Goal: Task Accomplishment & Management: Use online tool/utility

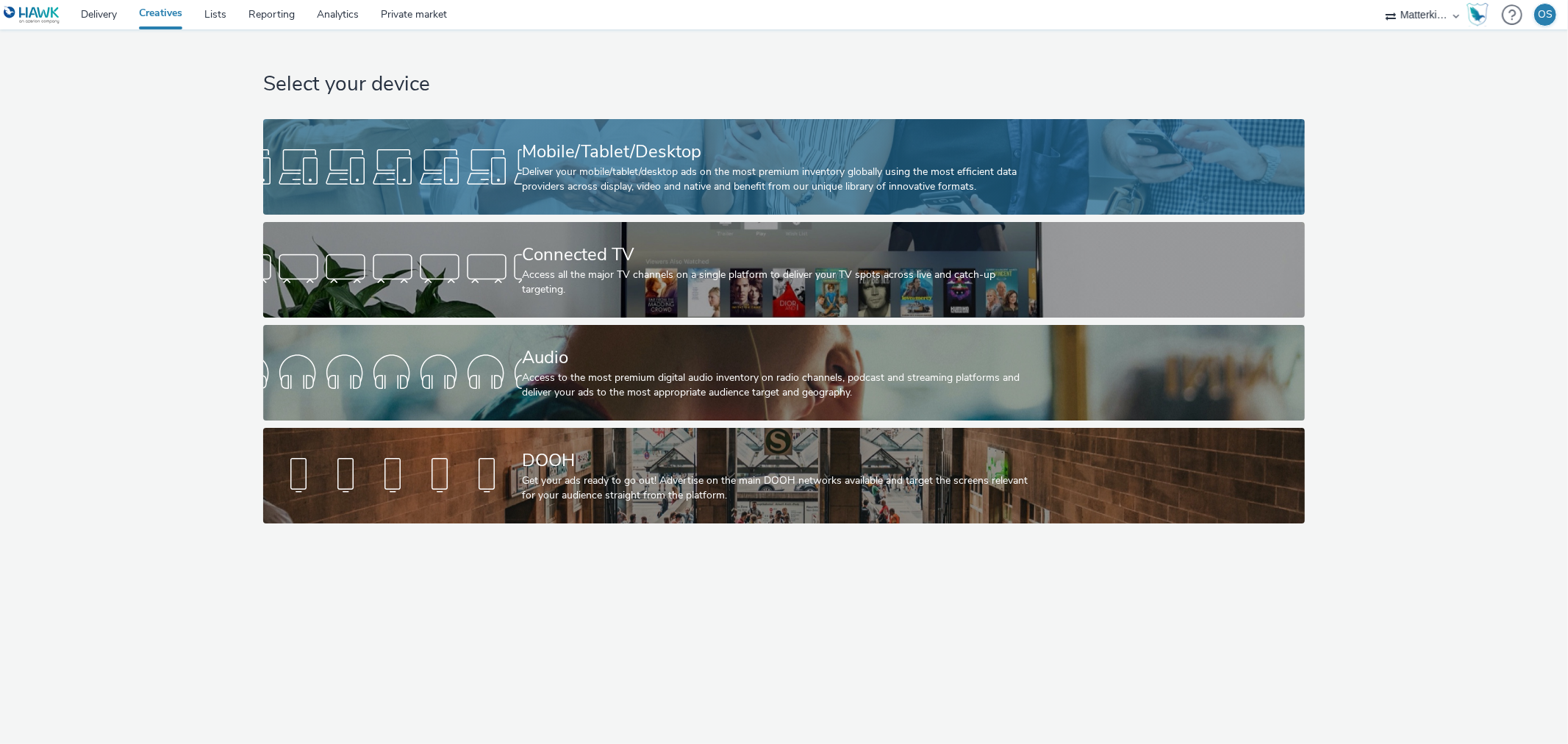
click at [643, 185] on div "Deliver your mobile/tablet/desktop ads on the most premium inventory globally u…" at bounding box center [781, 179] width 518 height 30
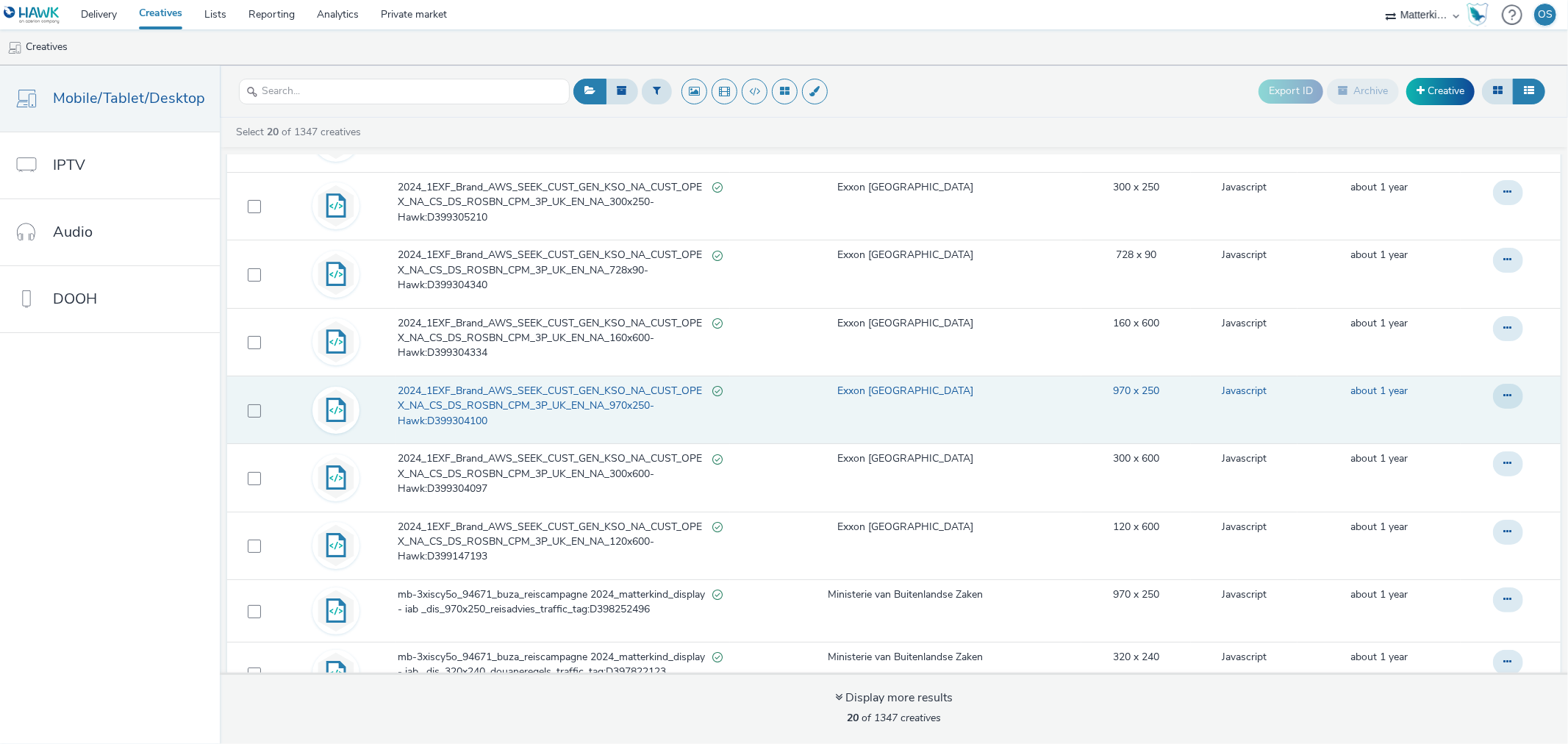
scroll to position [571, 0]
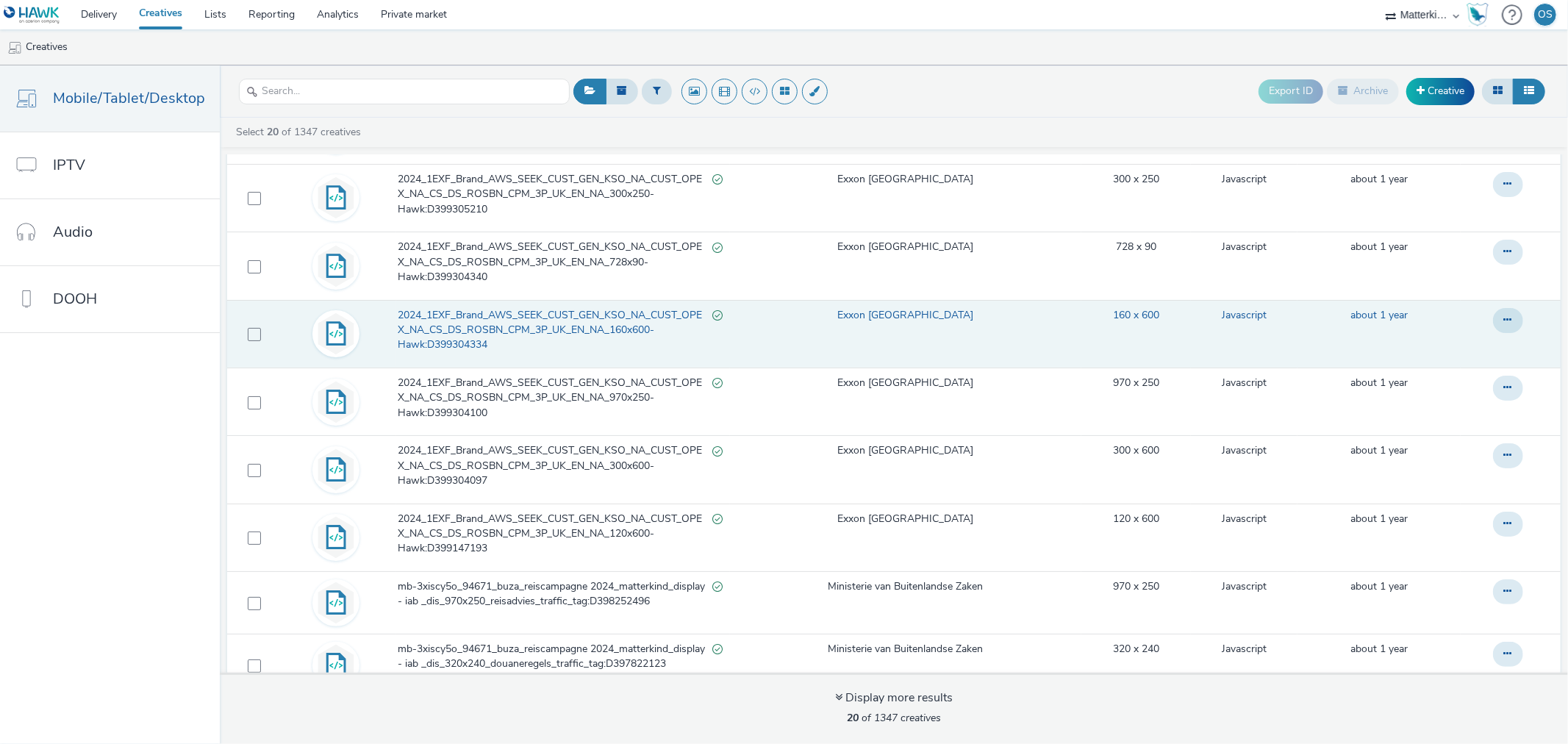
click at [552, 329] on span "2024_1EXF_Brand_AWS_SEEK_CUST_GEN_KSO_NA_CUST_OPEX_NA_CS_DS_ROSBN_CPM_3P_UK_EN_…" at bounding box center [555, 330] width 315 height 45
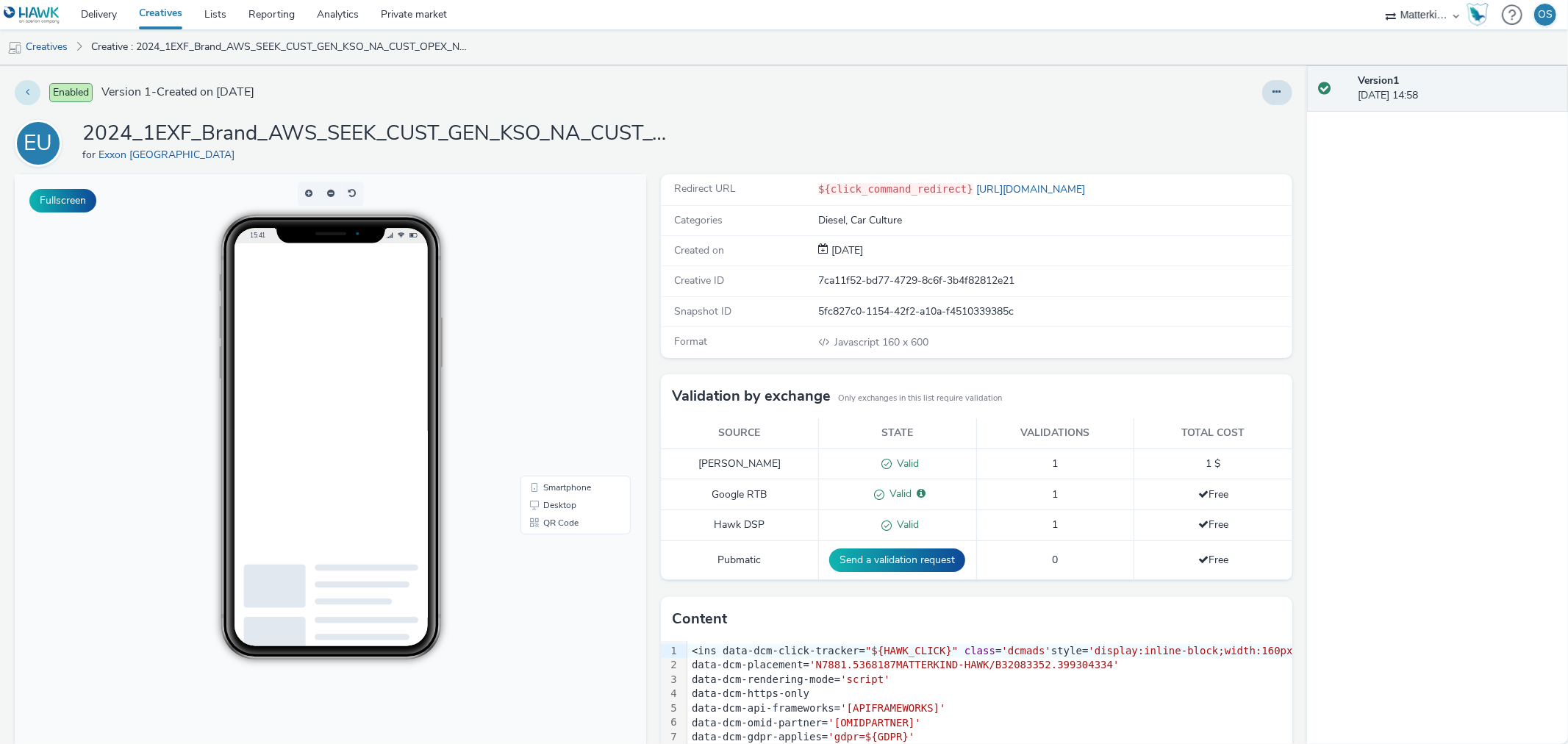
click at [27, 100] on button at bounding box center [28, 93] width 26 height 25
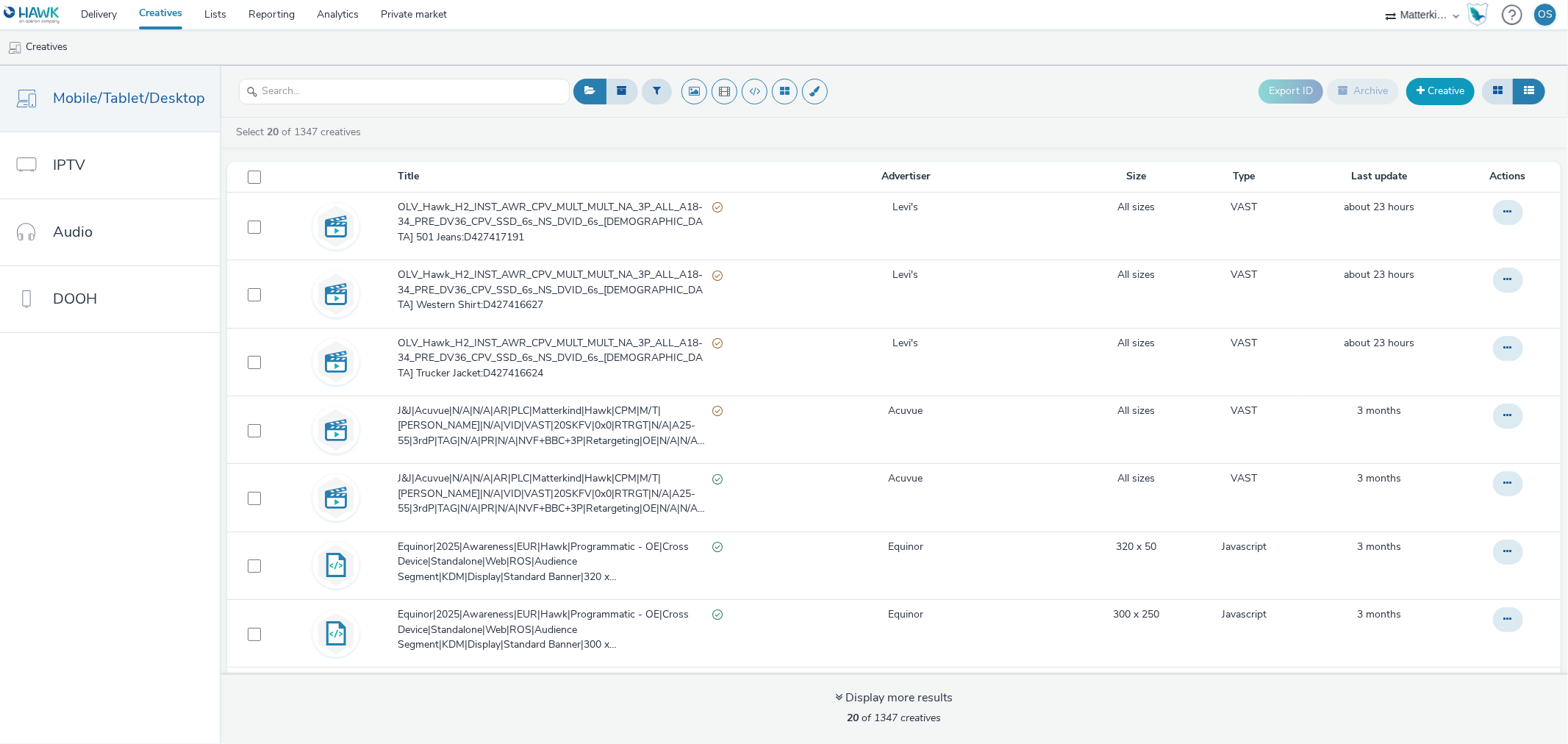
click at [1452, 92] on link "Creative" at bounding box center [1440, 91] width 68 height 27
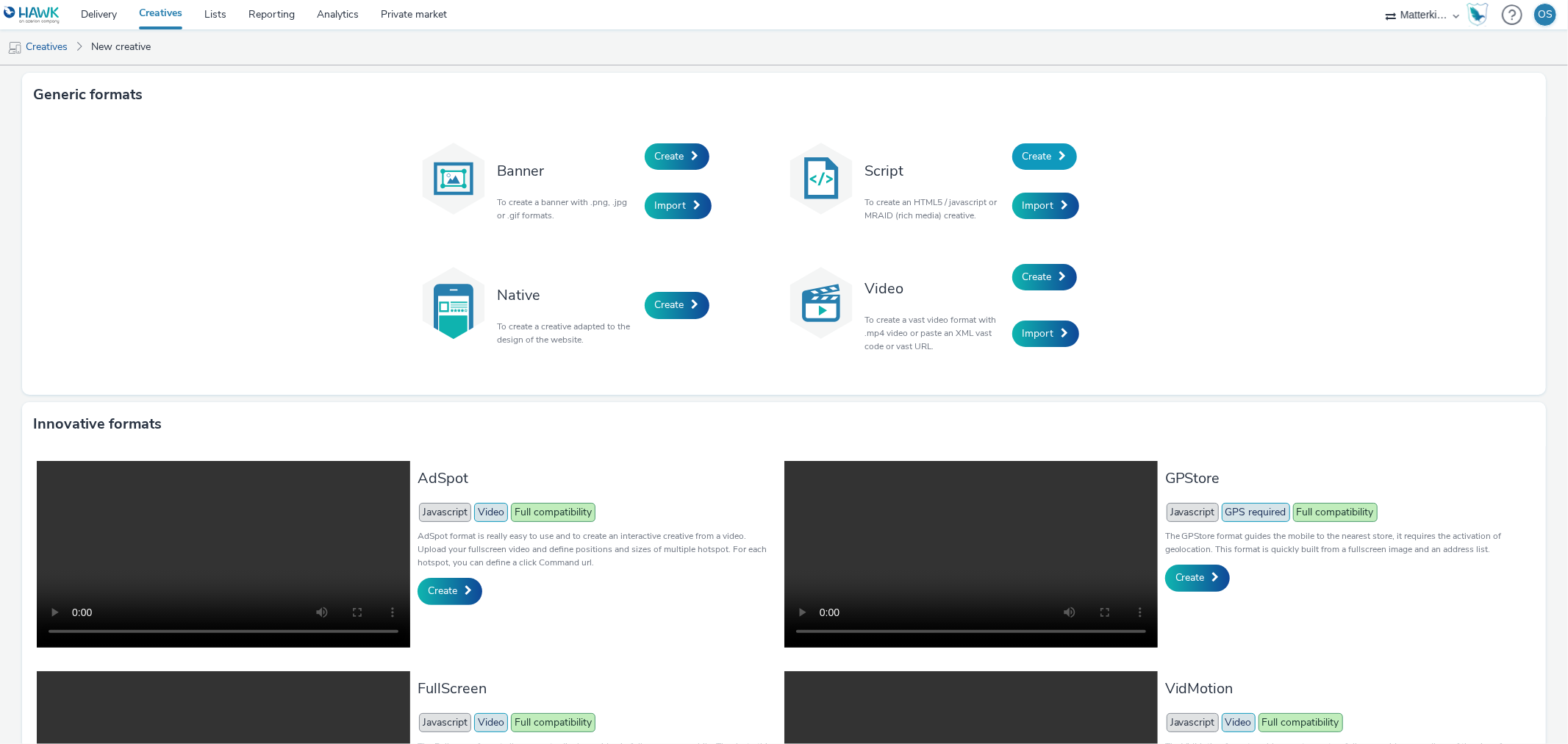
click at [1047, 156] on link "Create" at bounding box center [1045, 157] width 65 height 27
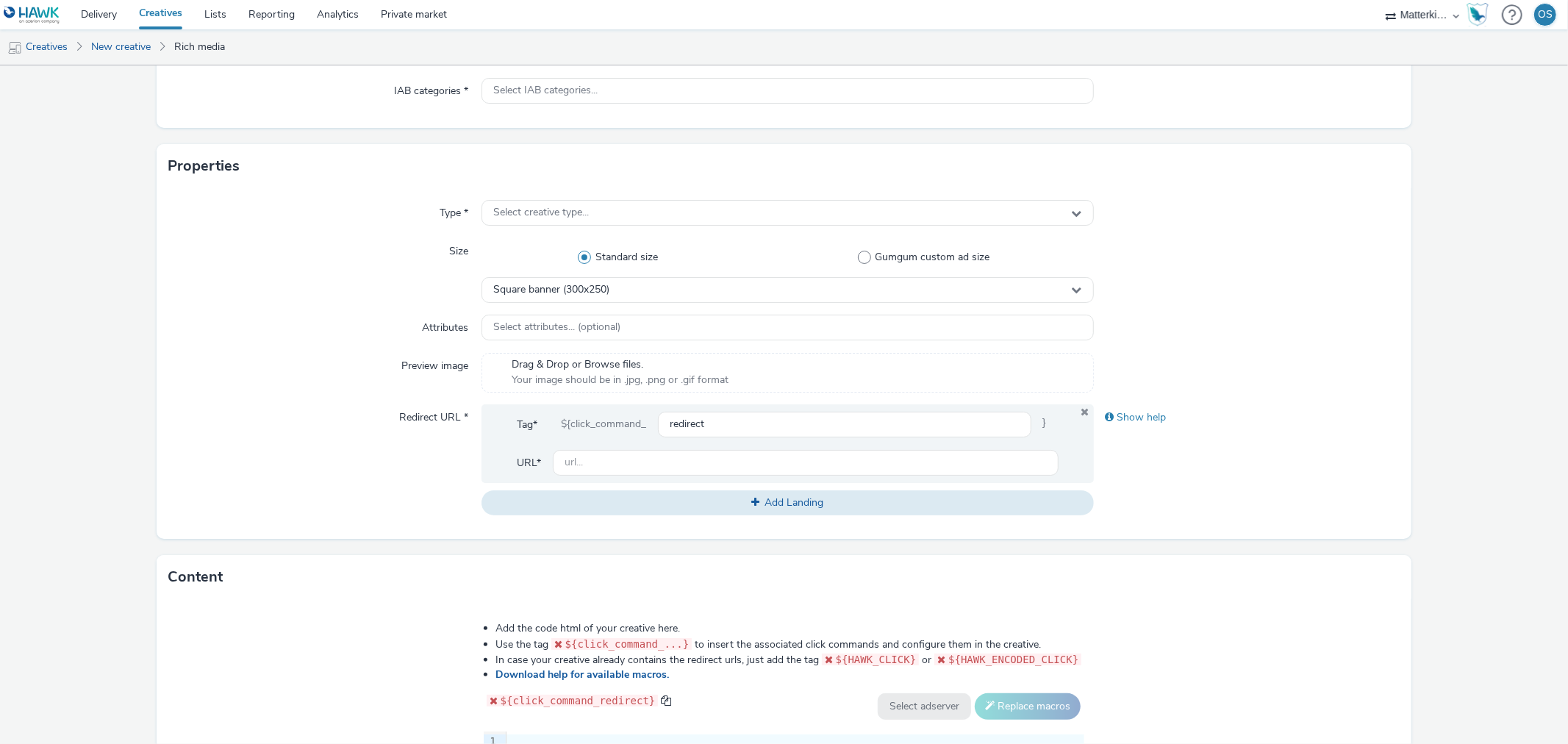
scroll to position [244, 0]
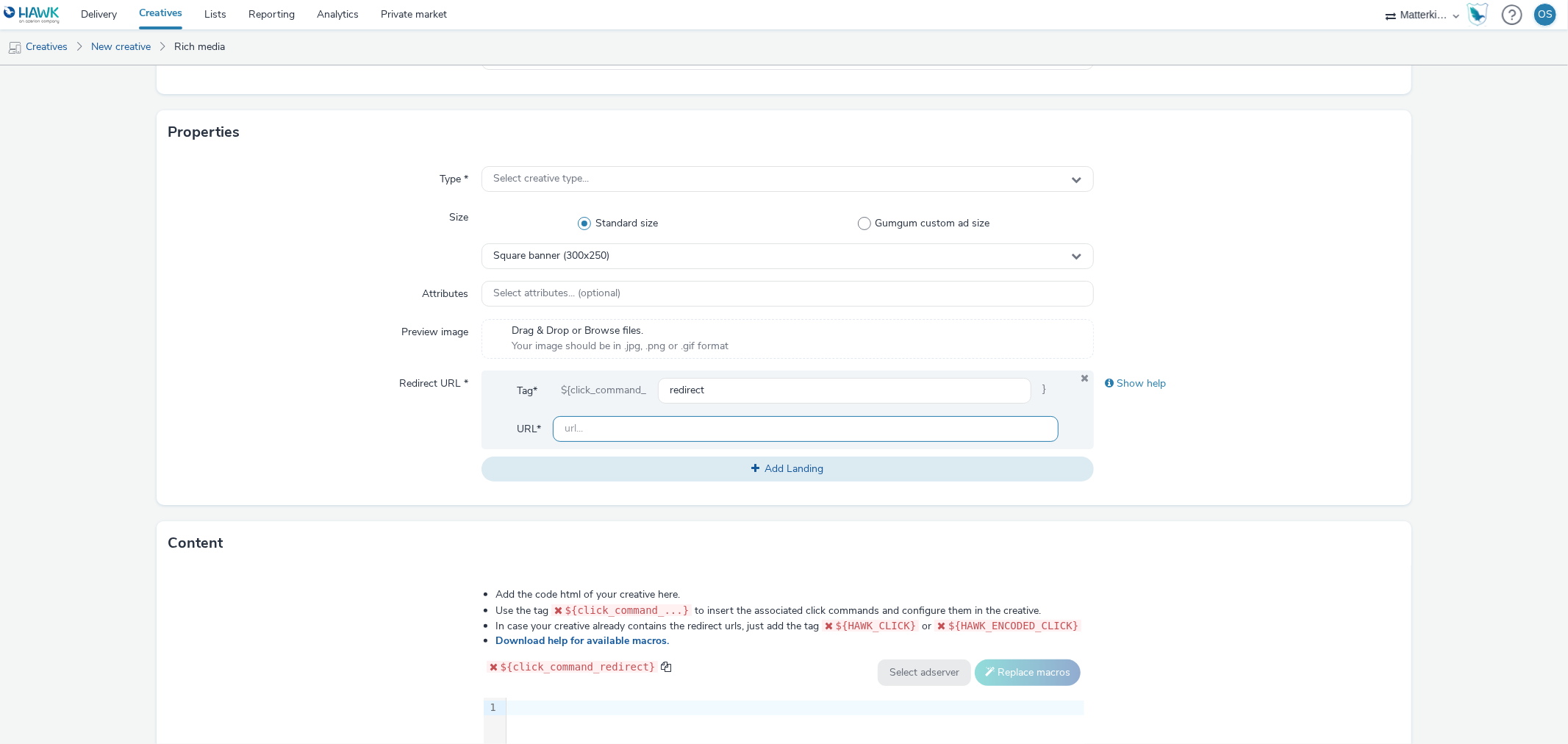
click at [689, 429] on input "text" at bounding box center [805, 429] width 505 height 26
click at [700, 392] on input "redirect" at bounding box center [845, 390] width 373 height 26
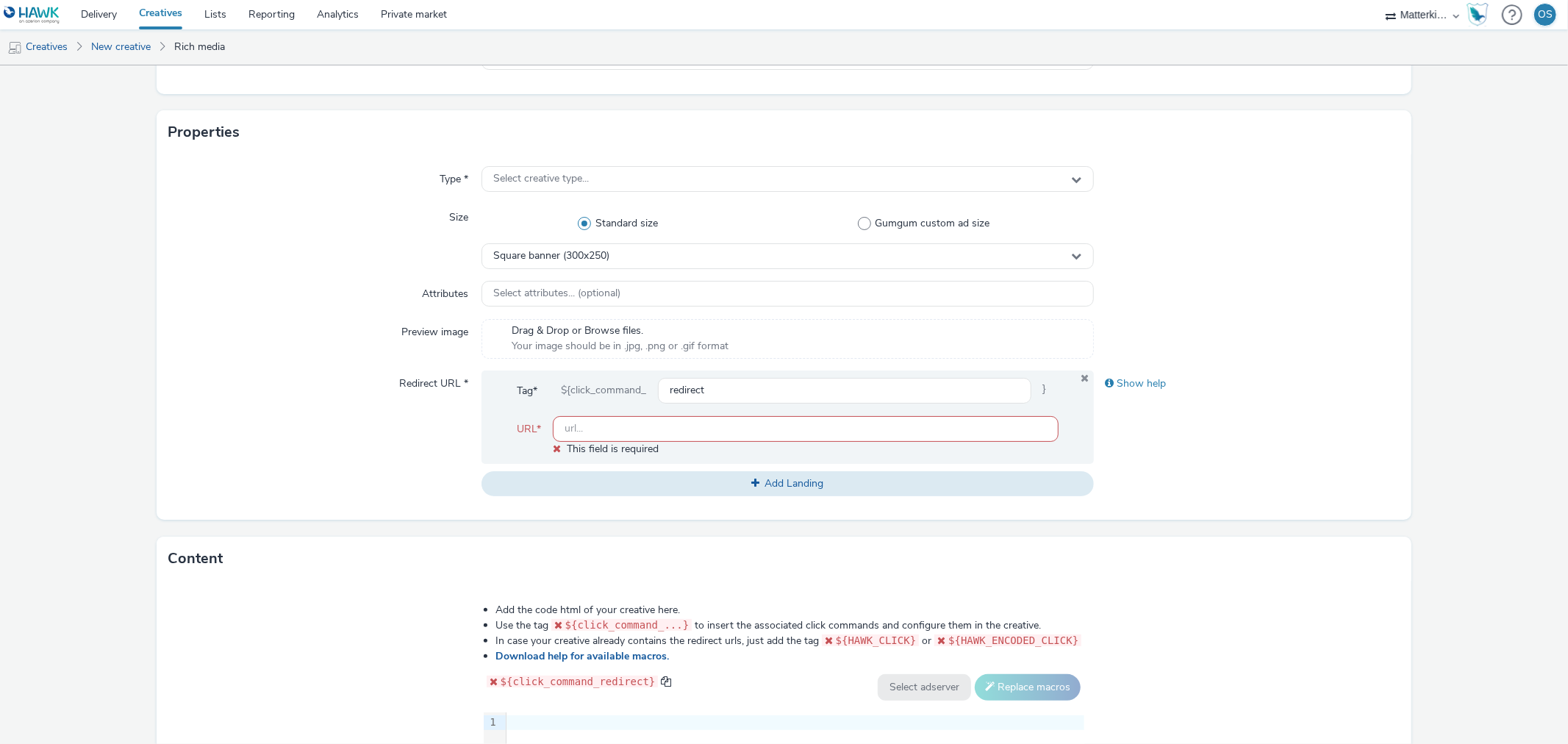
click at [722, 426] on input "text" at bounding box center [805, 429] width 505 height 26
click at [1219, 435] on div "Show help" at bounding box center [1247, 434] width 306 height 127
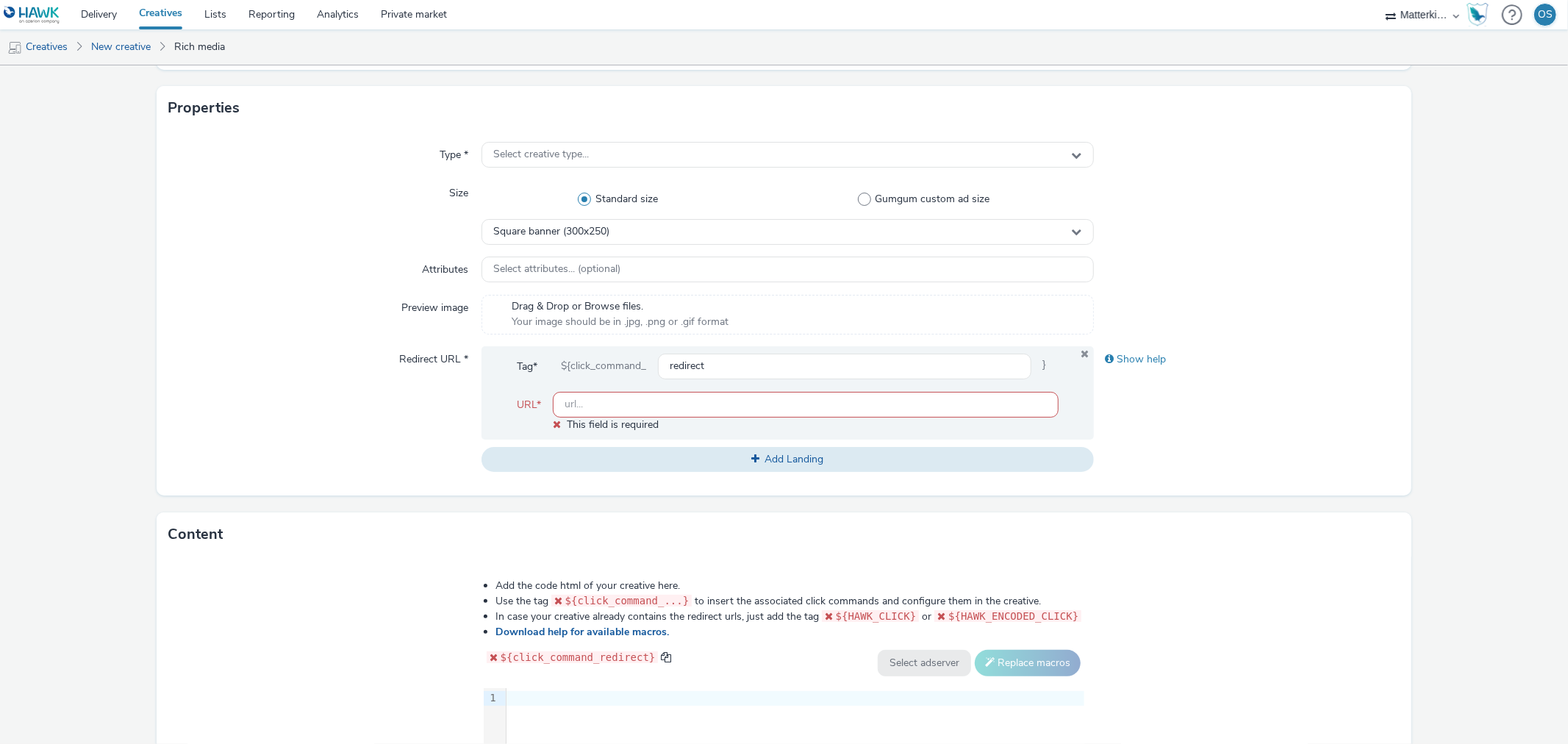
scroll to position [531, 0]
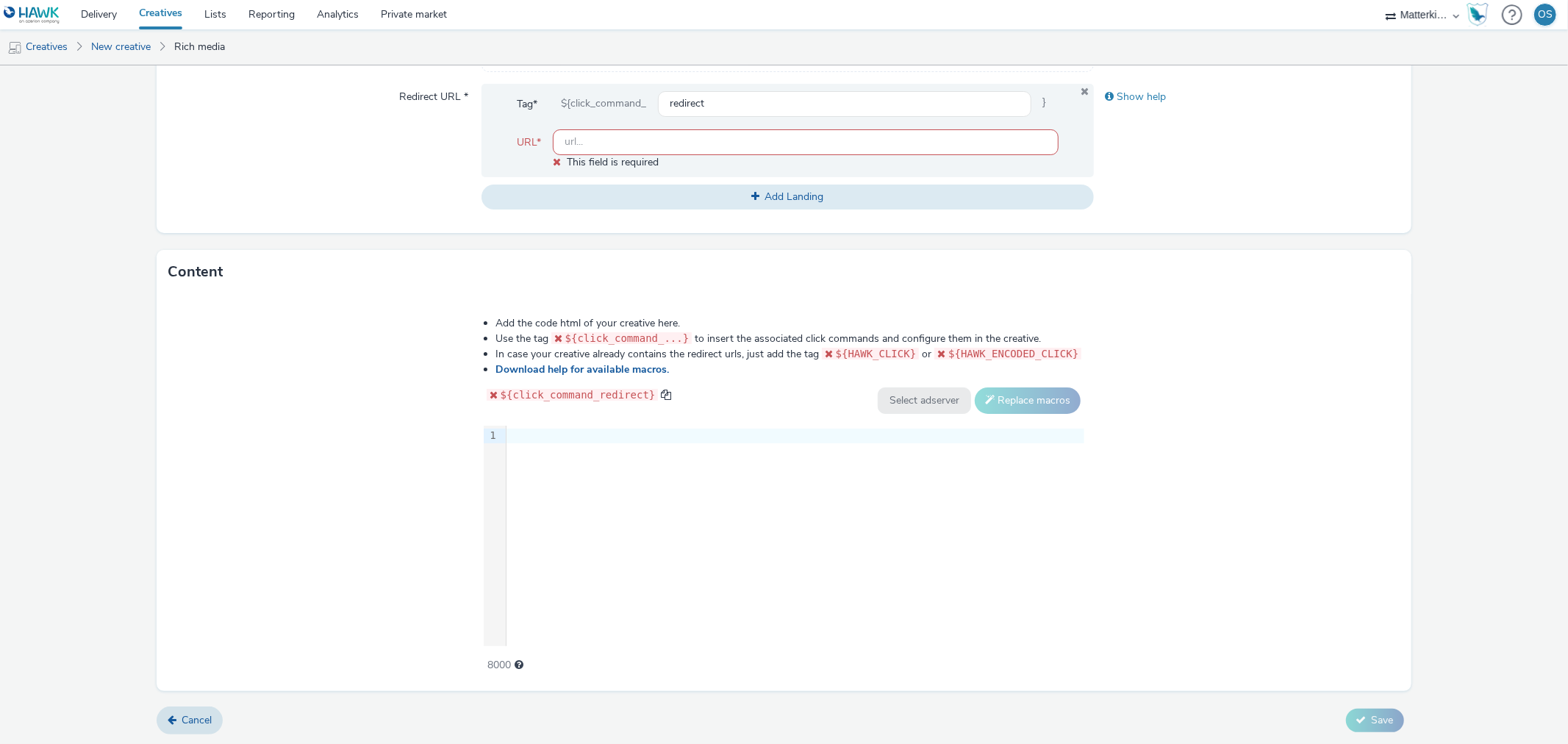
click at [621, 446] on div "9 1 ›" at bounding box center [784, 535] width 602 height 220
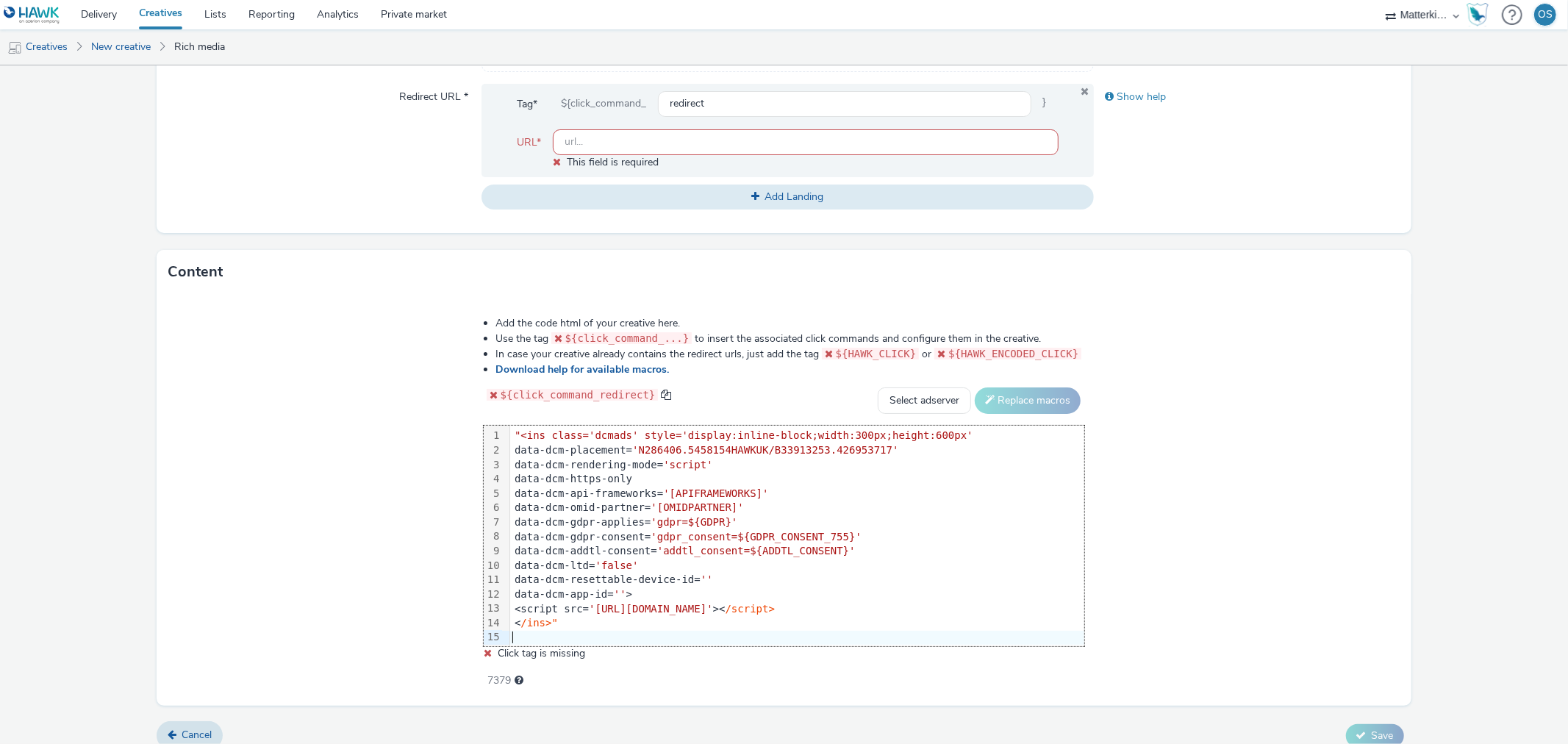
click at [1235, 487] on div "Add the code html of your creative here. Use the tag ${click_command_...} to in…" at bounding box center [784, 500] width 1254 height 412
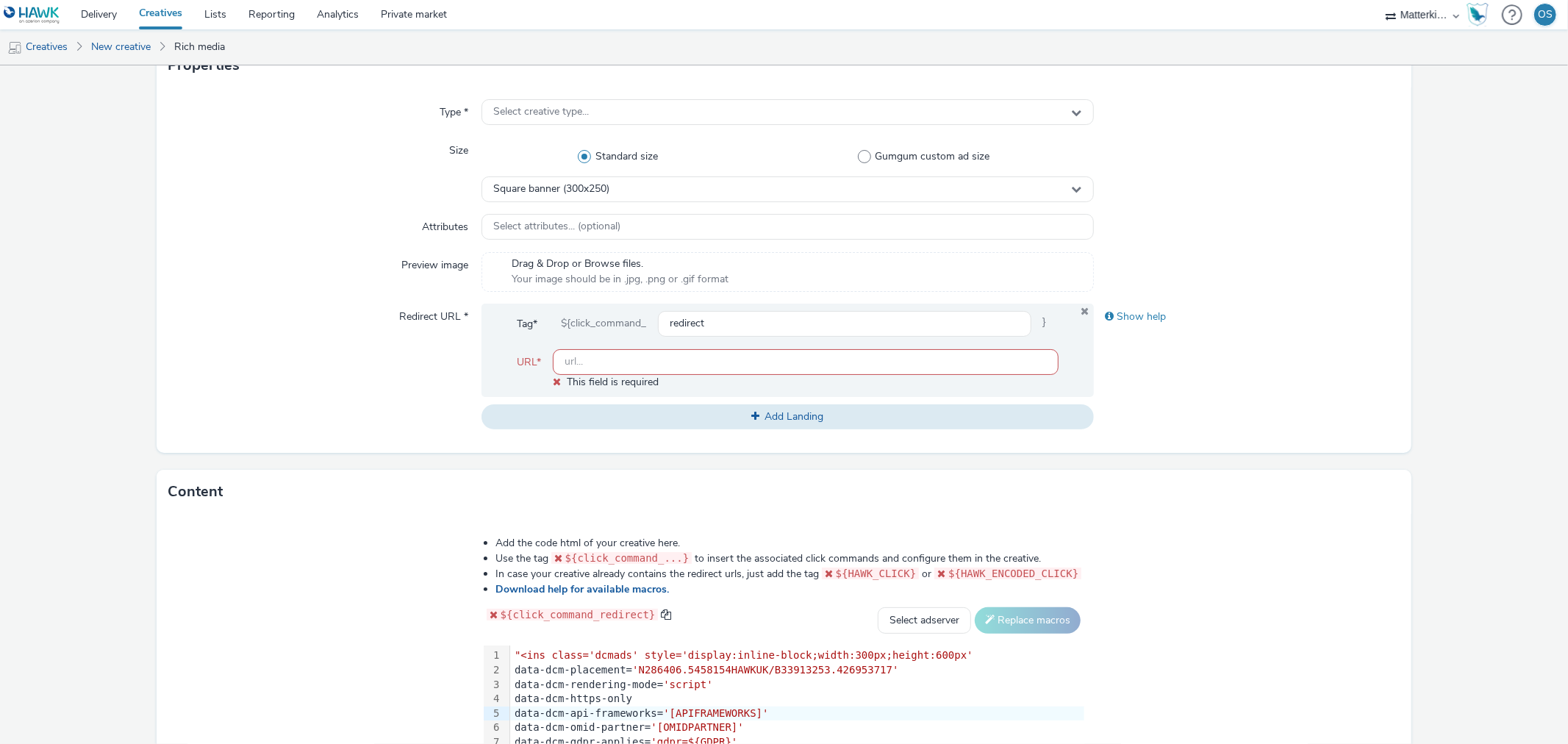
scroll to position [287, 0]
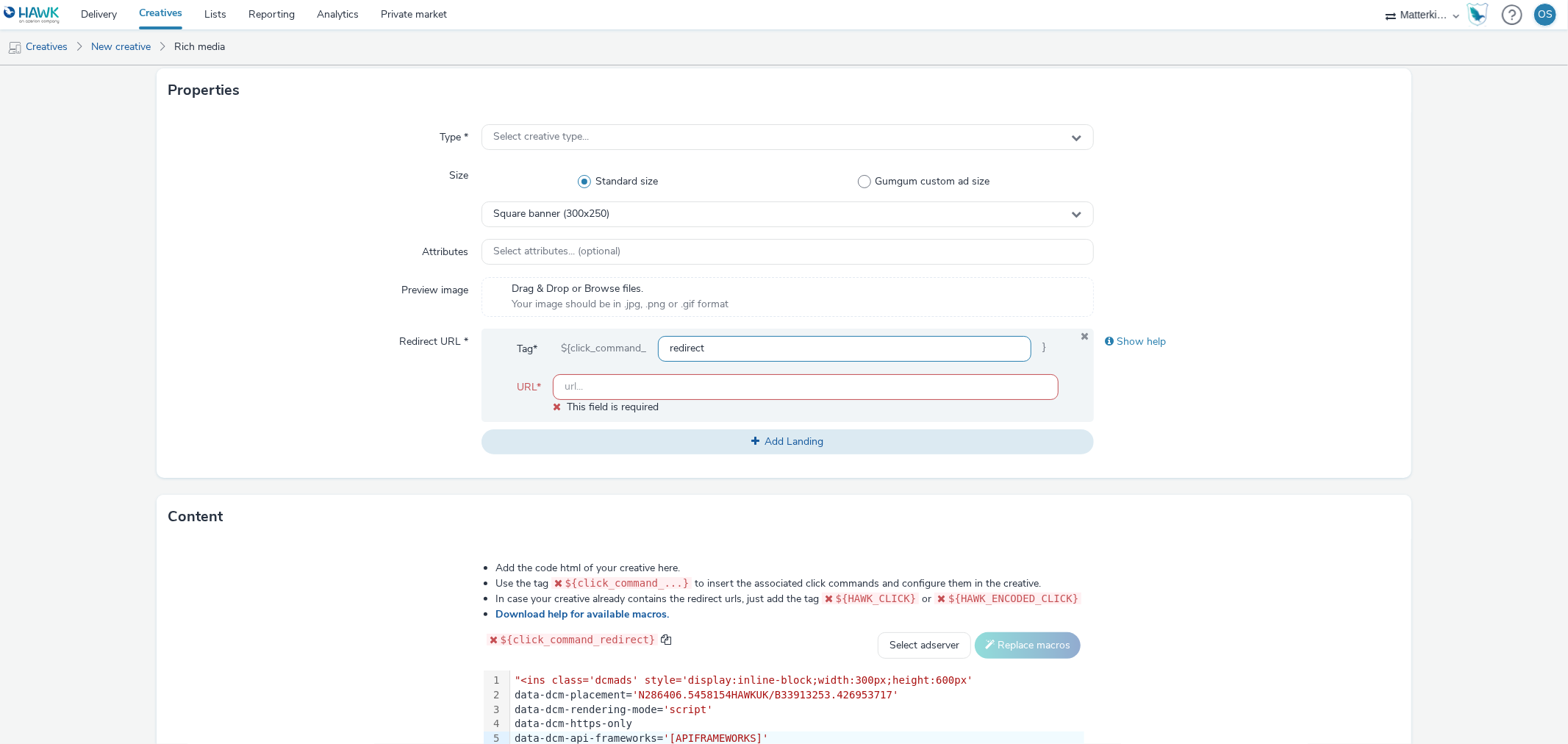
click at [869, 354] on input "redirect" at bounding box center [845, 349] width 373 height 26
click at [438, 430] on div "Redirect URL *" at bounding box center [325, 392] width 313 height 127
click at [587, 138] on div "Select creative type..." at bounding box center [787, 137] width 612 height 26
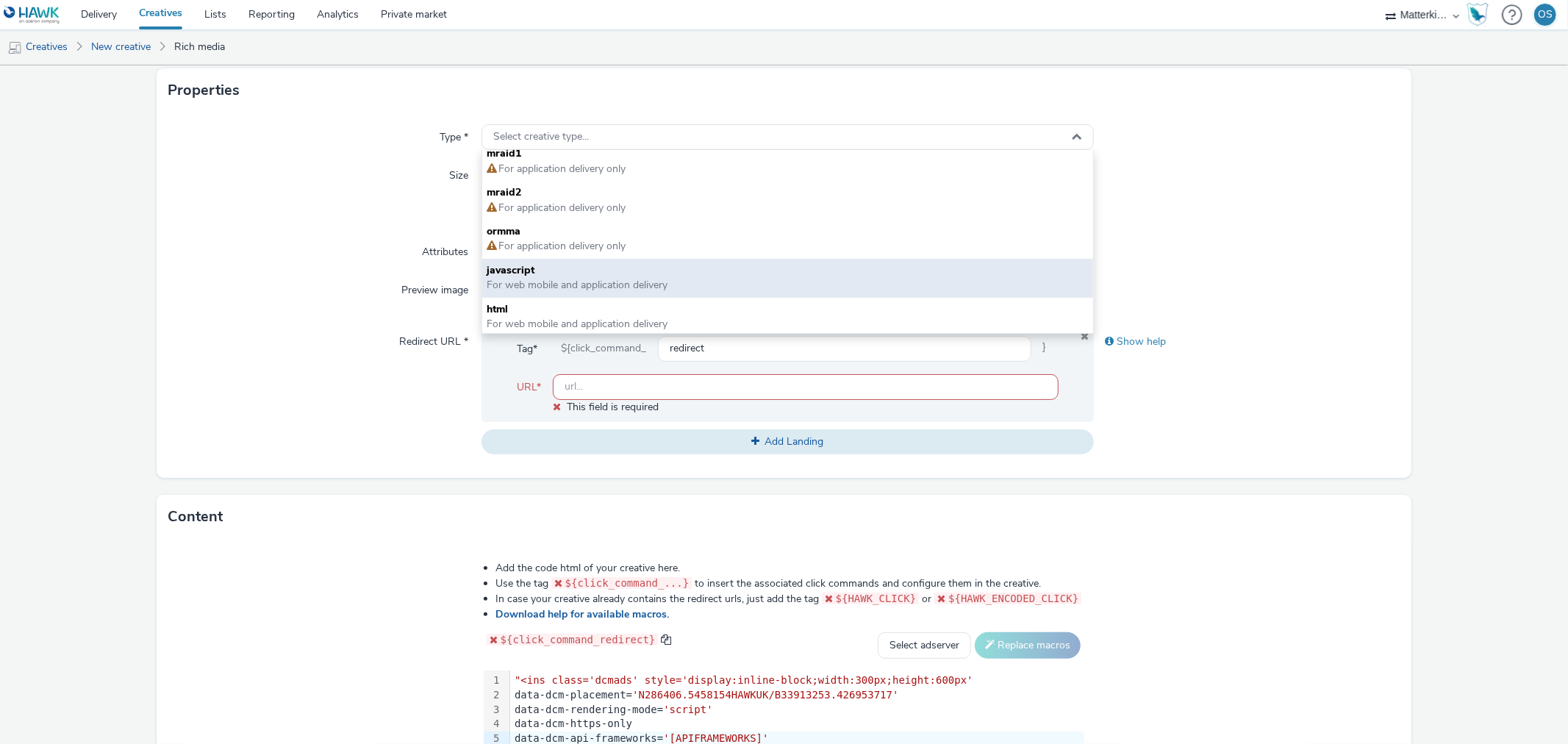
scroll to position [10, 0]
click at [745, 282] on span "For web mobile and application delivery" at bounding box center [787, 283] width 602 height 15
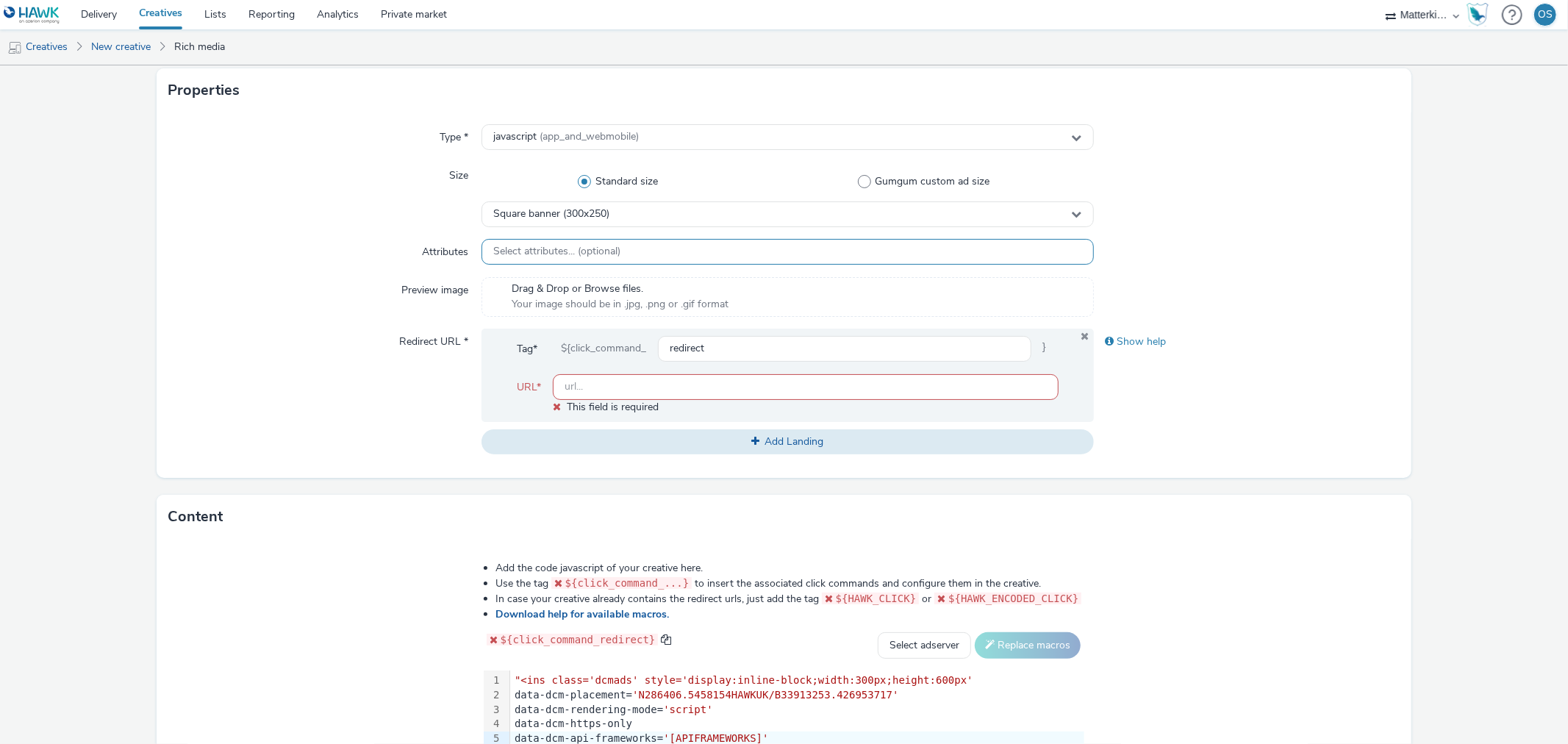
click at [672, 249] on div "Select attributes... (optional)" at bounding box center [787, 251] width 612 height 26
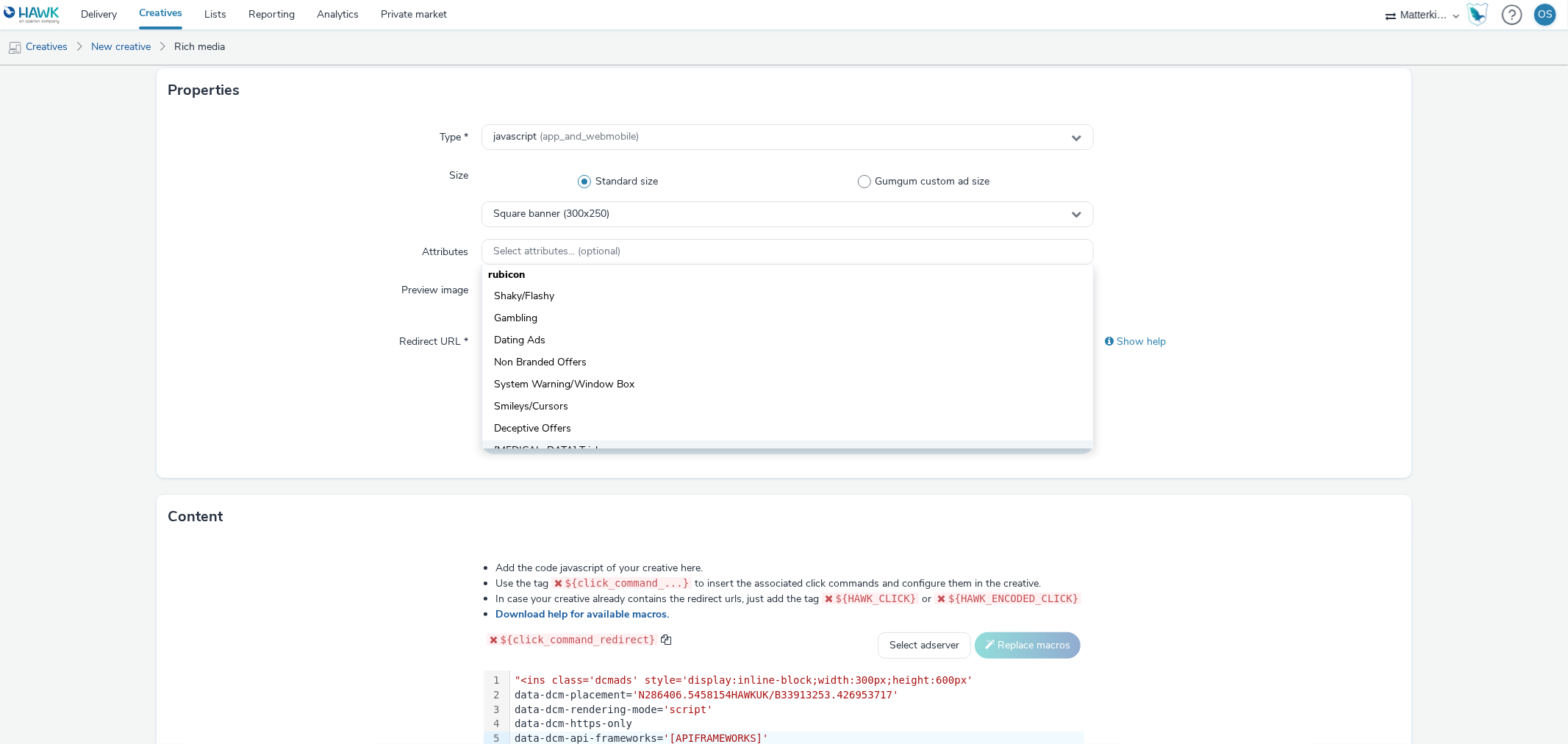
scroll to position [478, 0]
click at [343, 343] on div "Redirect URL *" at bounding box center [325, 392] width 313 height 127
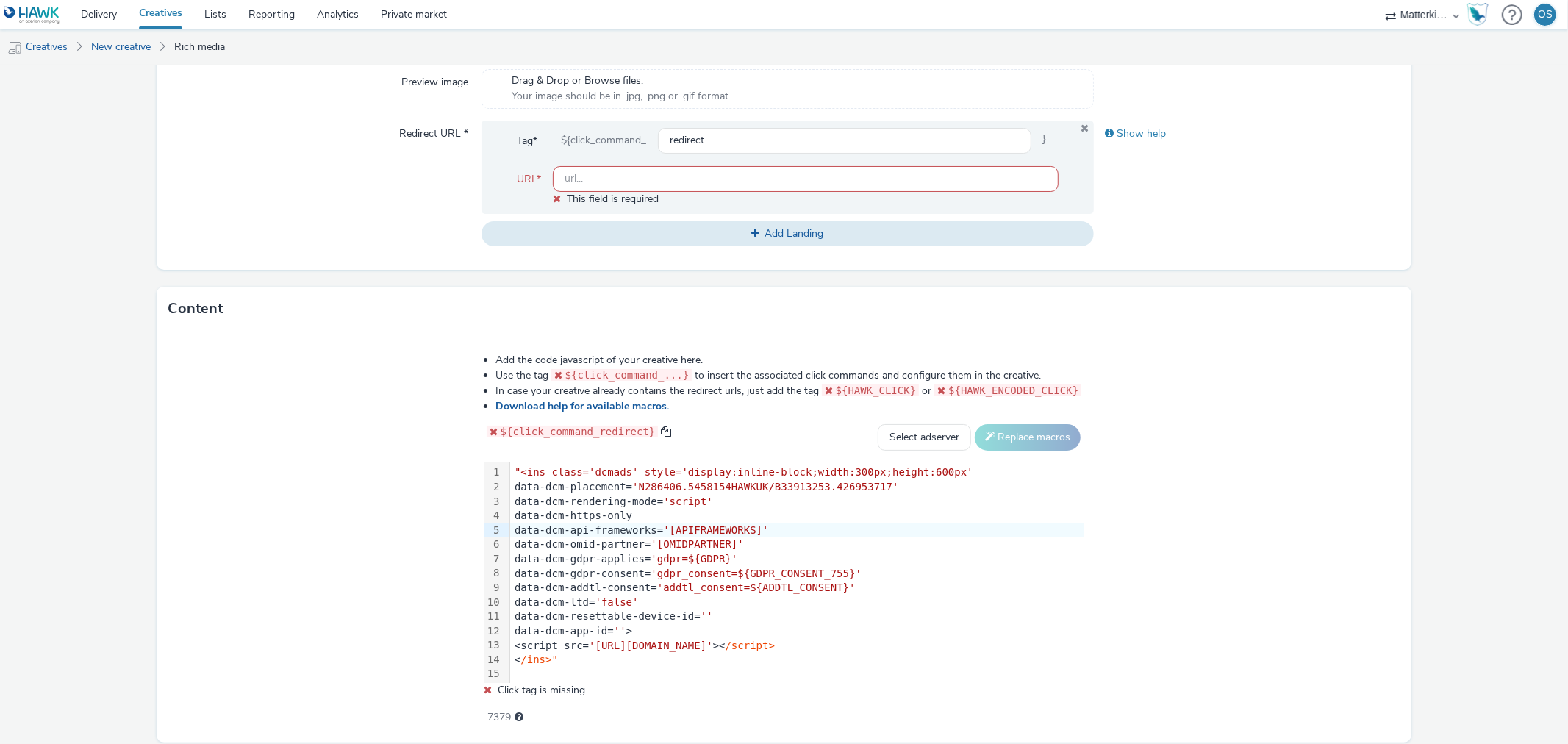
scroll to position [546, 0]
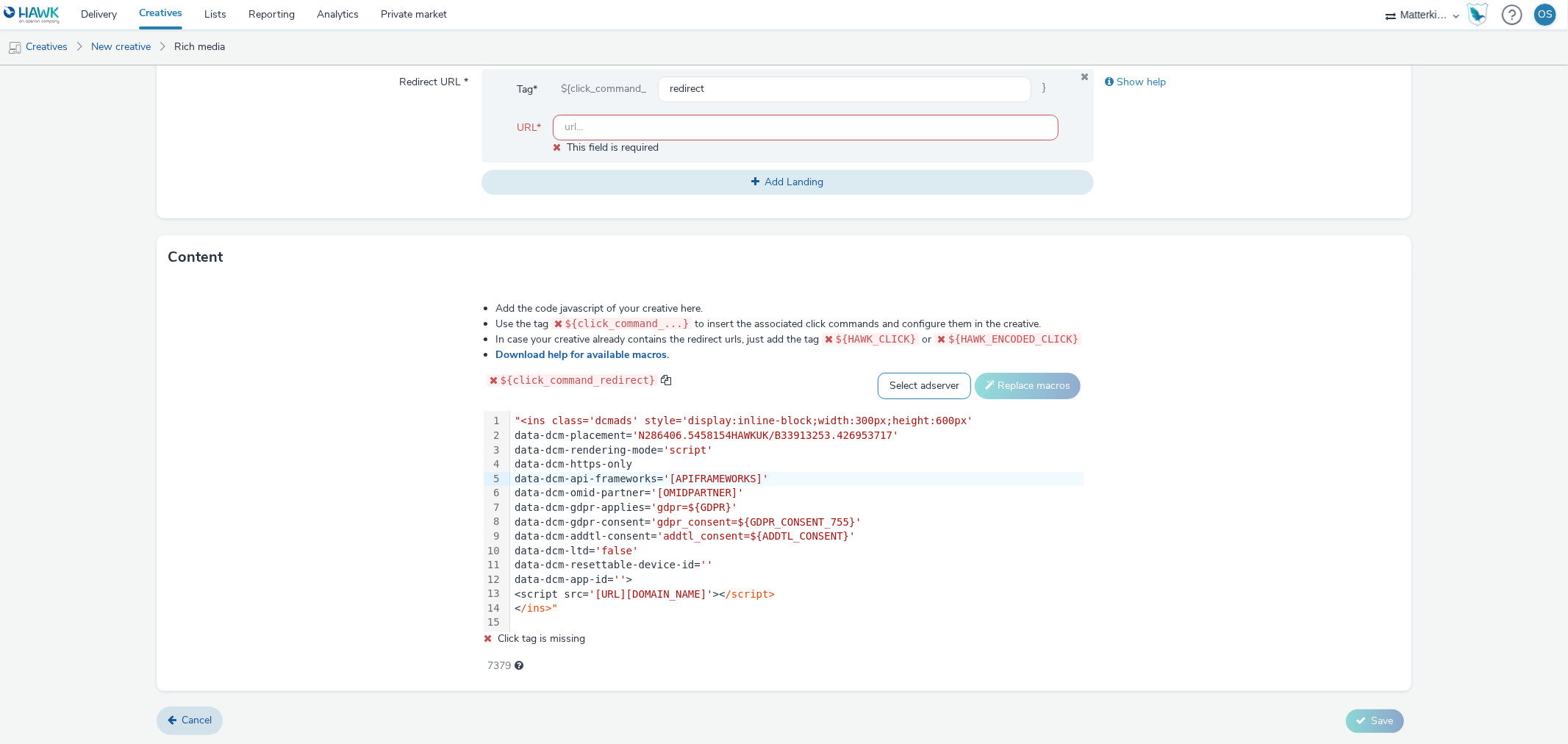
click at [882, 380] on select "Select adserver Sizmek DCM Adform Sting" at bounding box center [925, 386] width 93 height 27
select select "dcm"
click at [878, 373] on select "Select adserver Sizmek DCM Adform Sting" at bounding box center [925, 386] width 93 height 27
click at [1131, 399] on div "Add the code javascript of your creative here. Use the tag ${click_command_...}…" at bounding box center [784, 485] width 1254 height 412
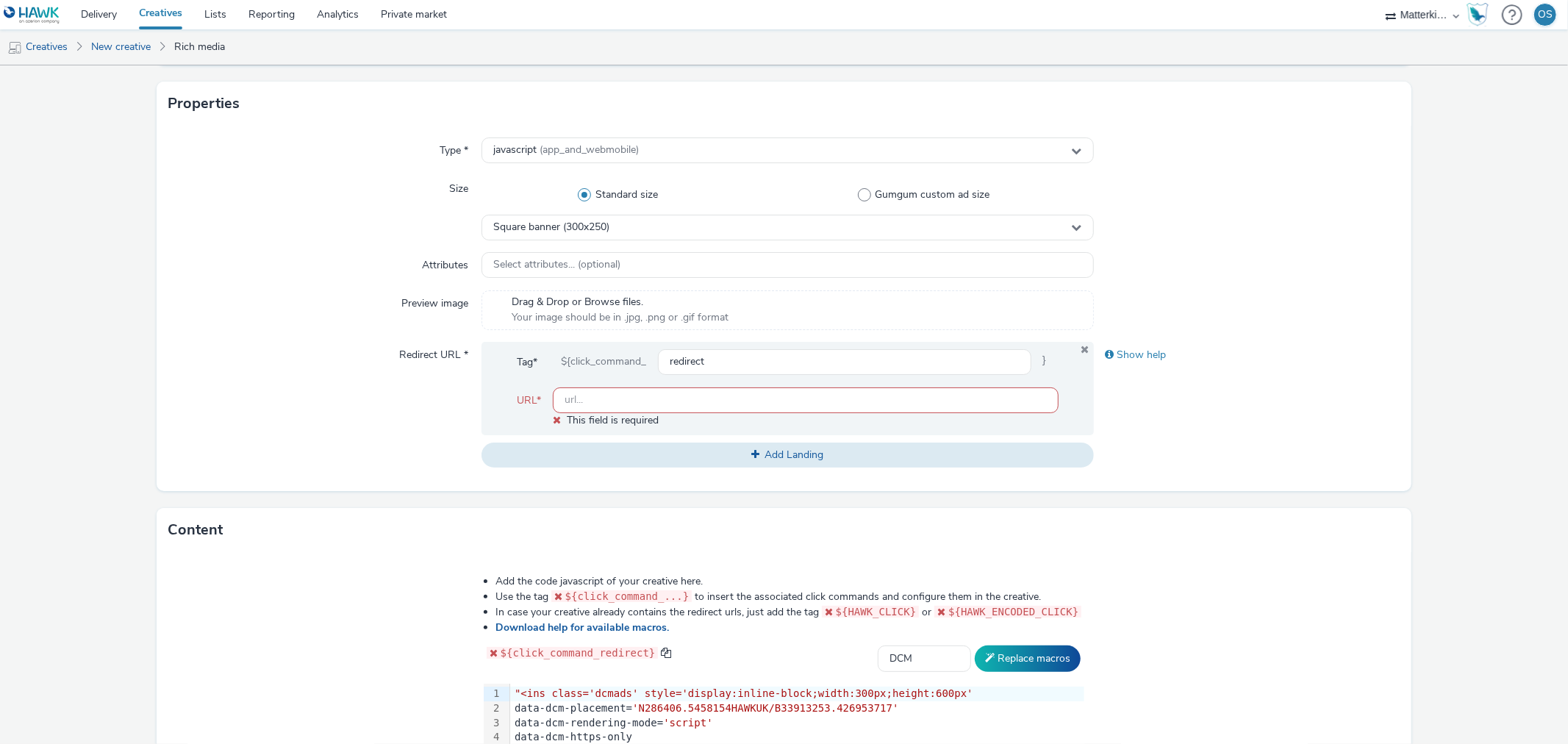
scroll to position [301, 0]
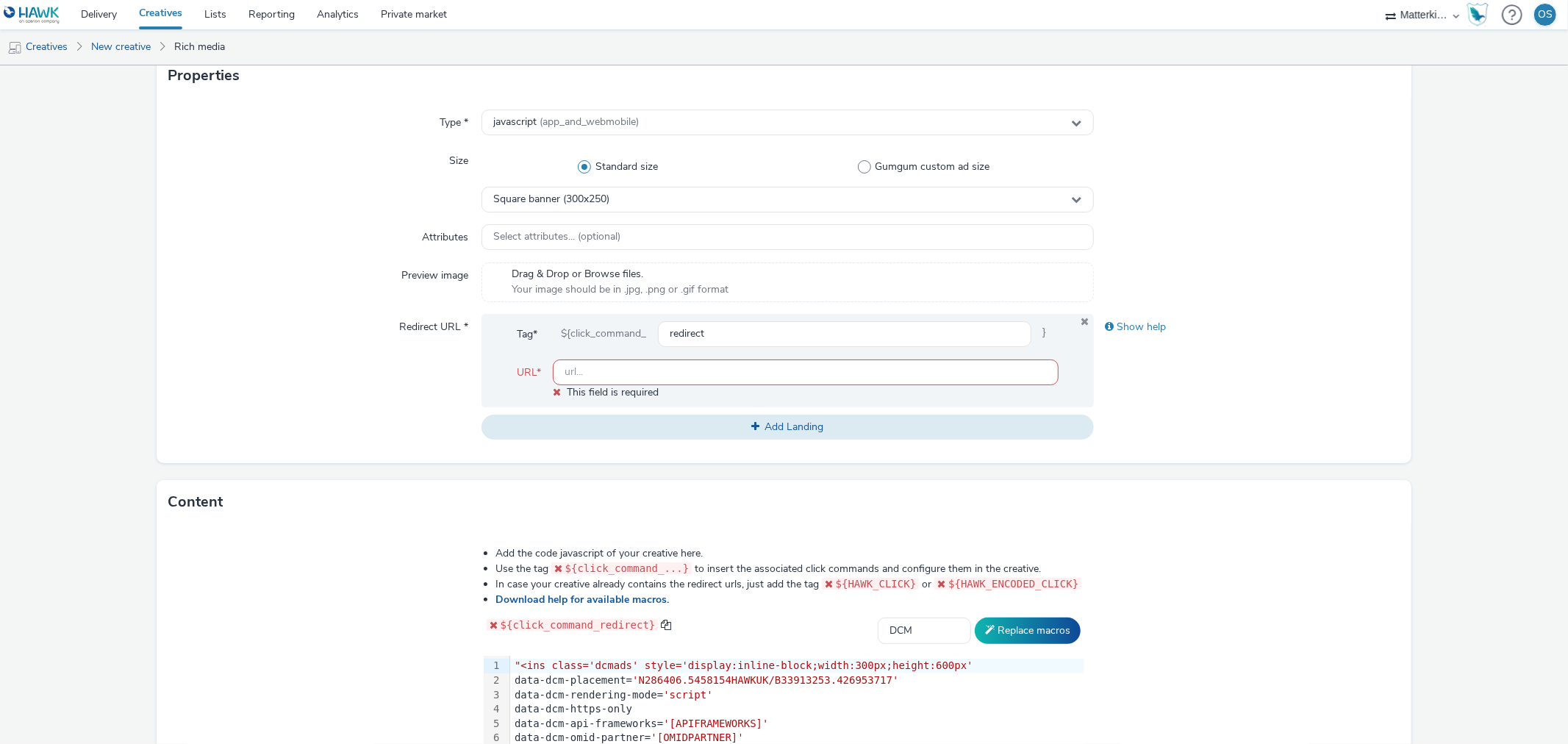
click at [769, 442] on div "Type * javascript (app_and_webmobile) Size Standard size Gumgum custom ad size …" at bounding box center [784, 280] width 1254 height 365
click at [774, 426] on span "Add Landing" at bounding box center [794, 426] width 58 height 14
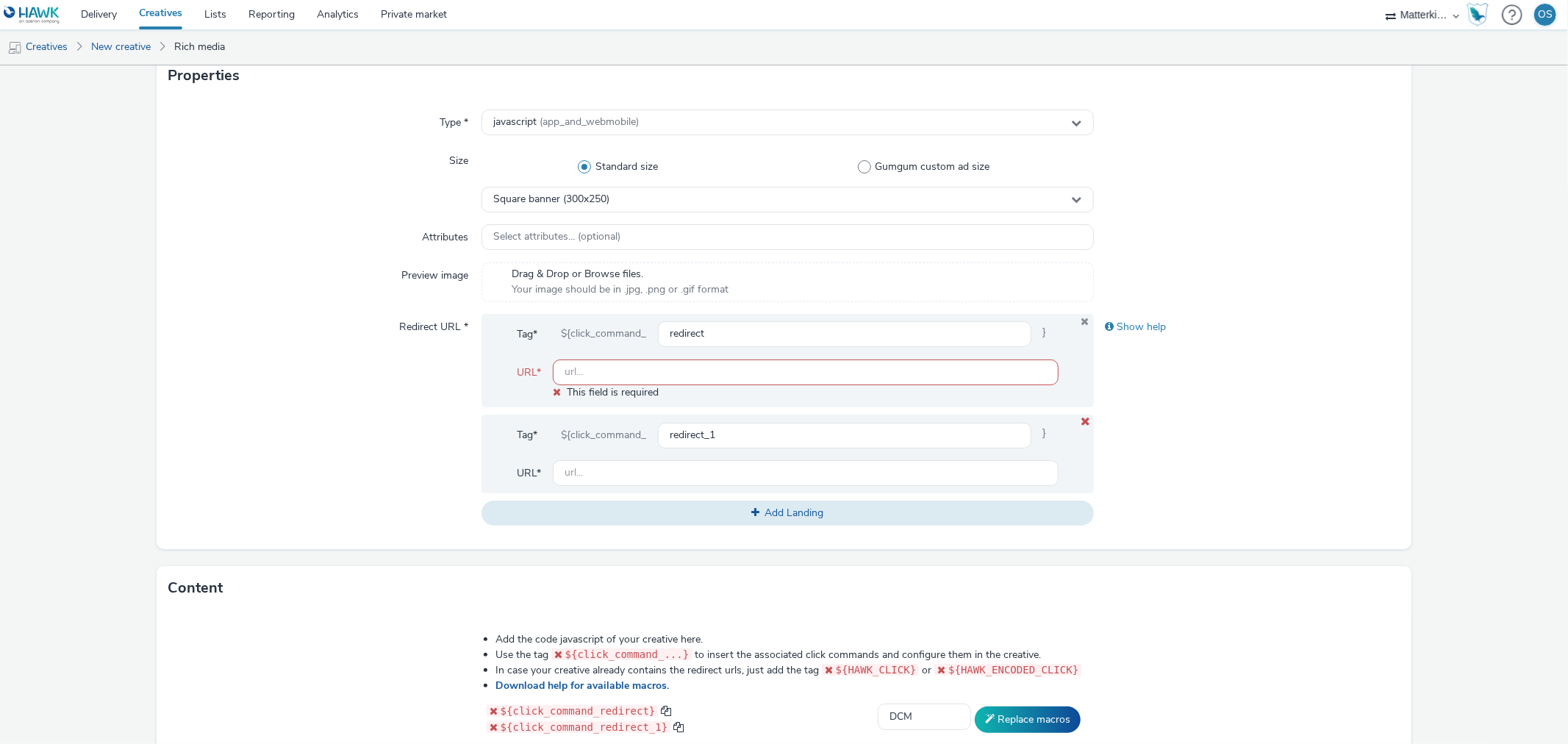
click at [1080, 423] on icon at bounding box center [1086, 421] width 12 height 9
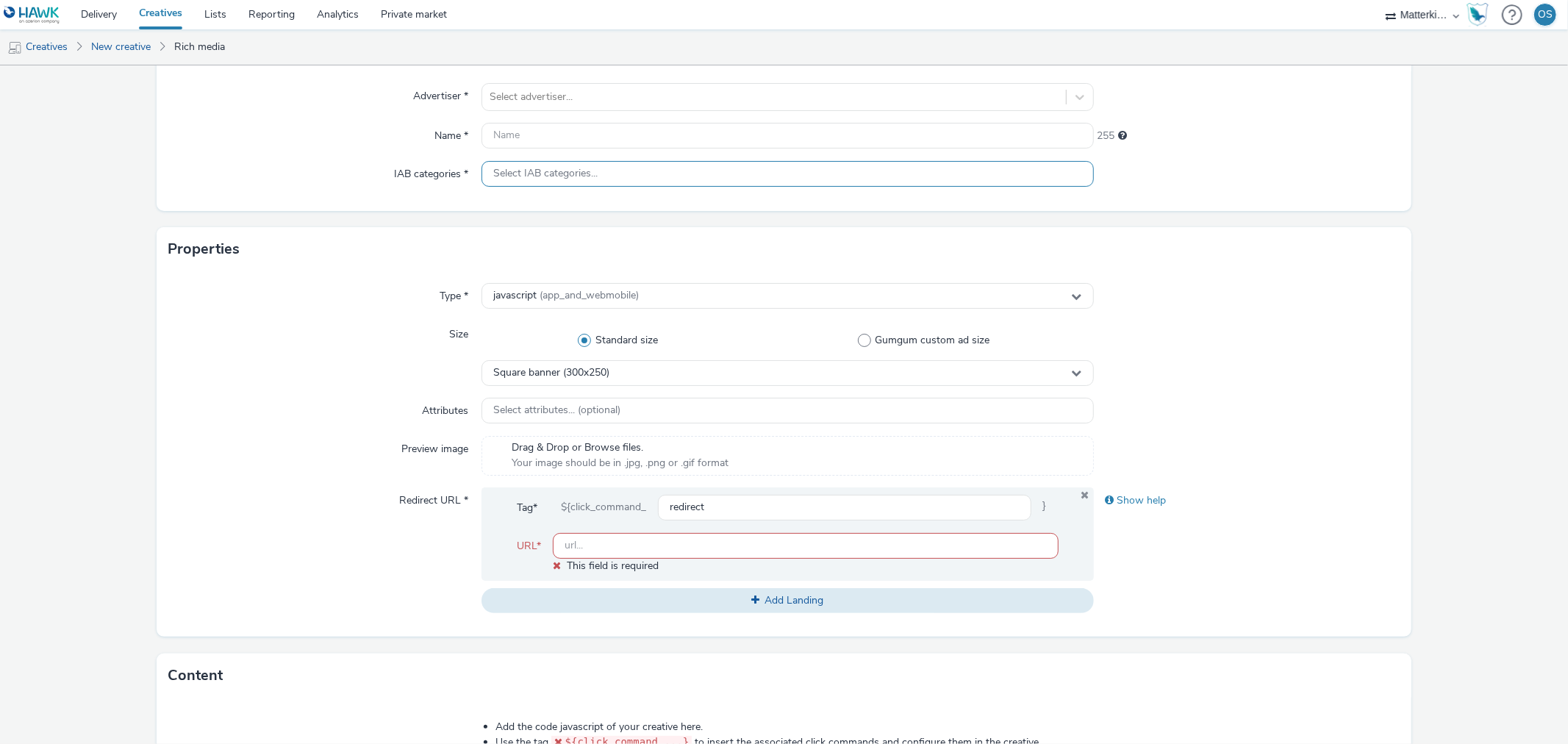
scroll to position [0, 0]
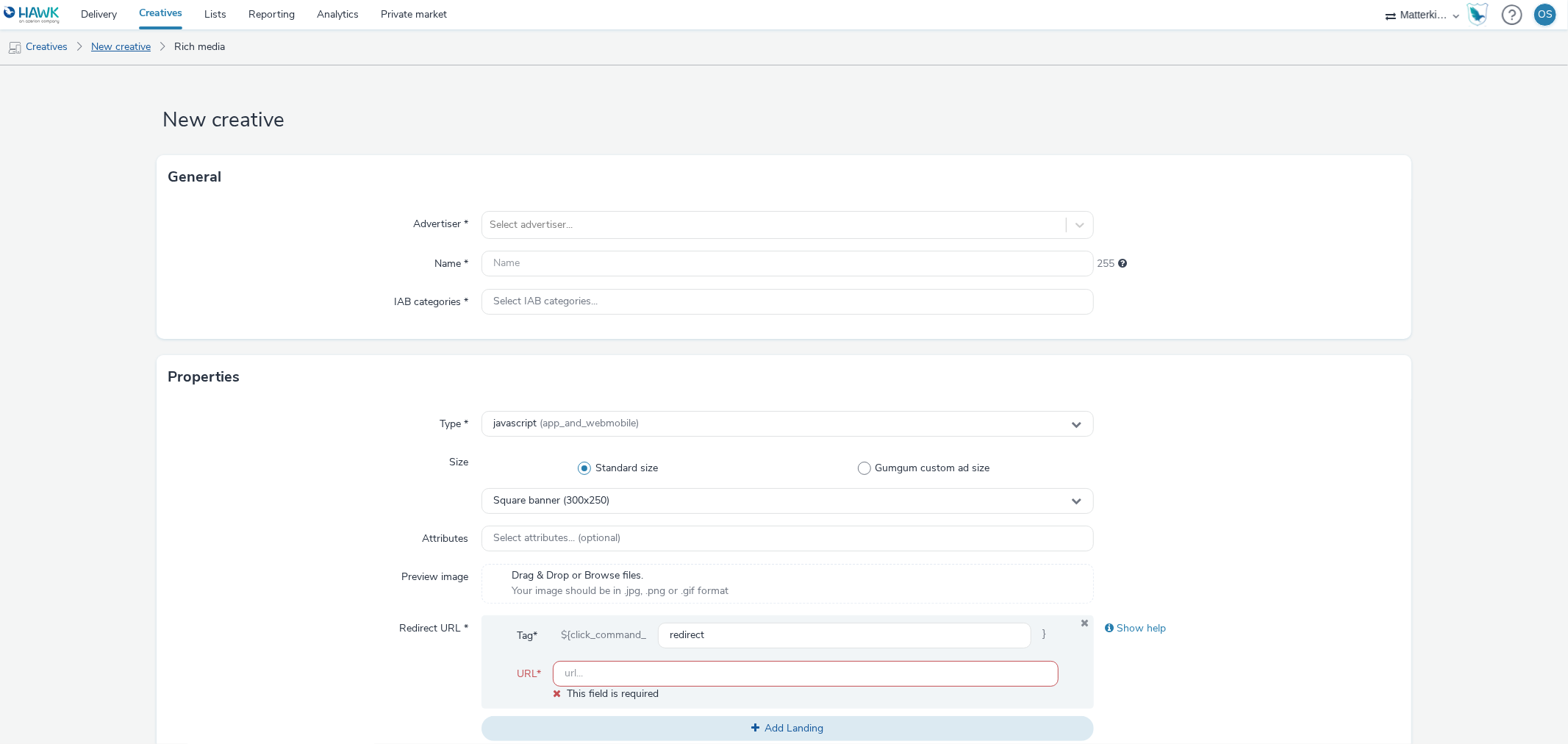
click at [135, 52] on link "New creative" at bounding box center [120, 47] width 74 height 35
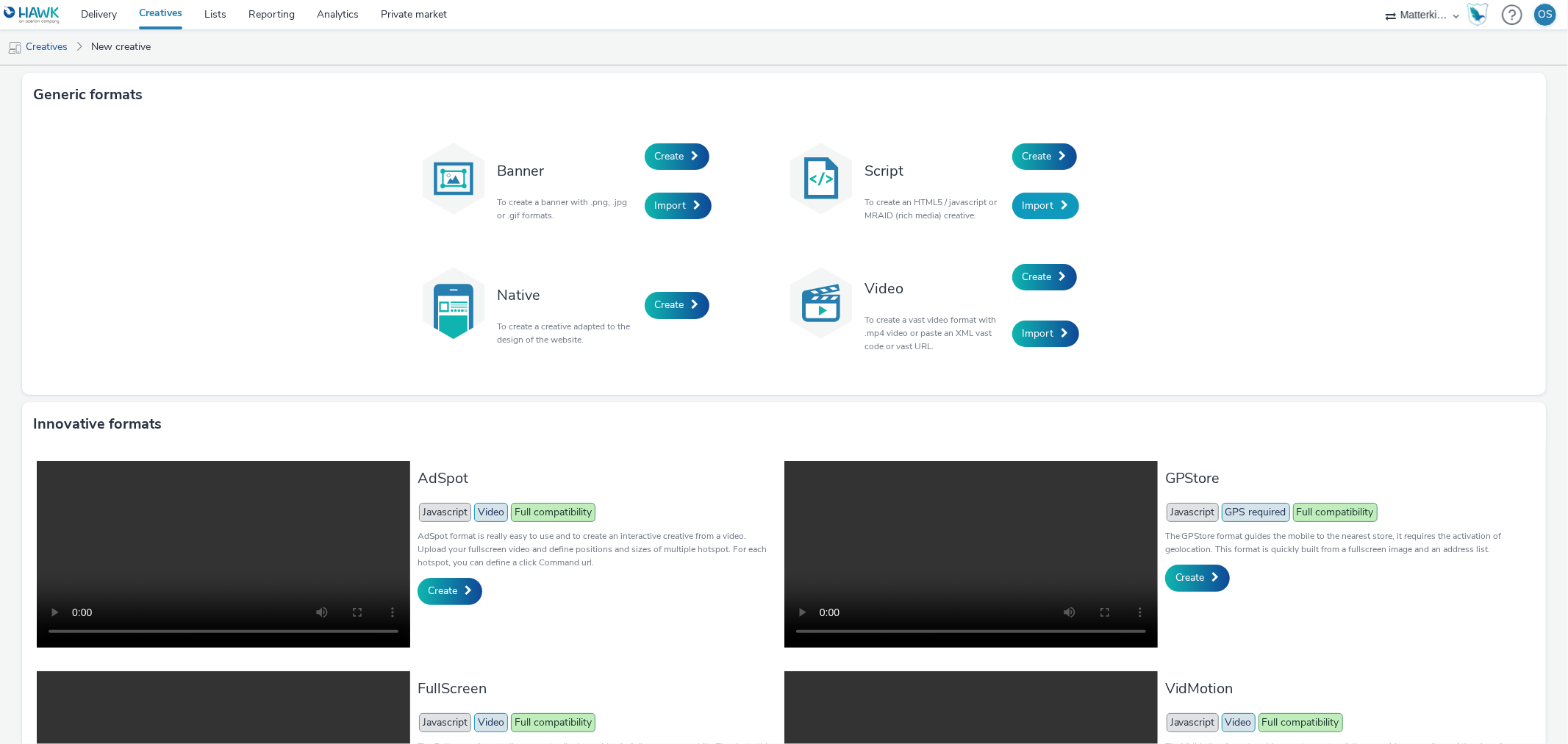
click at [1035, 211] on span "Import" at bounding box center [1039, 205] width 32 height 14
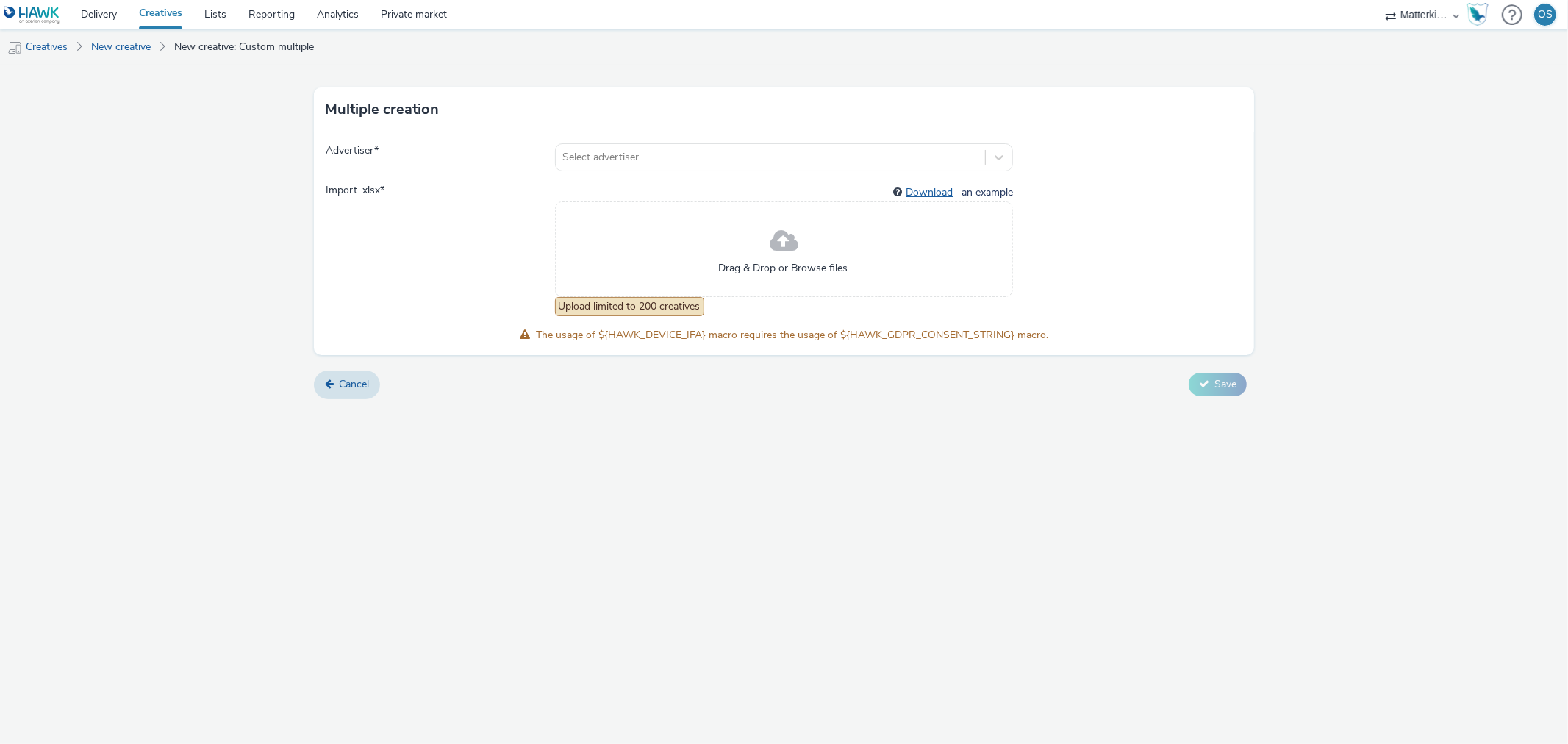
click at [942, 192] on link "Download" at bounding box center [931, 192] width 53 height 14
click at [326, 375] on link "Cancel" at bounding box center [346, 384] width 66 height 28
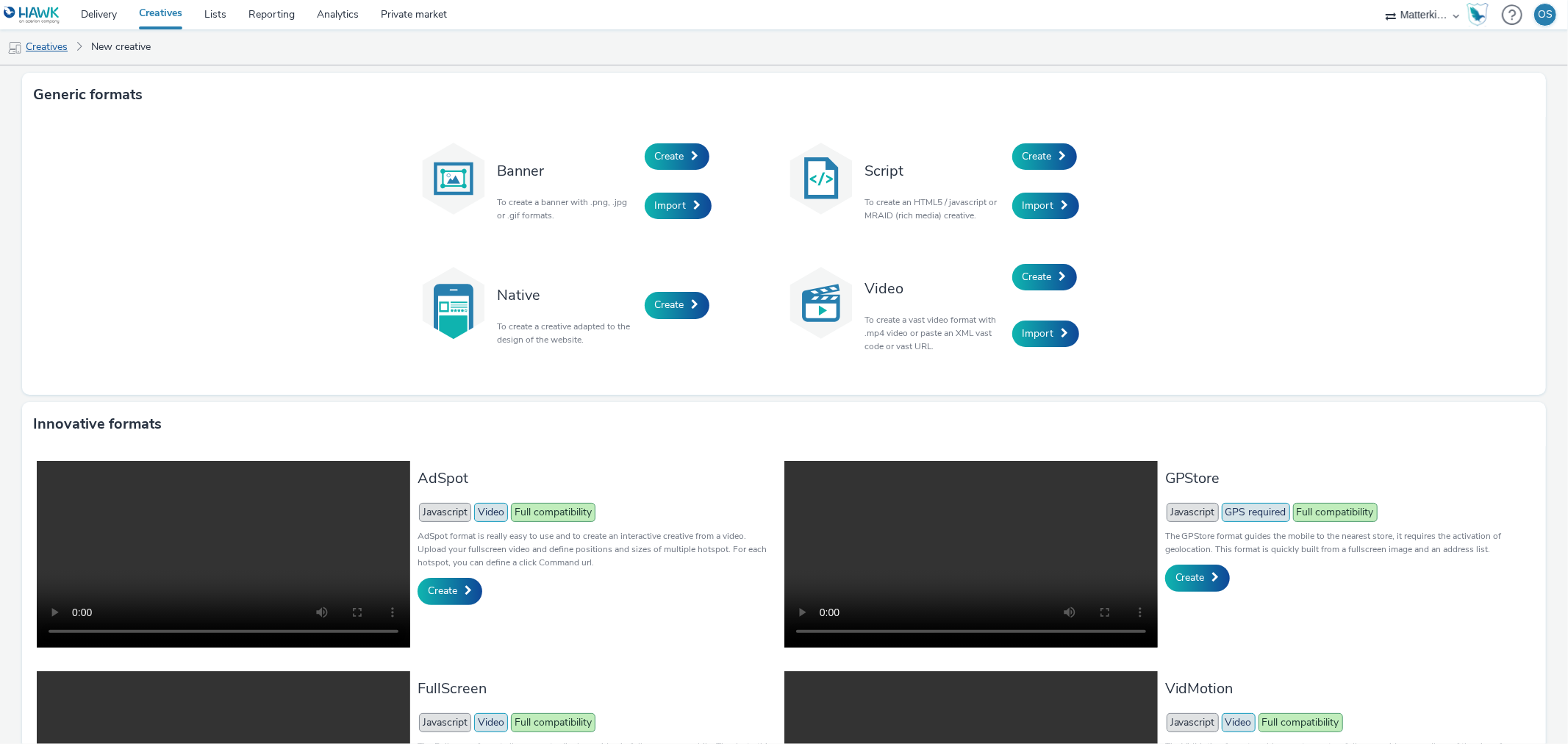
click at [53, 47] on link "Creatives" at bounding box center [38, 47] width 75 height 35
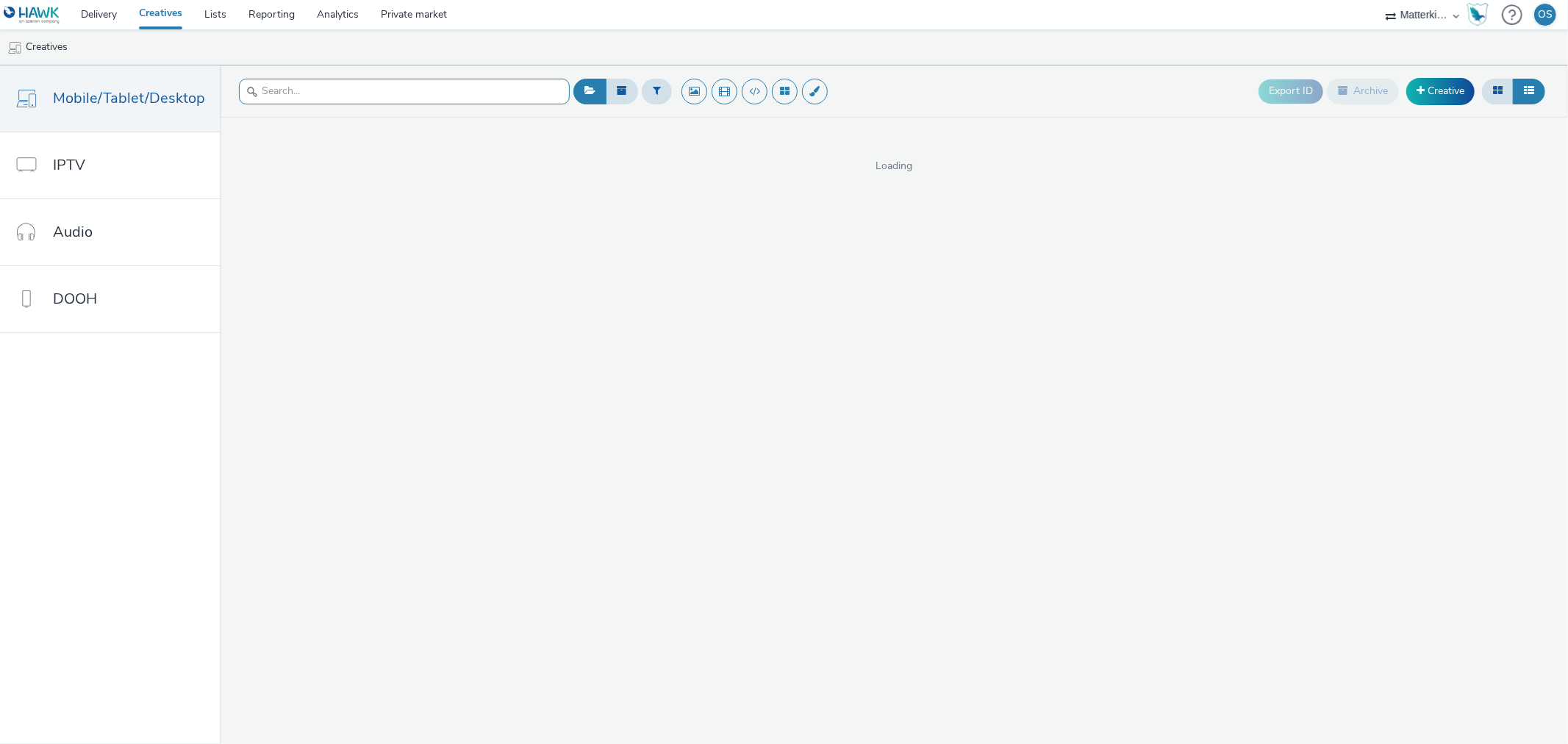
click at [421, 100] on input "text" at bounding box center [404, 91] width 330 height 26
type input "enterprise"
drag, startPoint x: 448, startPoint y: 101, endPoint x: 184, endPoint y: 70, distance: 265.8
click at [184, 70] on div "Mobile/Tablet/Desktop IPTV Audio DOOH enterprise Export ID Archive Creative Des…" at bounding box center [784, 404] width 1568 height 678
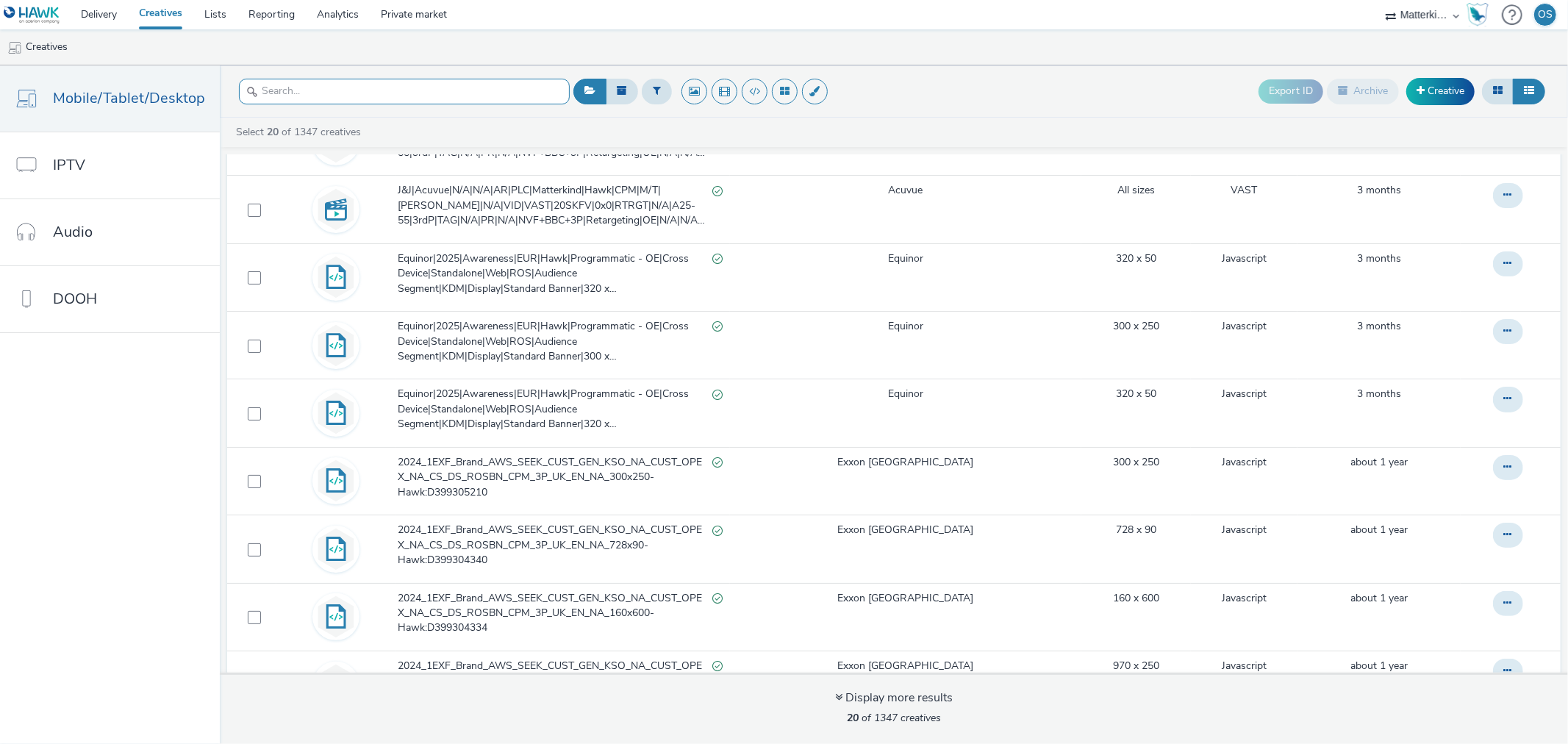
scroll to position [735, 0]
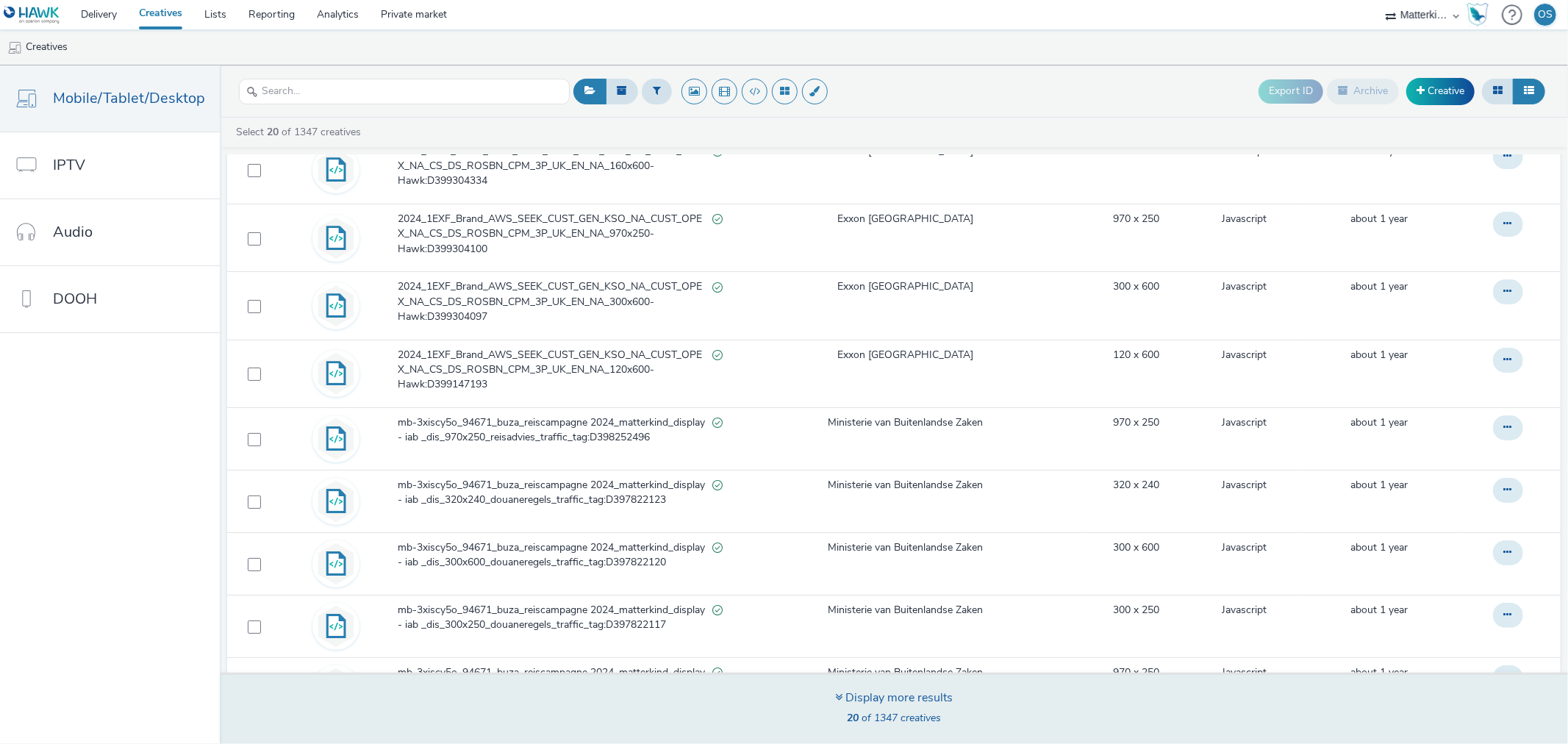
click at [893, 707] on div "Display more results 20 of 1347 creatives" at bounding box center [894, 709] width 118 height 40
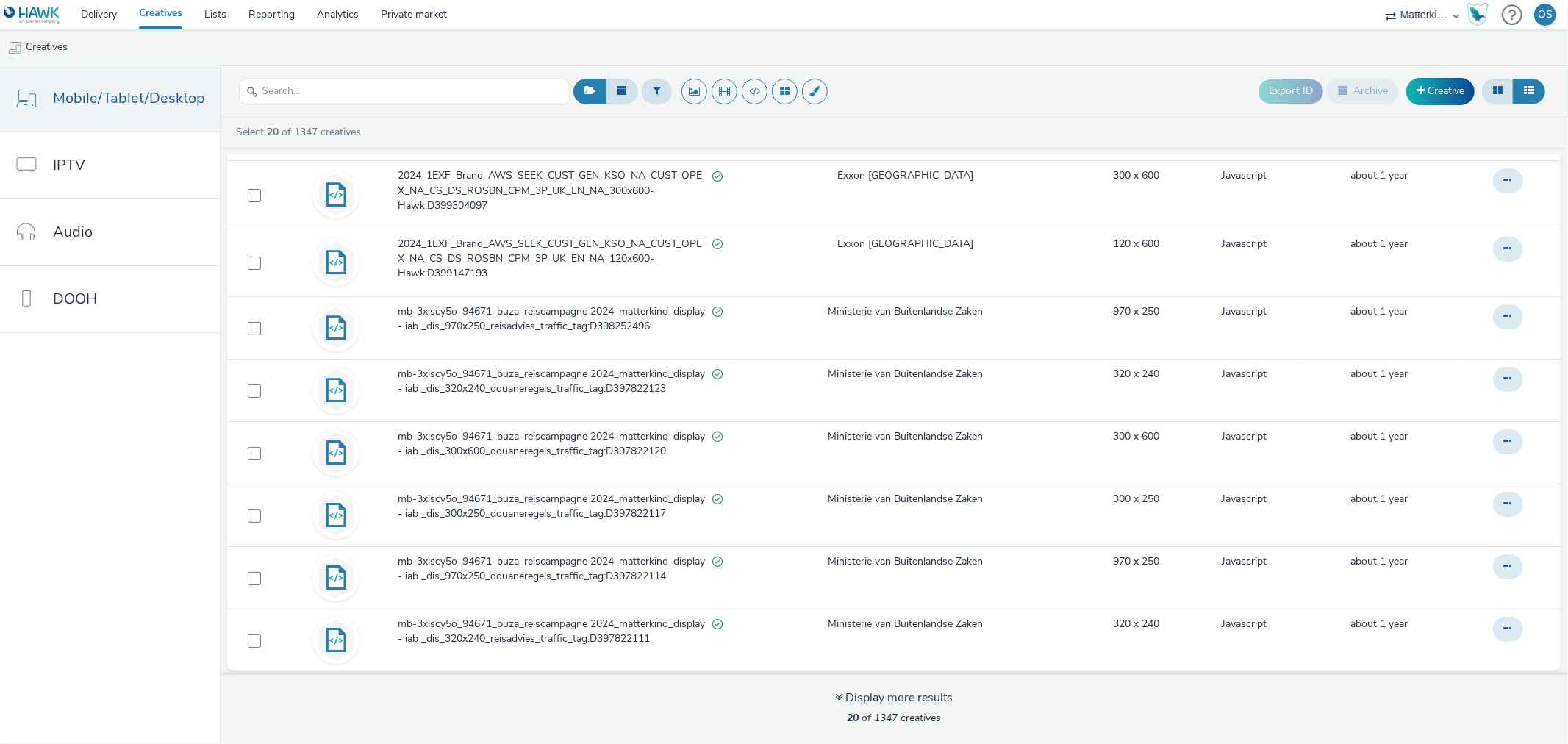
scroll to position [4, 0]
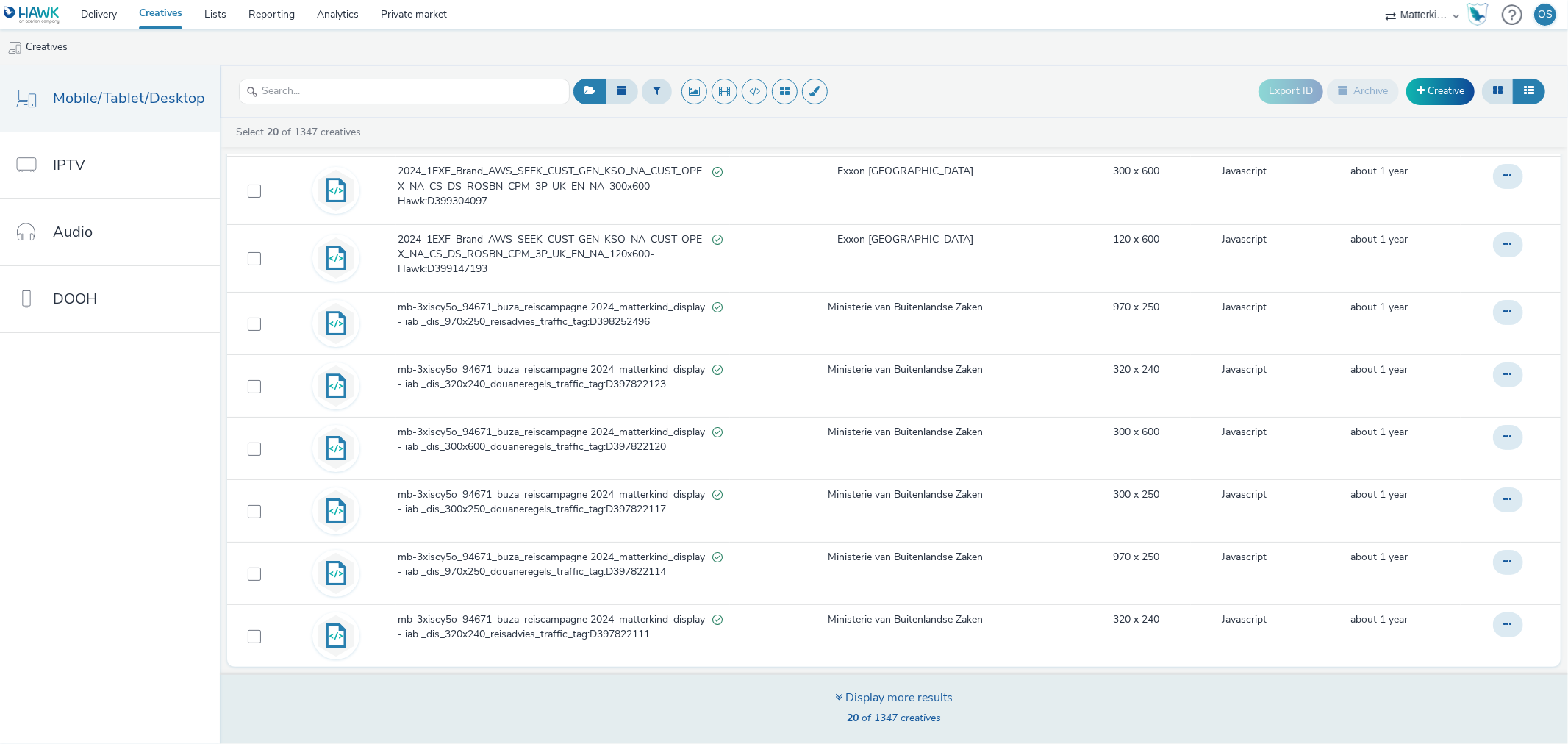
click at [842, 703] on div "Display more results" at bounding box center [894, 697] width 118 height 17
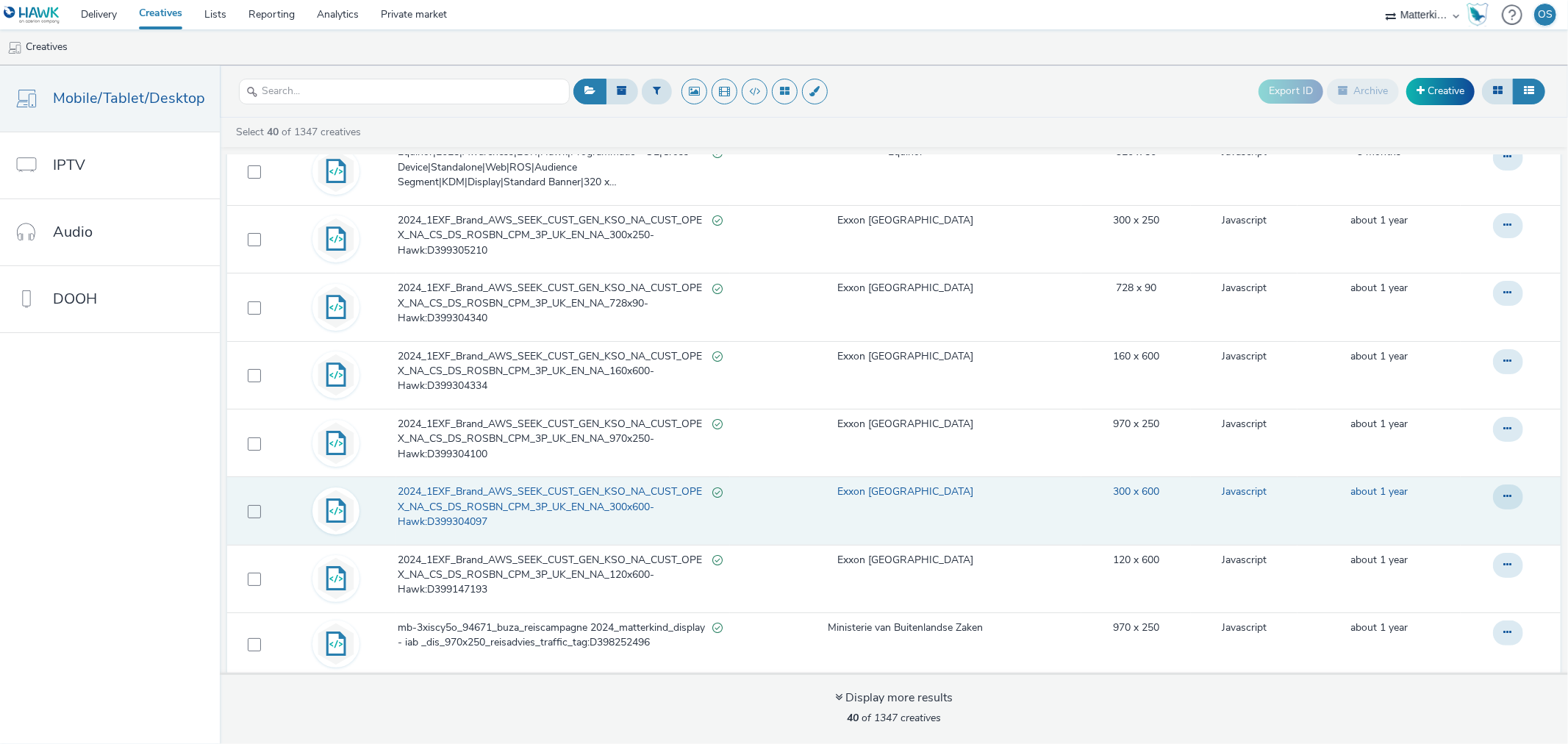
scroll to position [571, 0]
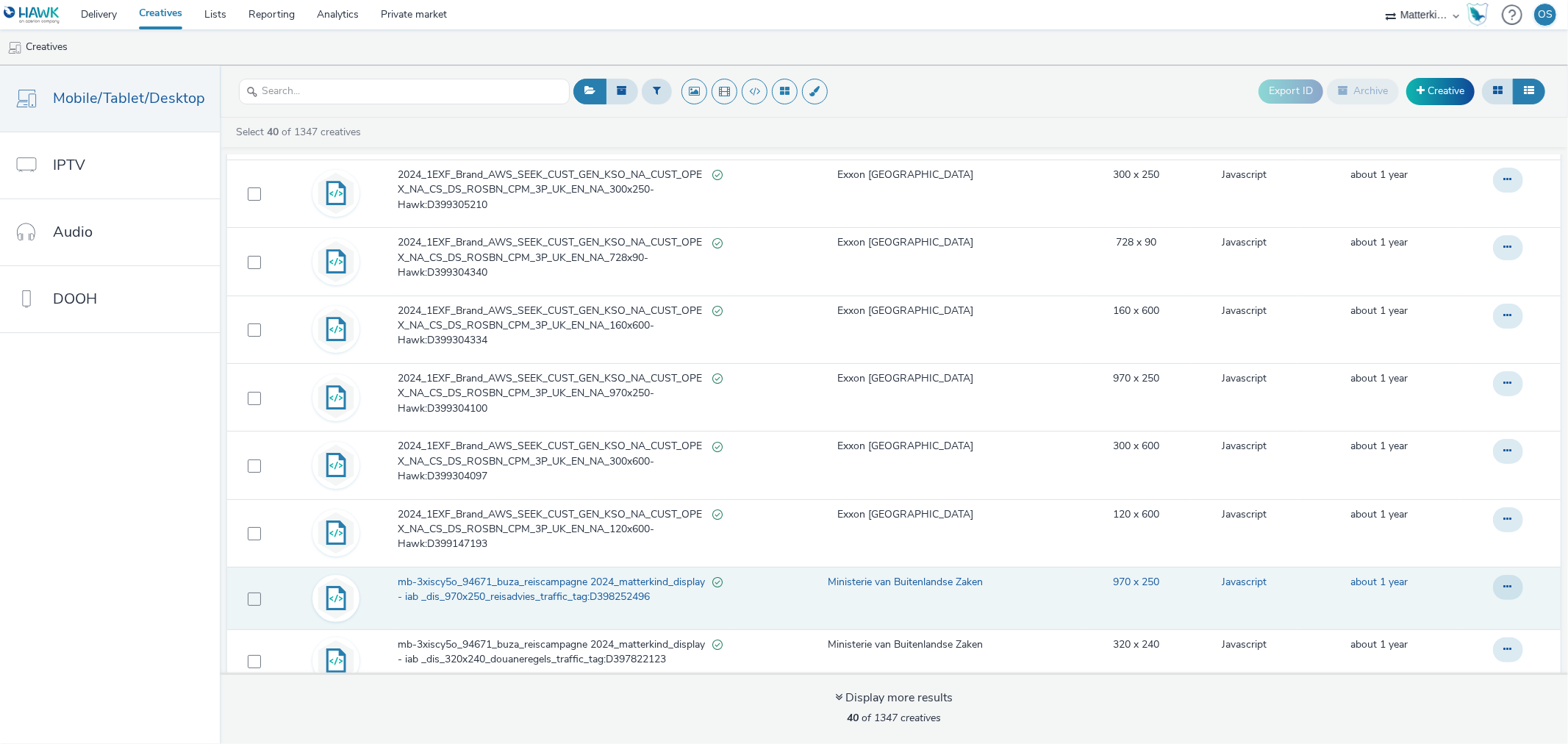
click at [552, 581] on span "mb-3xiscy5o_94671_buza_reiscampagne 2024_matterkind_display - iab _dis_970x250_…" at bounding box center [555, 590] width 315 height 30
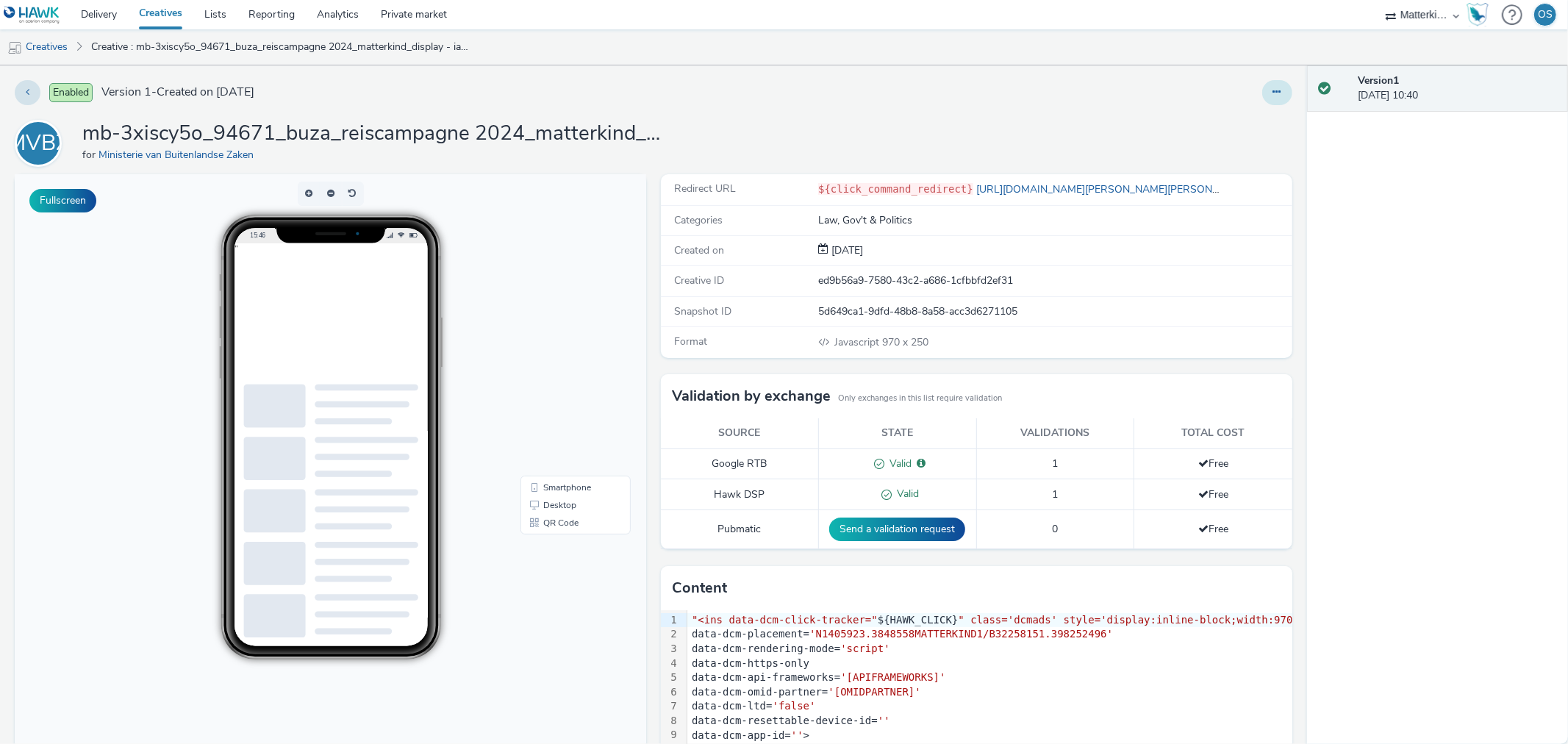
click at [1273, 93] on icon at bounding box center [1278, 92] width 8 height 10
click at [1244, 133] on link "Edit" at bounding box center [1238, 122] width 110 height 29
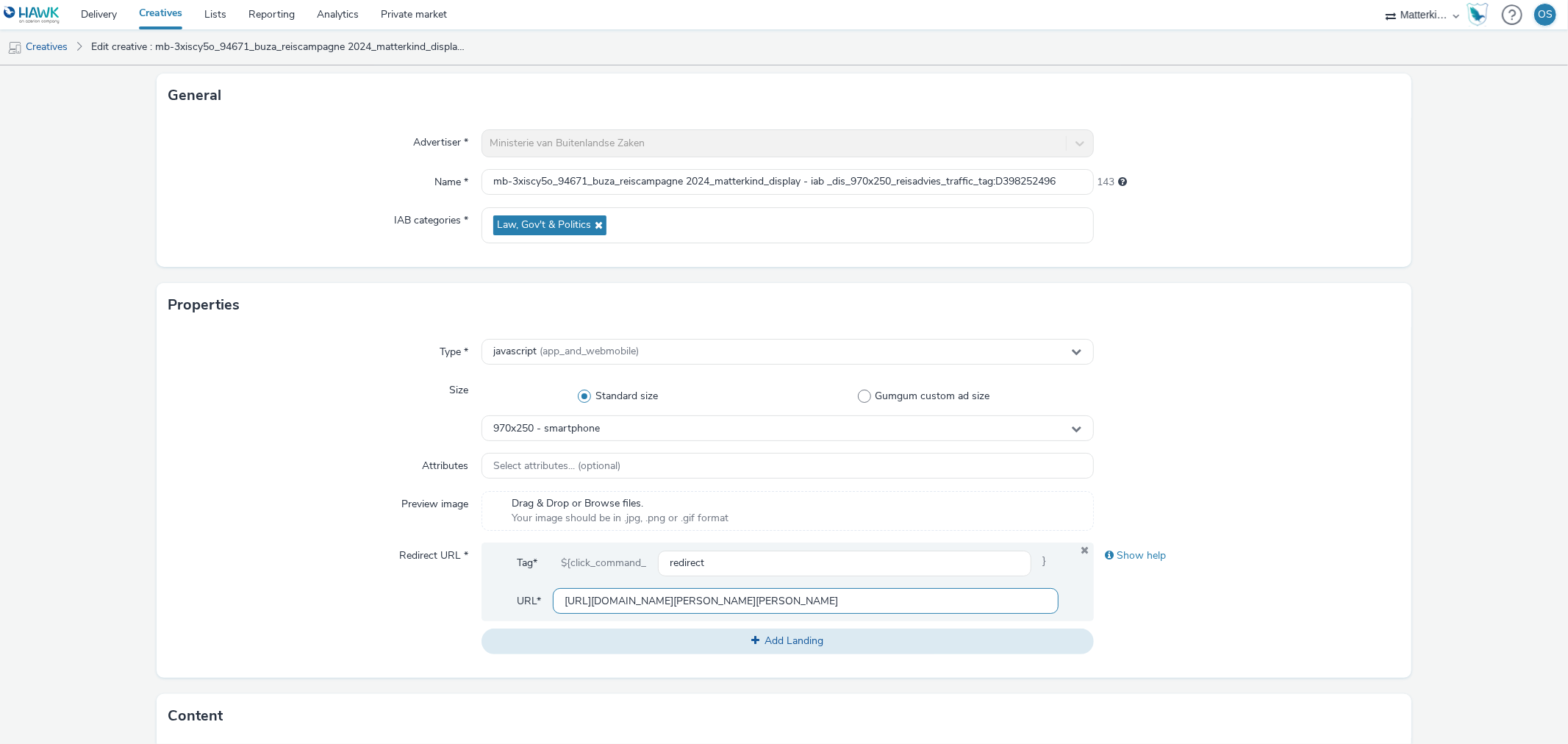
scroll to position [1, 813]
drag, startPoint x: 839, startPoint y: 601, endPoint x: 1157, endPoint y: 623, distance: 318.8
click at [1157, 623] on div "Redirect URL * Tag* ${click_command_ redirect } URL* [URL][DOMAIN_NAME][PERSON_…" at bounding box center [784, 597] width 1231 height 111
click at [1165, 618] on div "Show help" at bounding box center [1247, 597] width 306 height 111
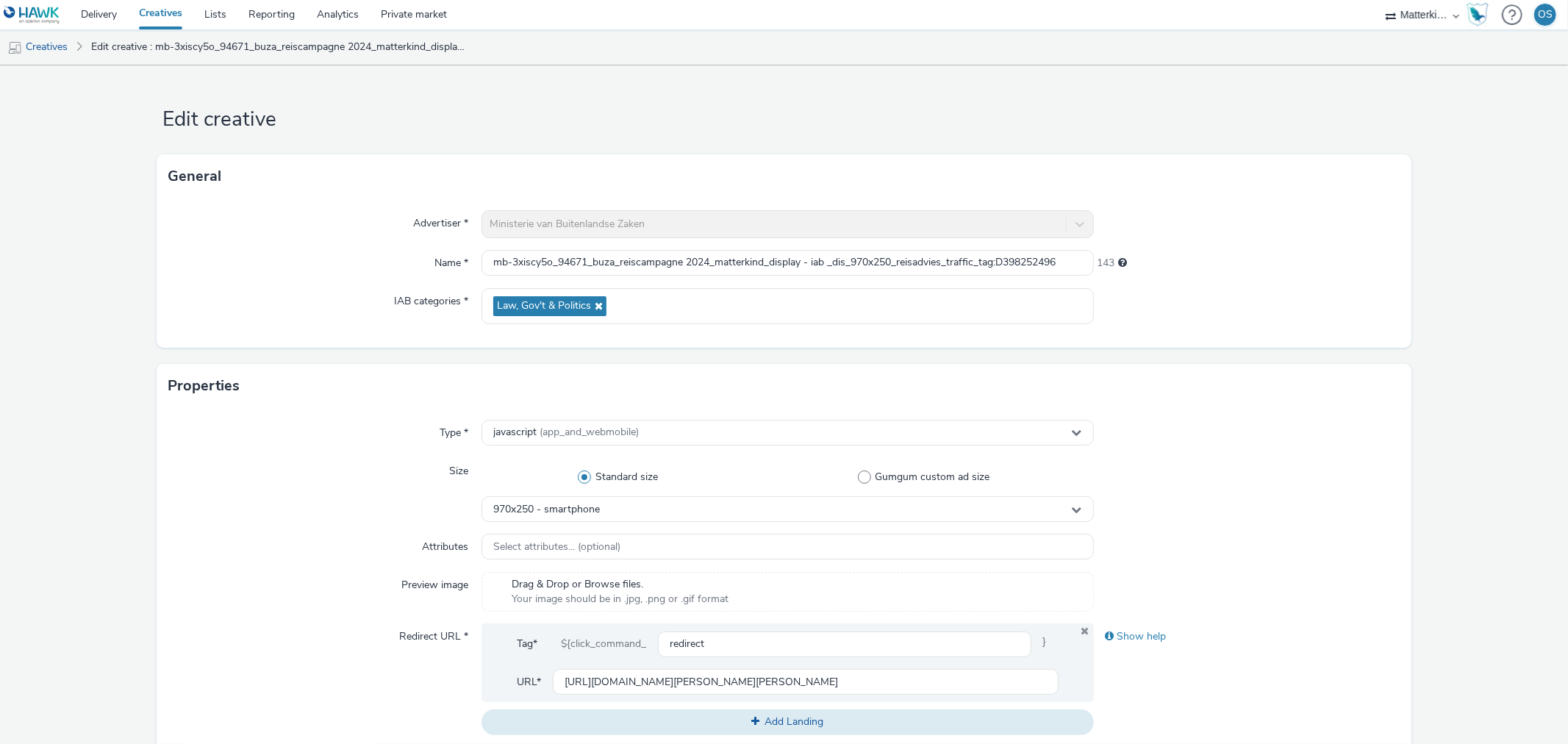
scroll to position [0, 0]
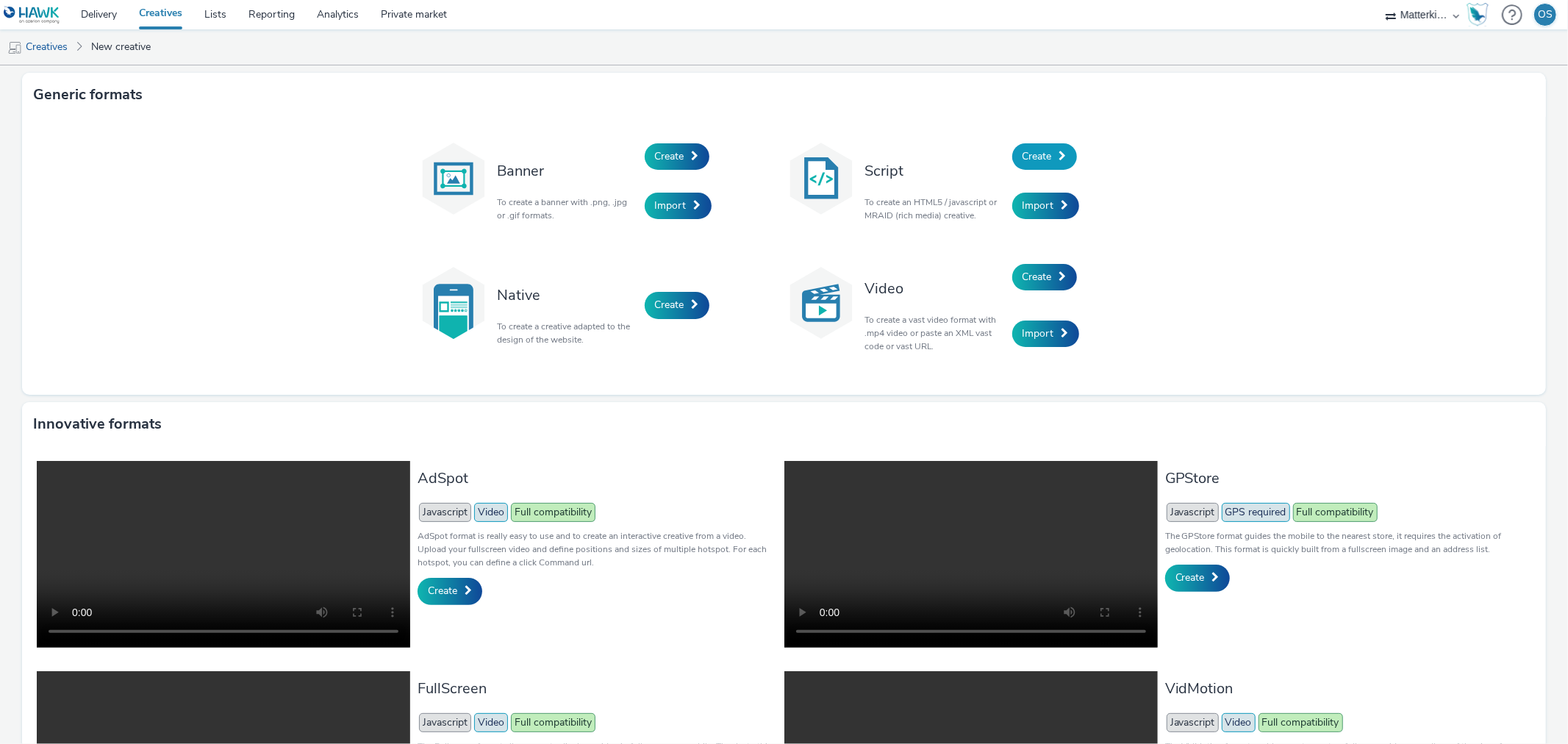
click at [1052, 158] on link "Create" at bounding box center [1045, 157] width 65 height 27
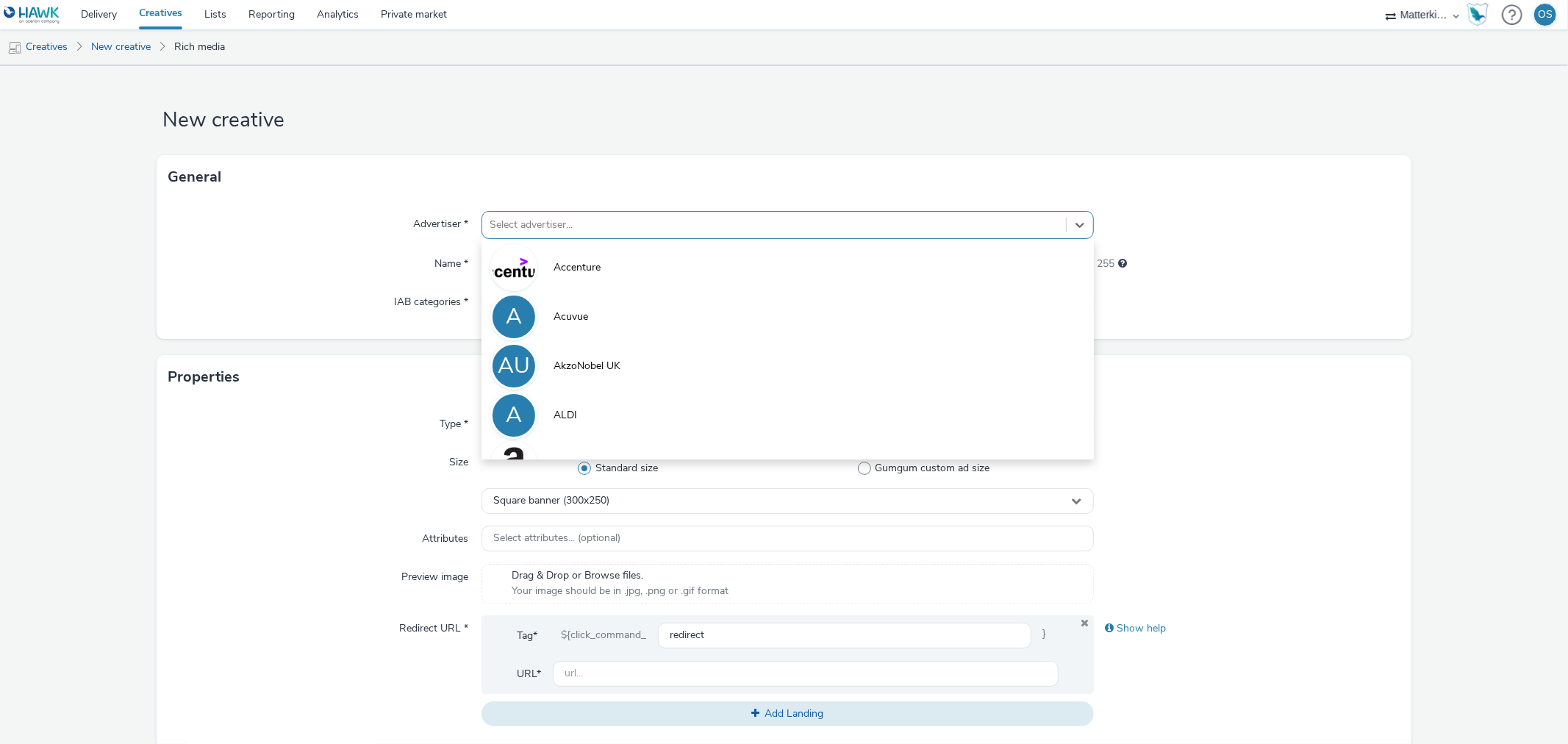
click at [848, 228] on div at bounding box center [774, 224] width 568 height 18
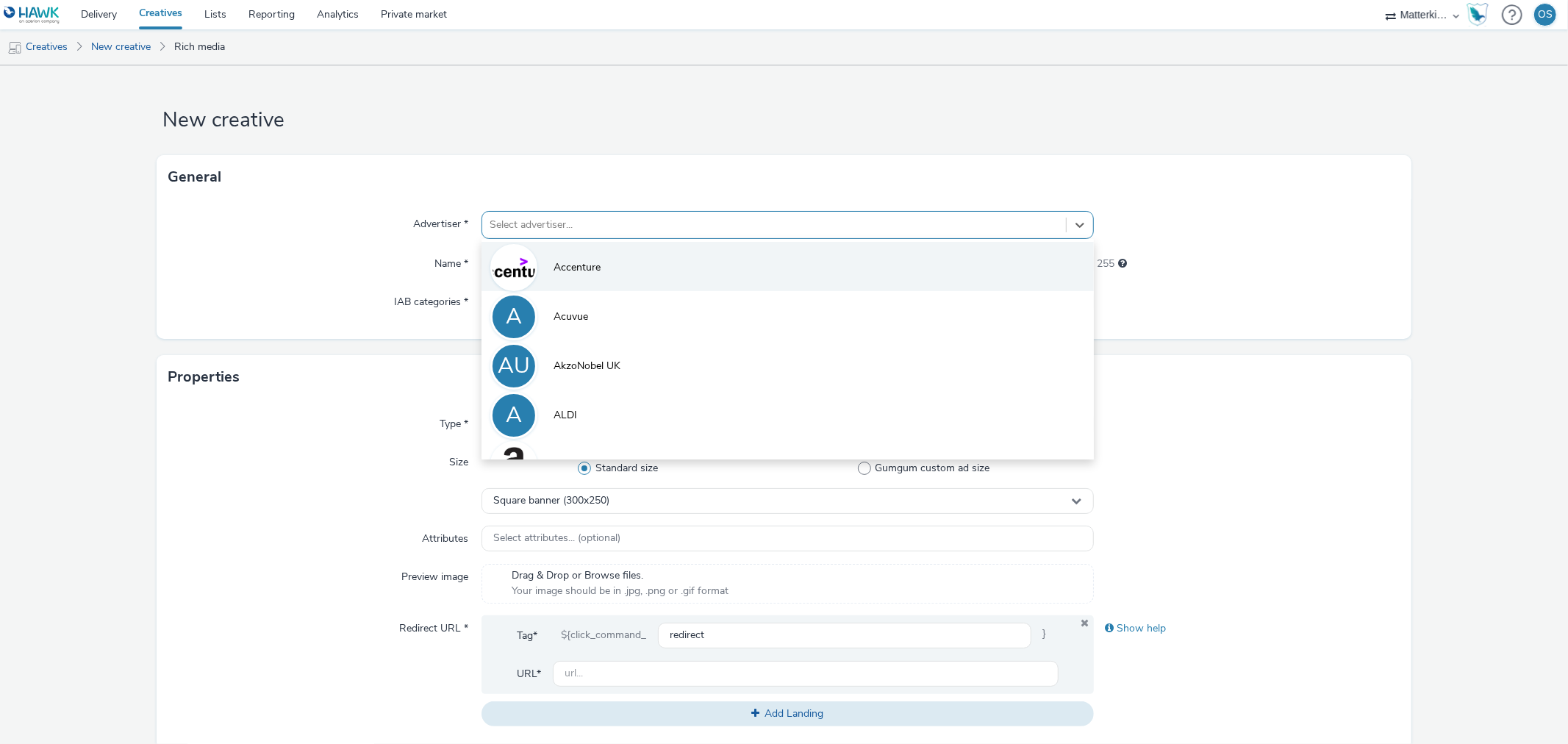
click at [753, 275] on li "Accenture" at bounding box center [787, 266] width 612 height 49
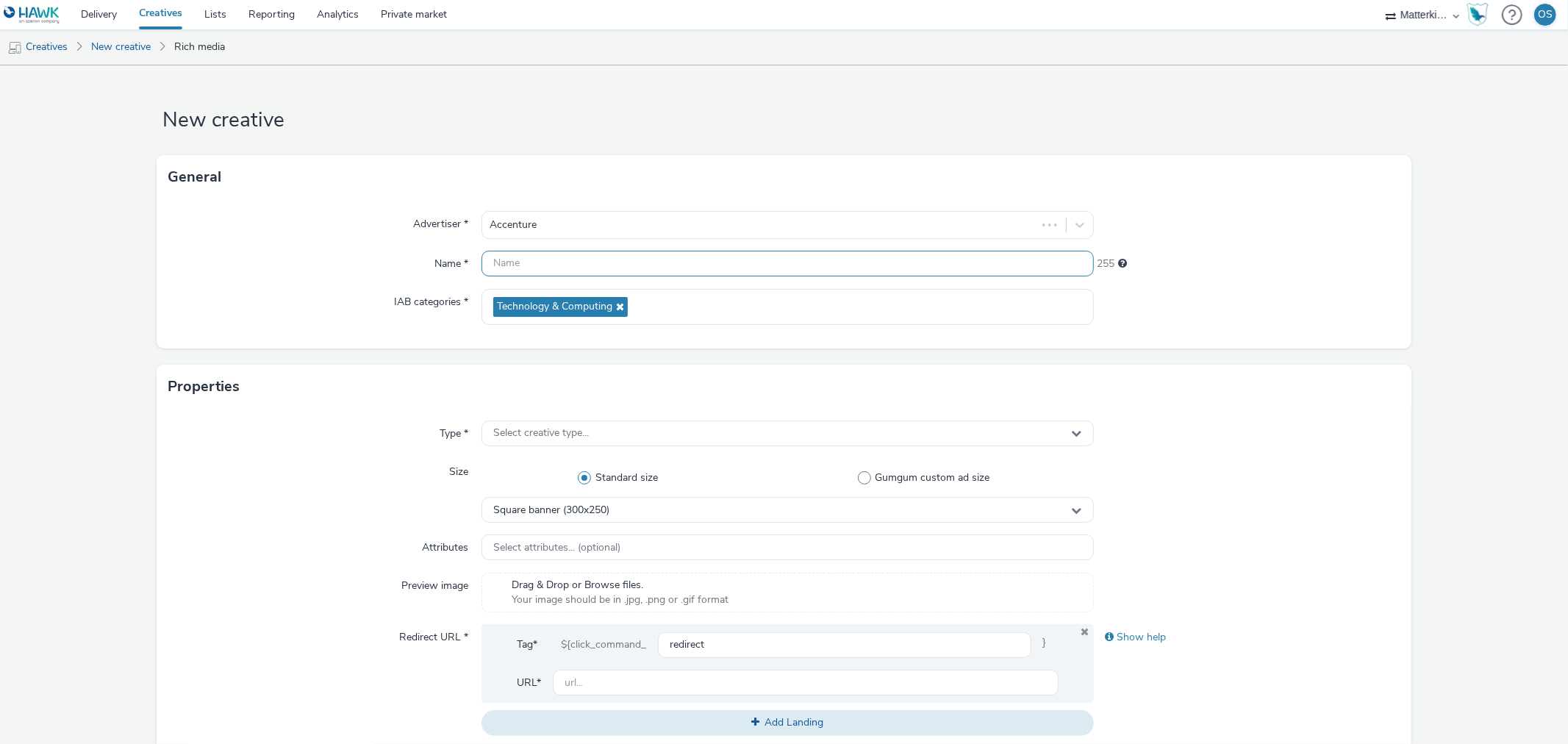
click at [663, 267] on input "text" at bounding box center [787, 263] width 612 height 26
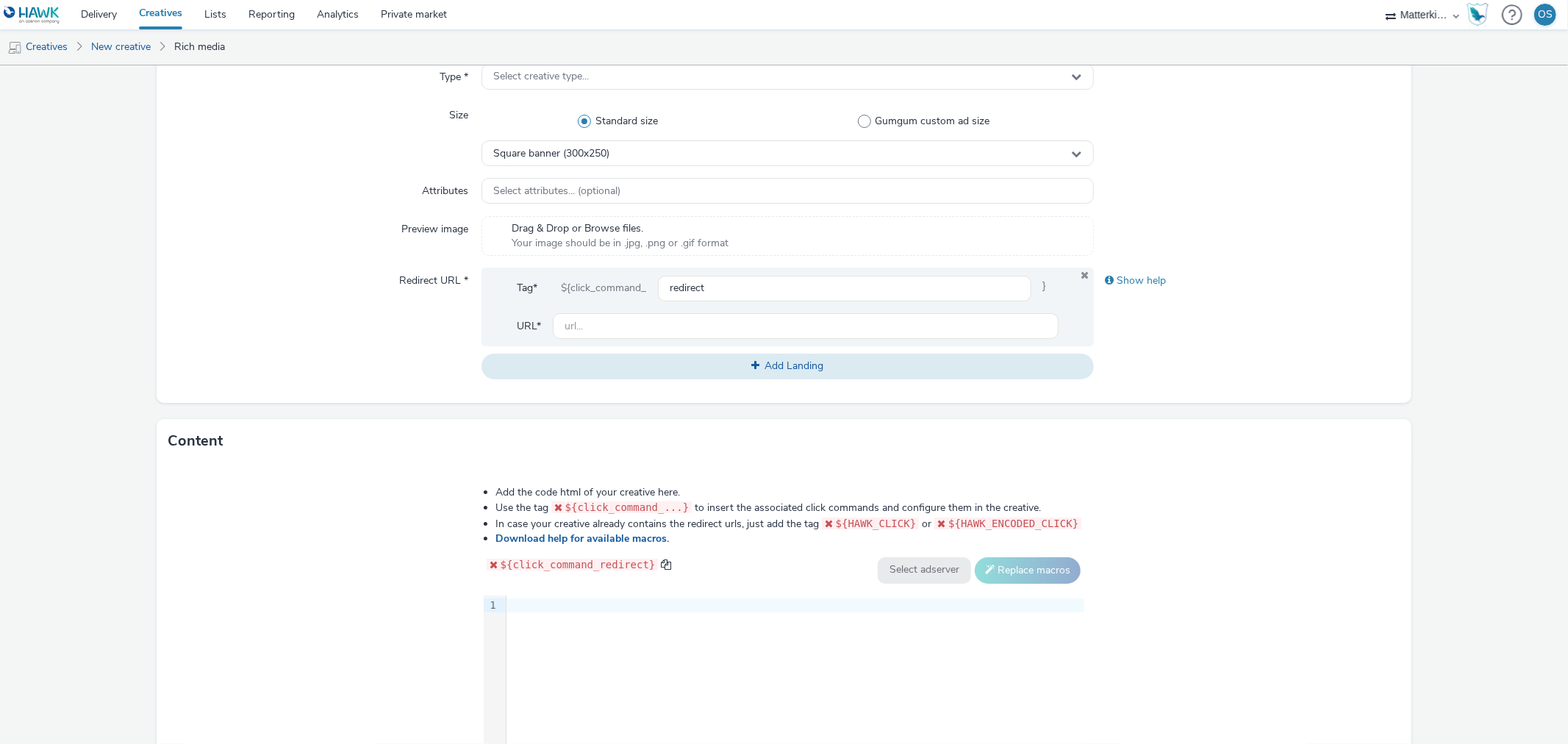
scroll to position [408, 0]
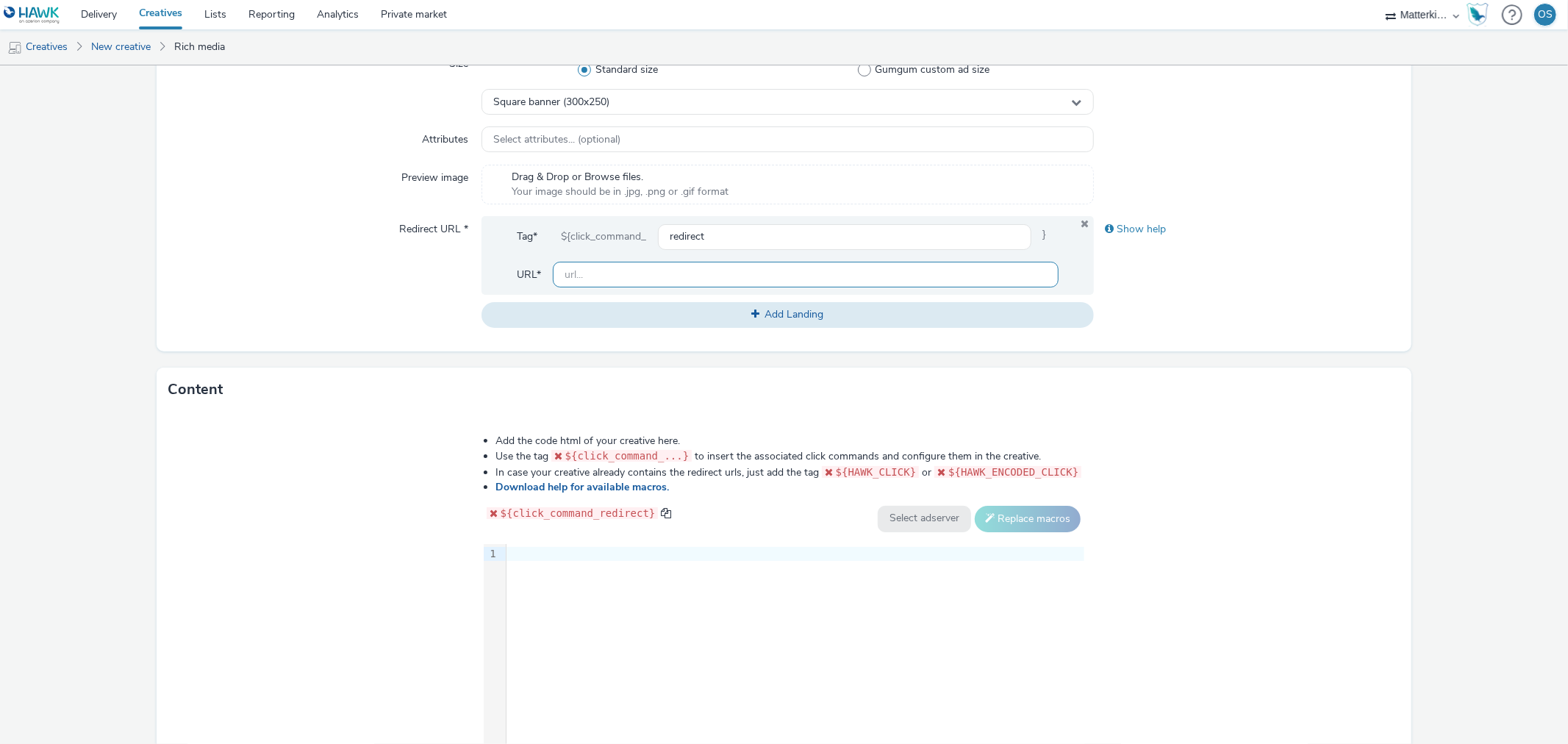
click at [693, 269] on input "text" at bounding box center [805, 274] width 505 height 26
click at [460, 281] on div "Redirect URL *" at bounding box center [325, 272] width 313 height 111
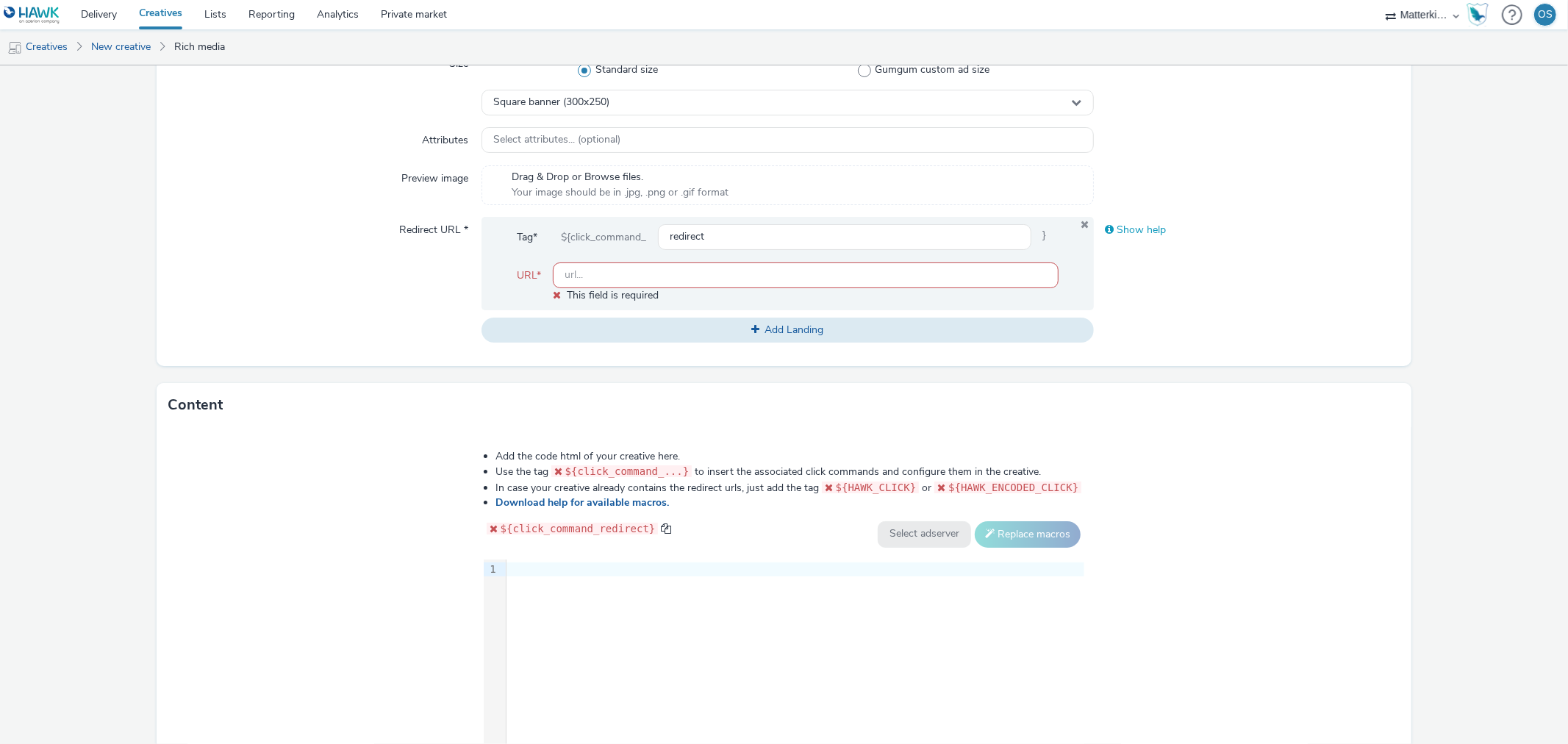
click at [1107, 231] on div "Show help" at bounding box center [1247, 230] width 306 height 27
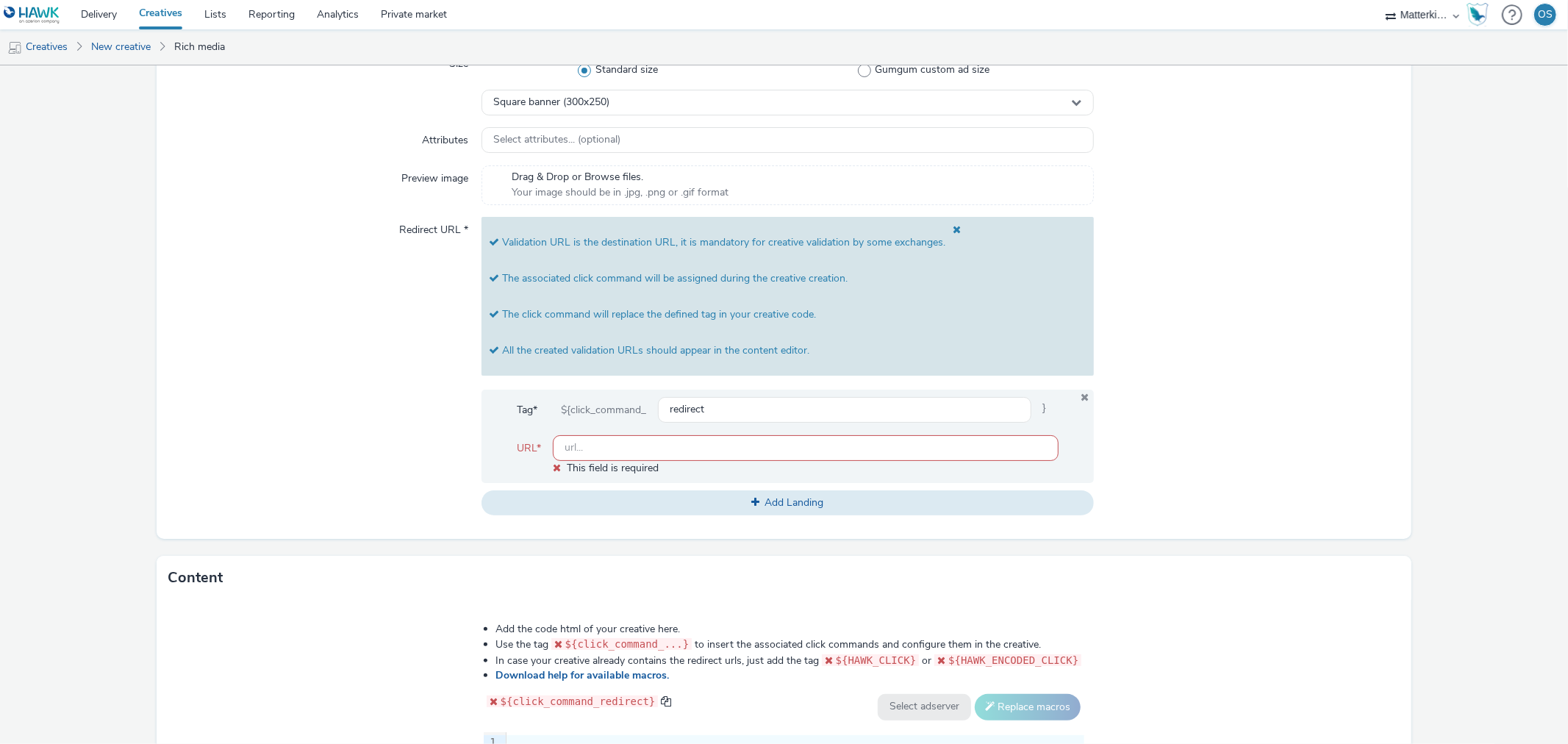
click at [954, 224] on span at bounding box center [953, 242] width 16 height 36
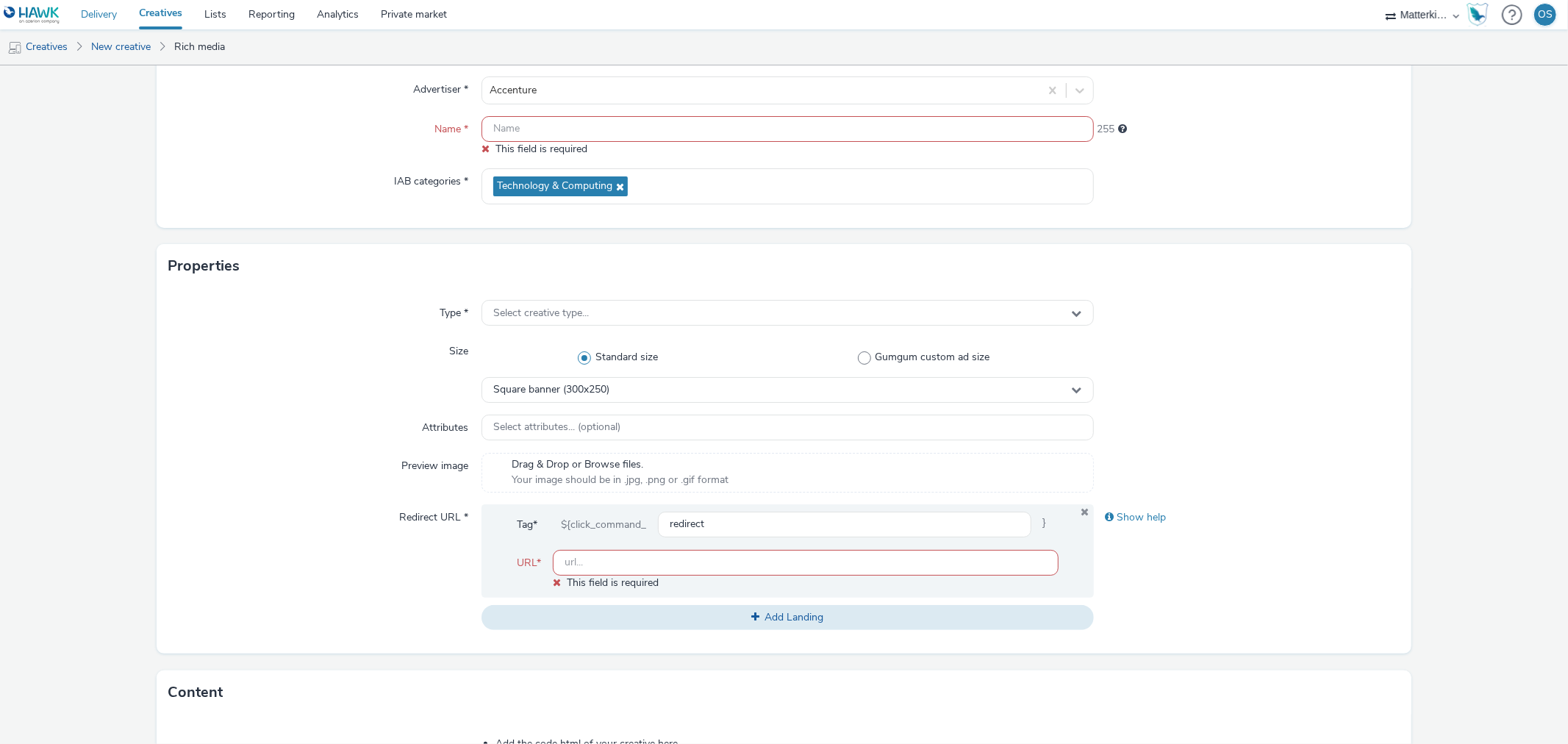
scroll to position [96, 0]
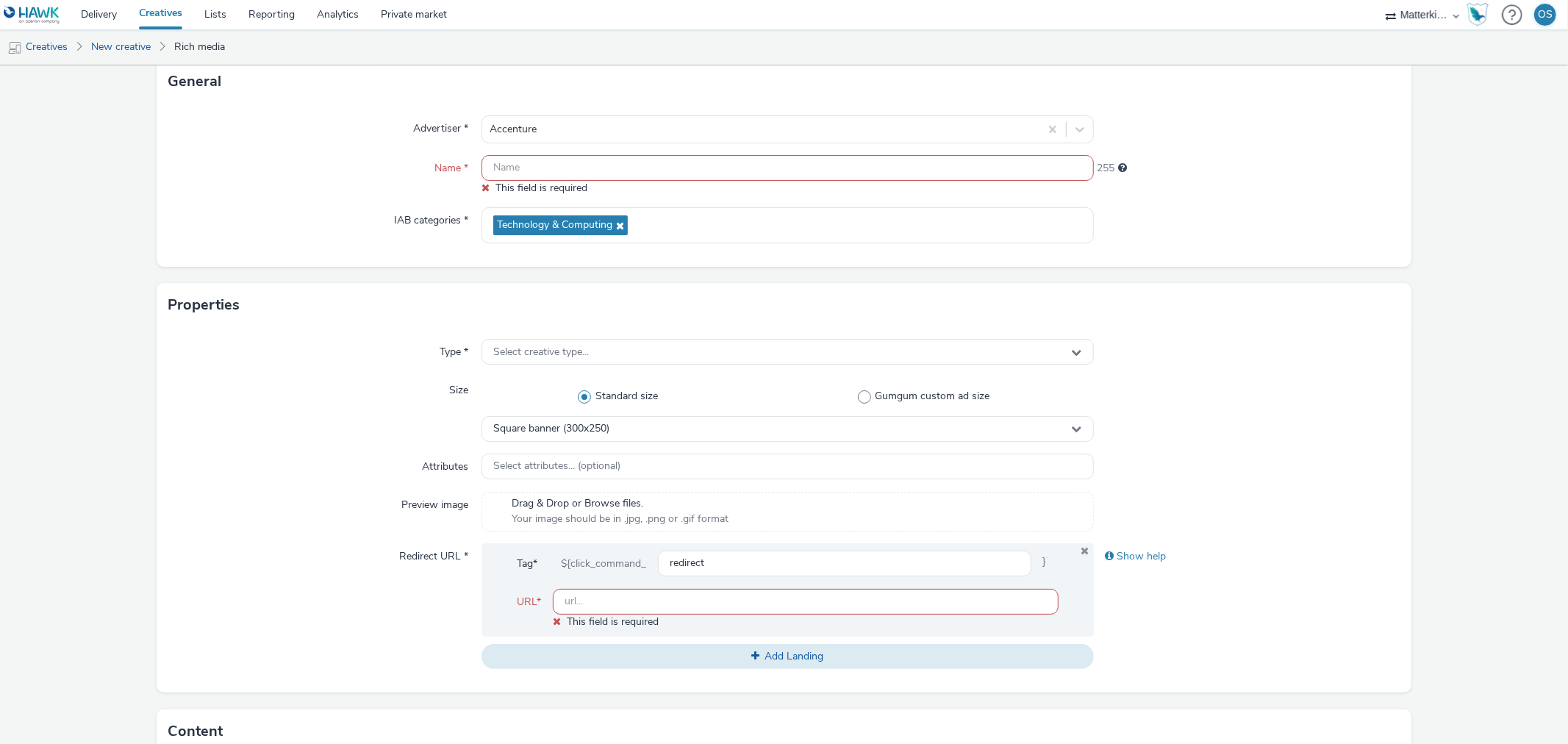
click at [164, 19] on link "Creatives" at bounding box center [160, 14] width 65 height 29
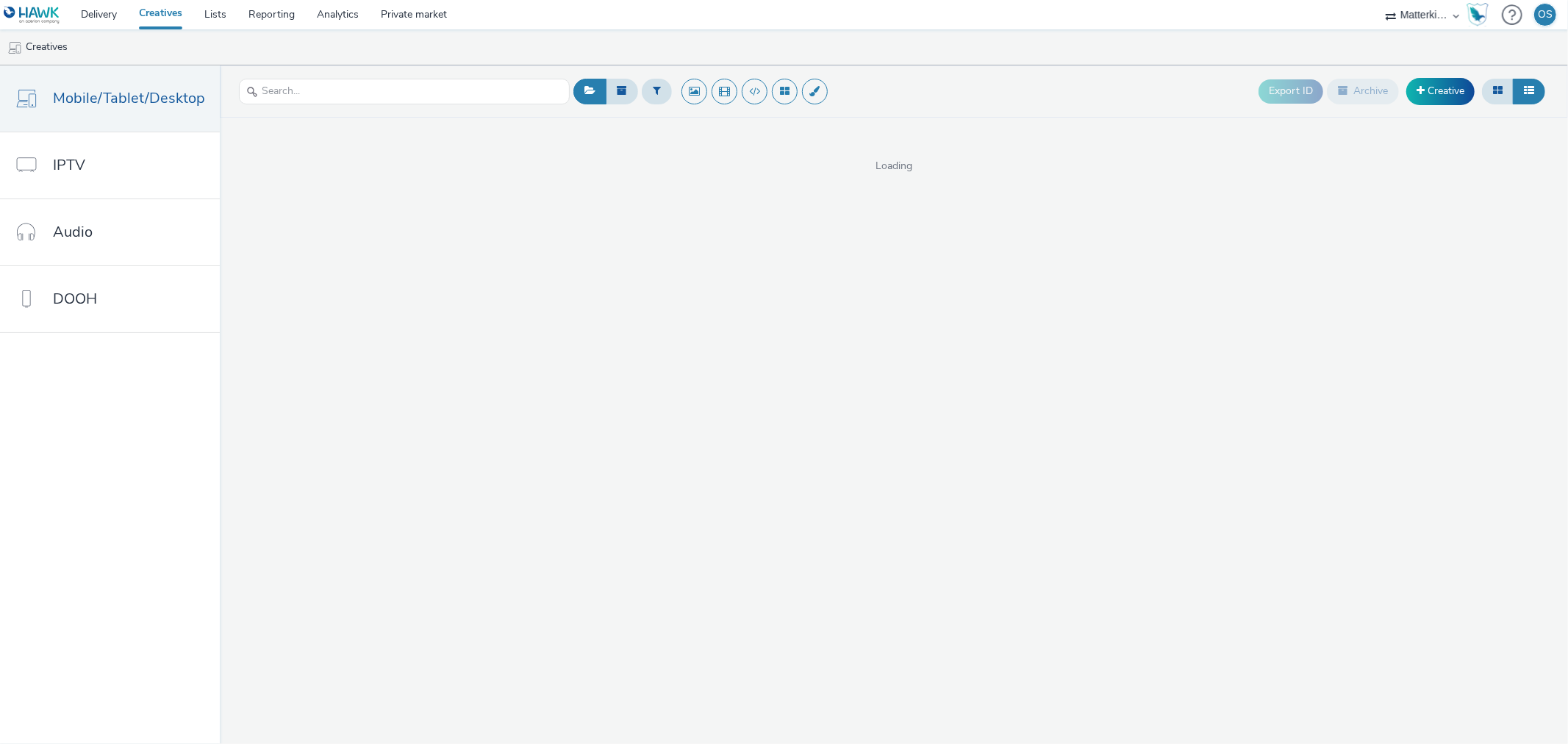
click at [39, 9] on img at bounding box center [32, 15] width 57 height 18
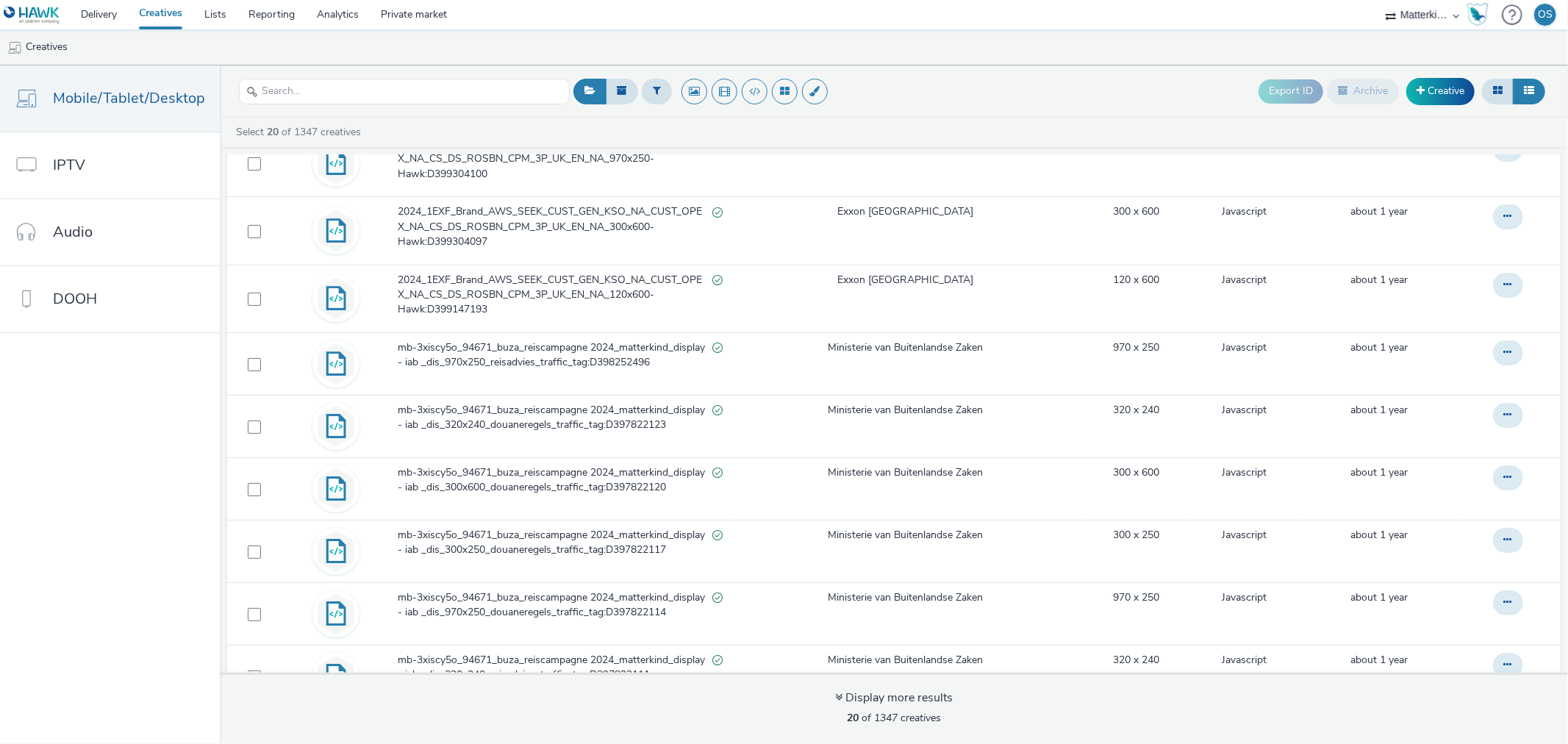
scroll to position [878, 0]
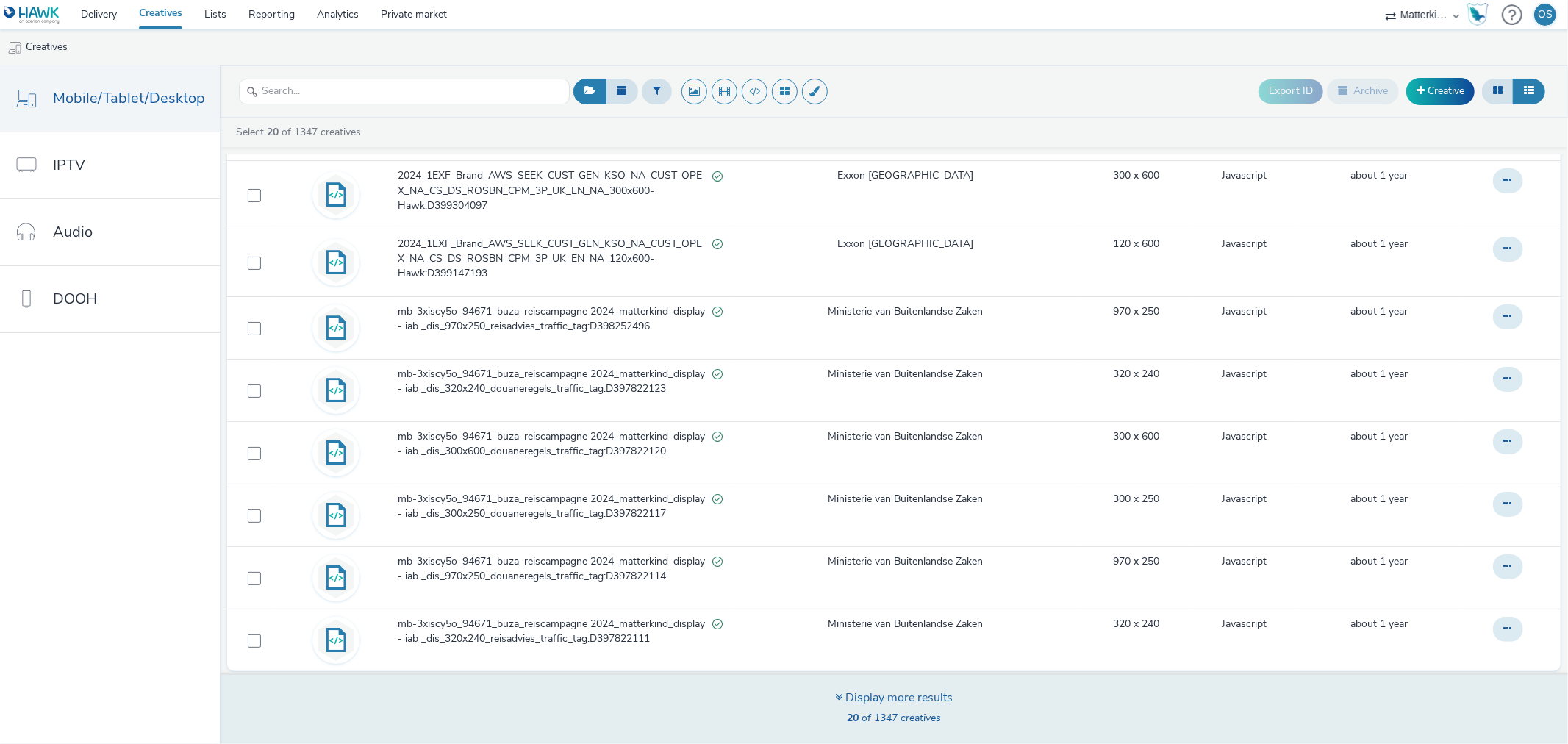
click at [877, 706] on div "Display more results" at bounding box center [894, 697] width 118 height 17
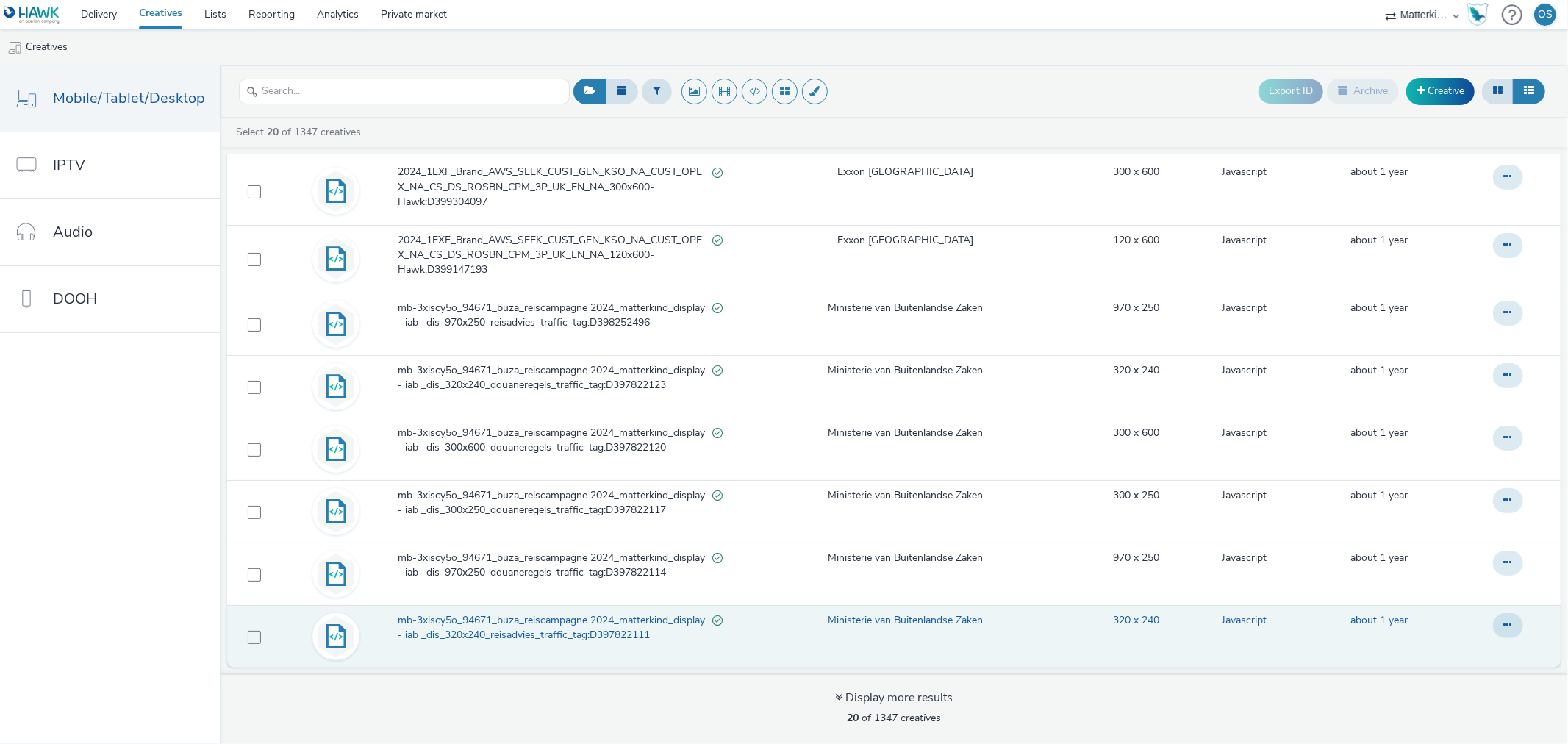
scroll to position [4, 0]
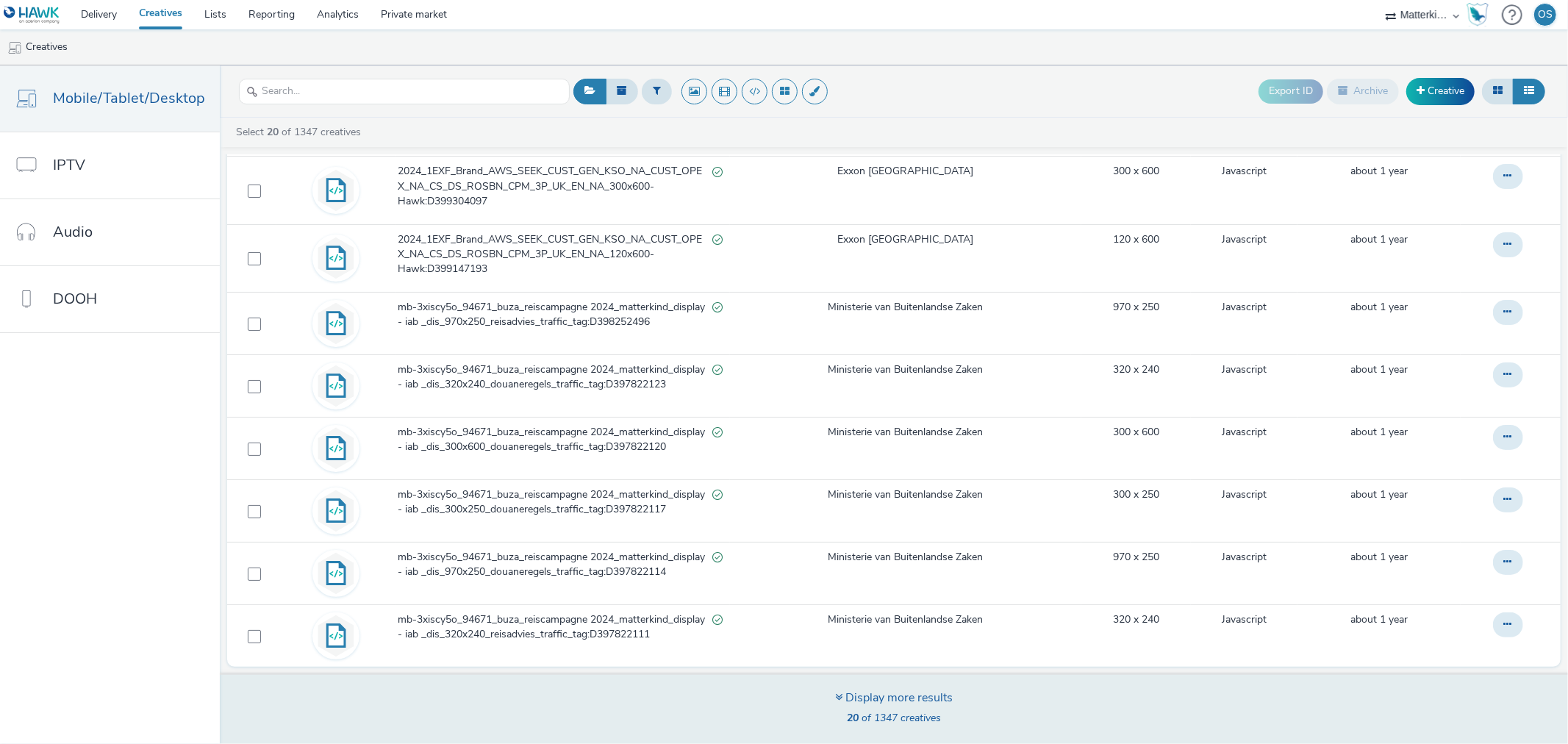
click at [855, 693] on div "Display more results" at bounding box center [894, 697] width 118 height 17
click at [878, 709] on div "Display more results 20 of 1347 creatives" at bounding box center [894, 709] width 118 height 40
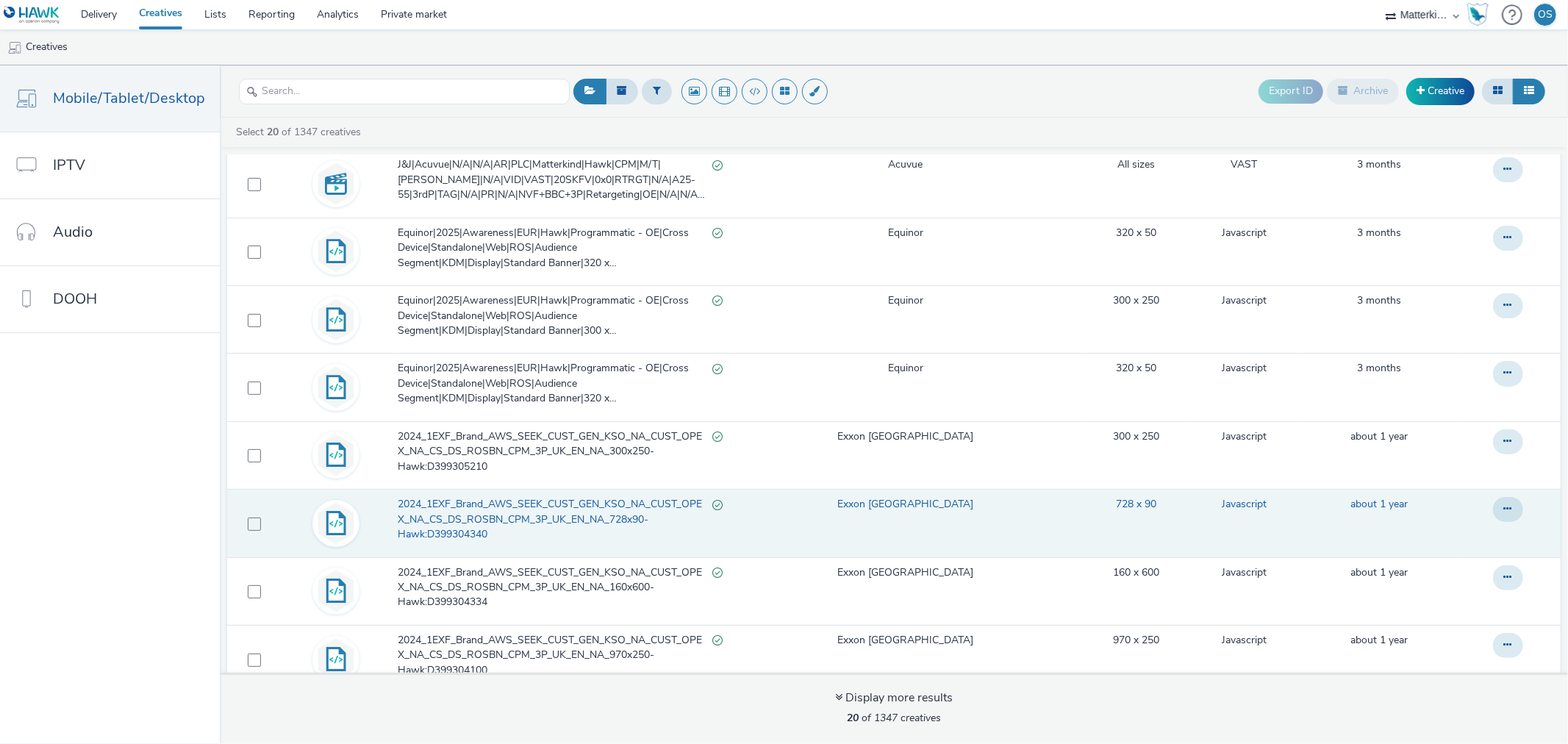
scroll to position [306, 0]
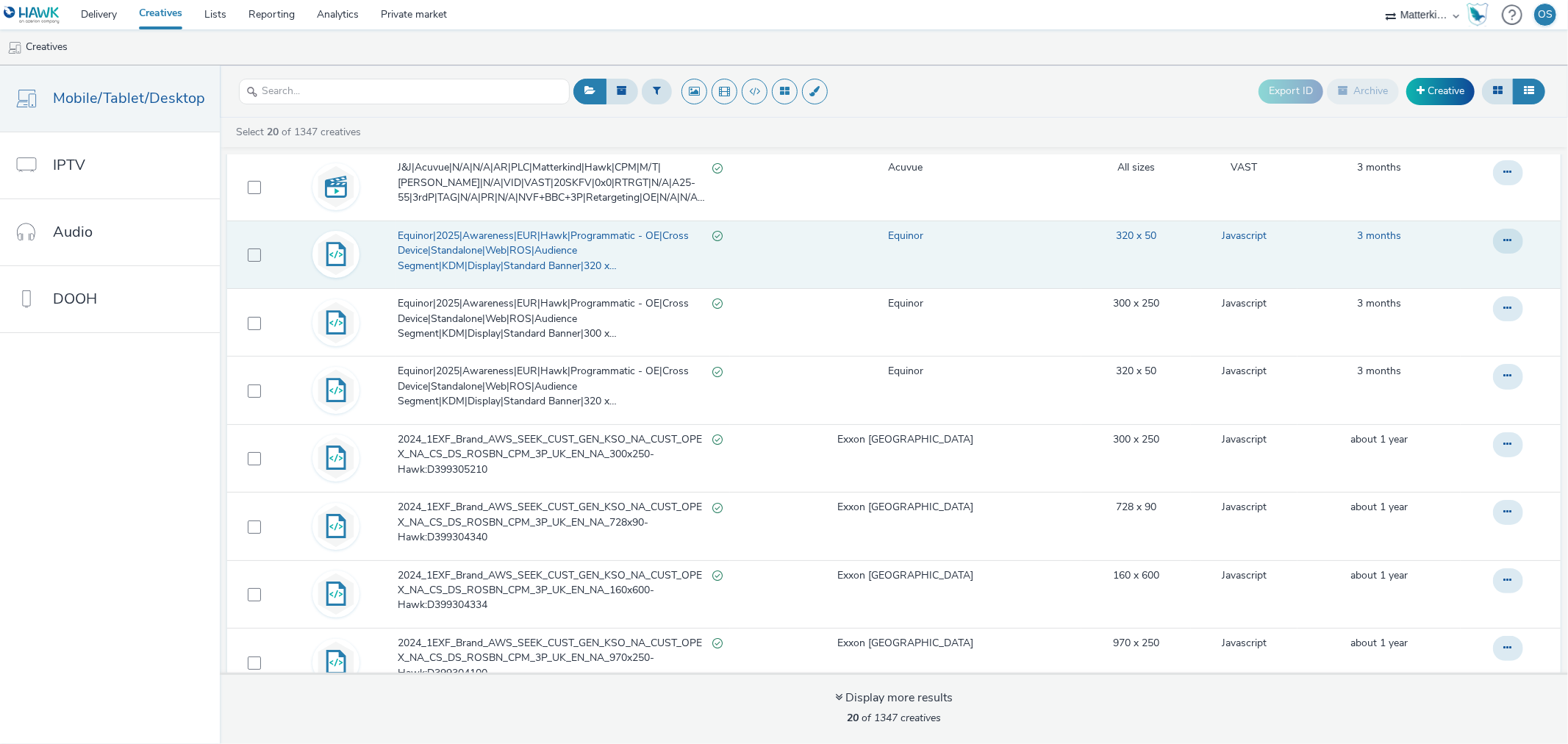
click at [564, 239] on span "Equinor|2025|Awareness|EUR|Hawk|Programmatic - OE|Cross Device|Standalone|Web|R…" at bounding box center [555, 251] width 315 height 45
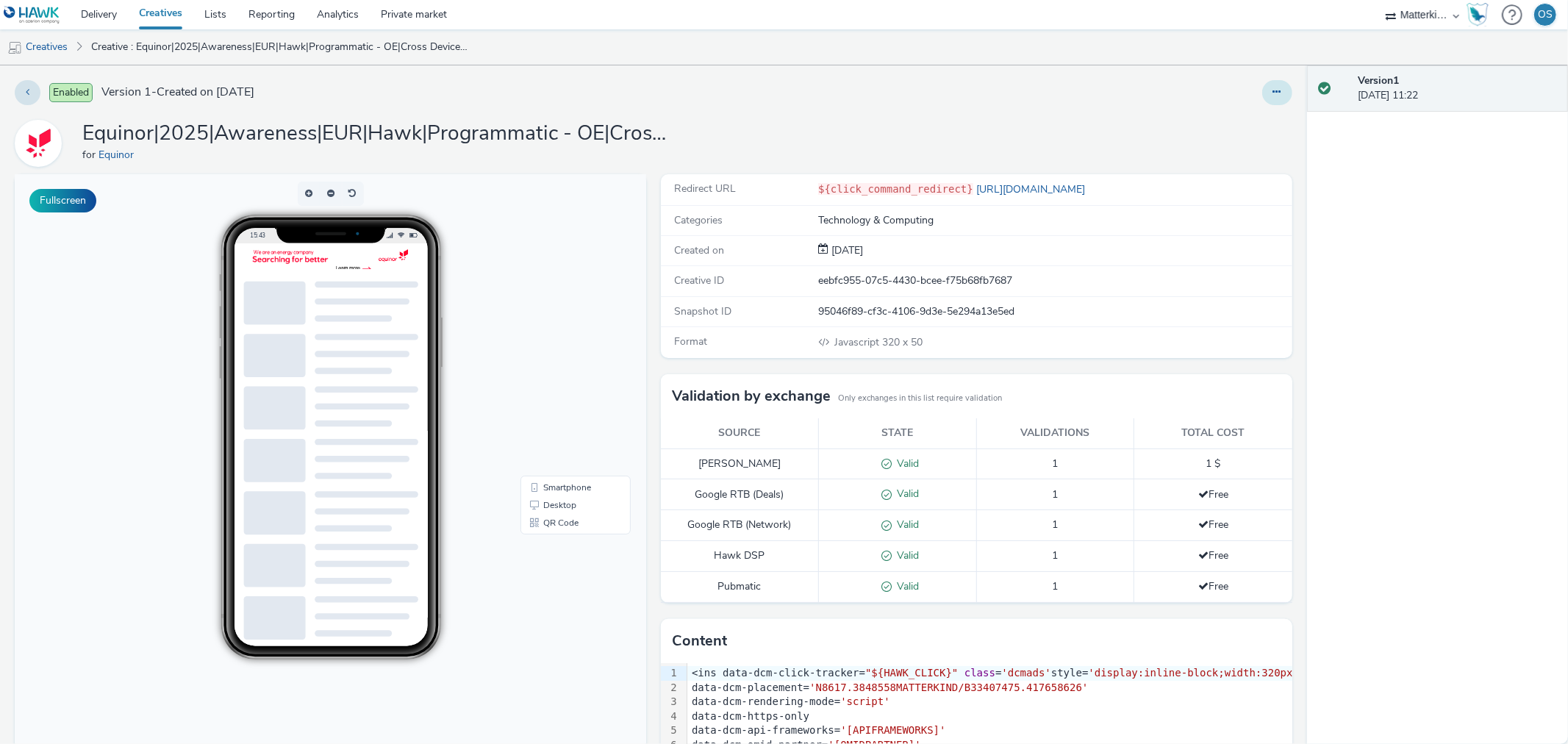
click at [1263, 82] on button at bounding box center [1278, 93] width 30 height 25
click at [1225, 127] on link "Edit" at bounding box center [1238, 122] width 110 height 29
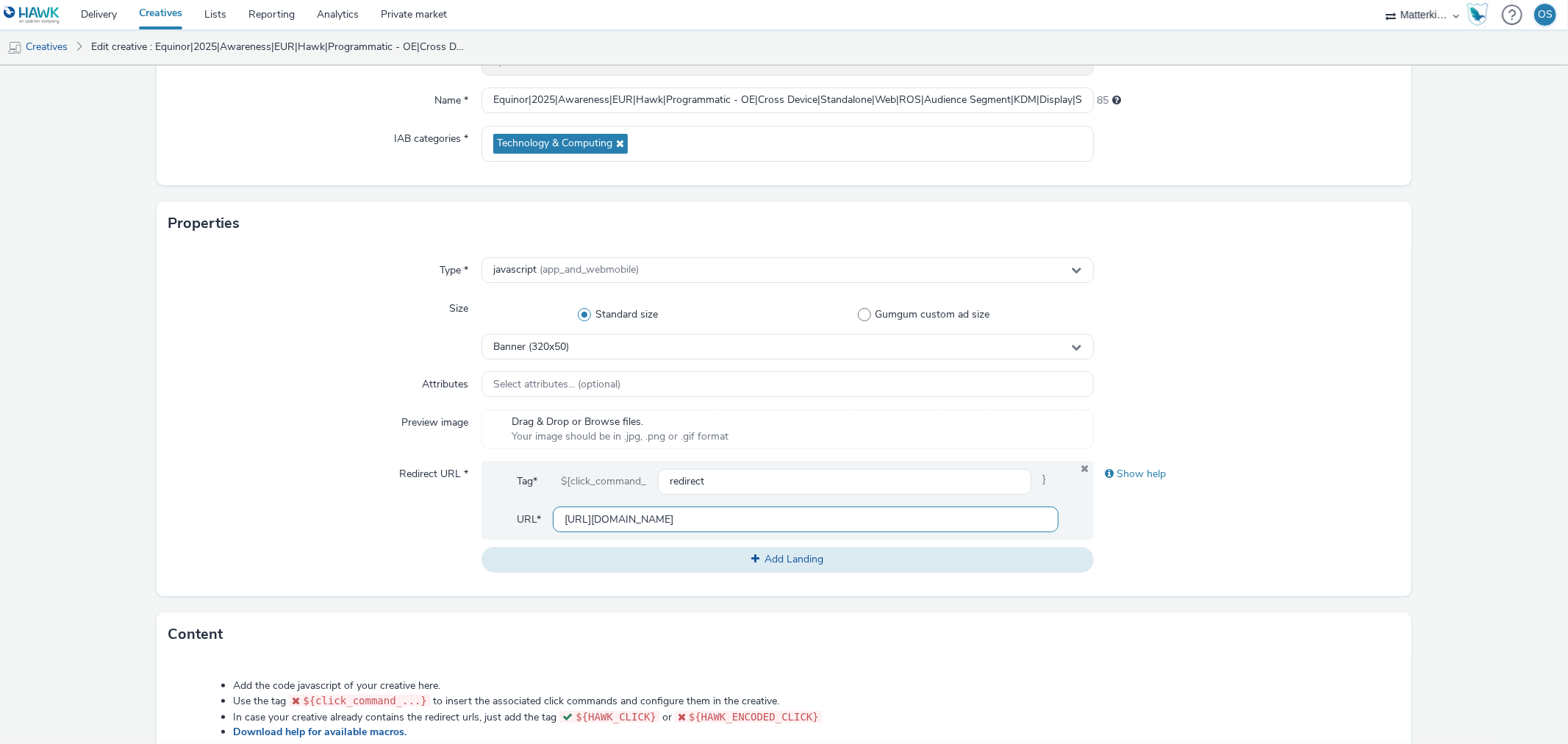
scroll to position [0, 1112]
drag, startPoint x: 769, startPoint y: 520, endPoint x: 1112, endPoint y: 515, distance: 343.0
click at [1112, 515] on div "Redirect URL * Tag* ${click_command_ redirect } URL* https://www.equinor.com/wh…" at bounding box center [784, 515] width 1231 height 111
click at [1130, 513] on div "Show help" at bounding box center [1247, 515] width 306 height 111
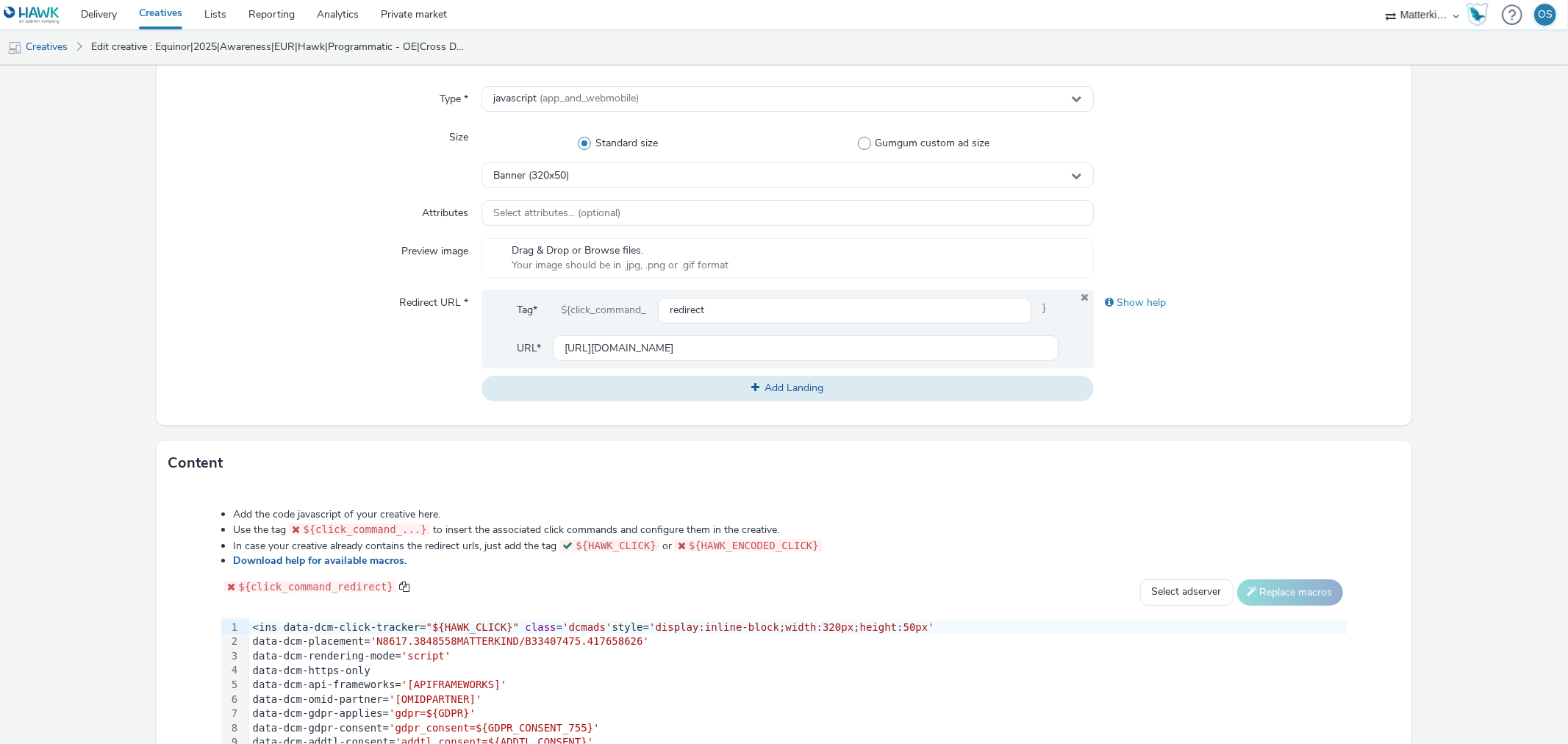
scroll to position [35, 0]
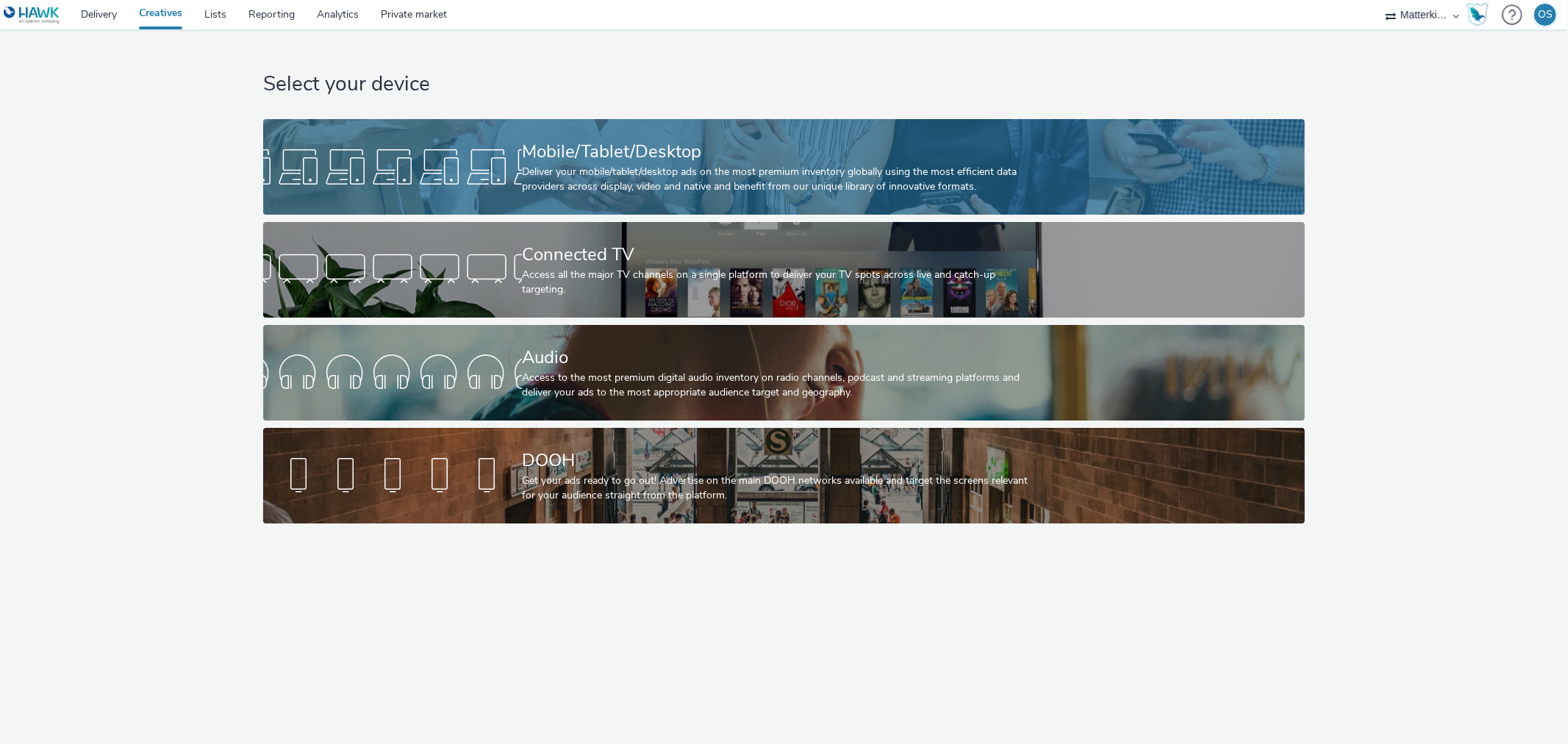
click at [481, 145] on div at bounding box center [392, 167] width 259 height 47
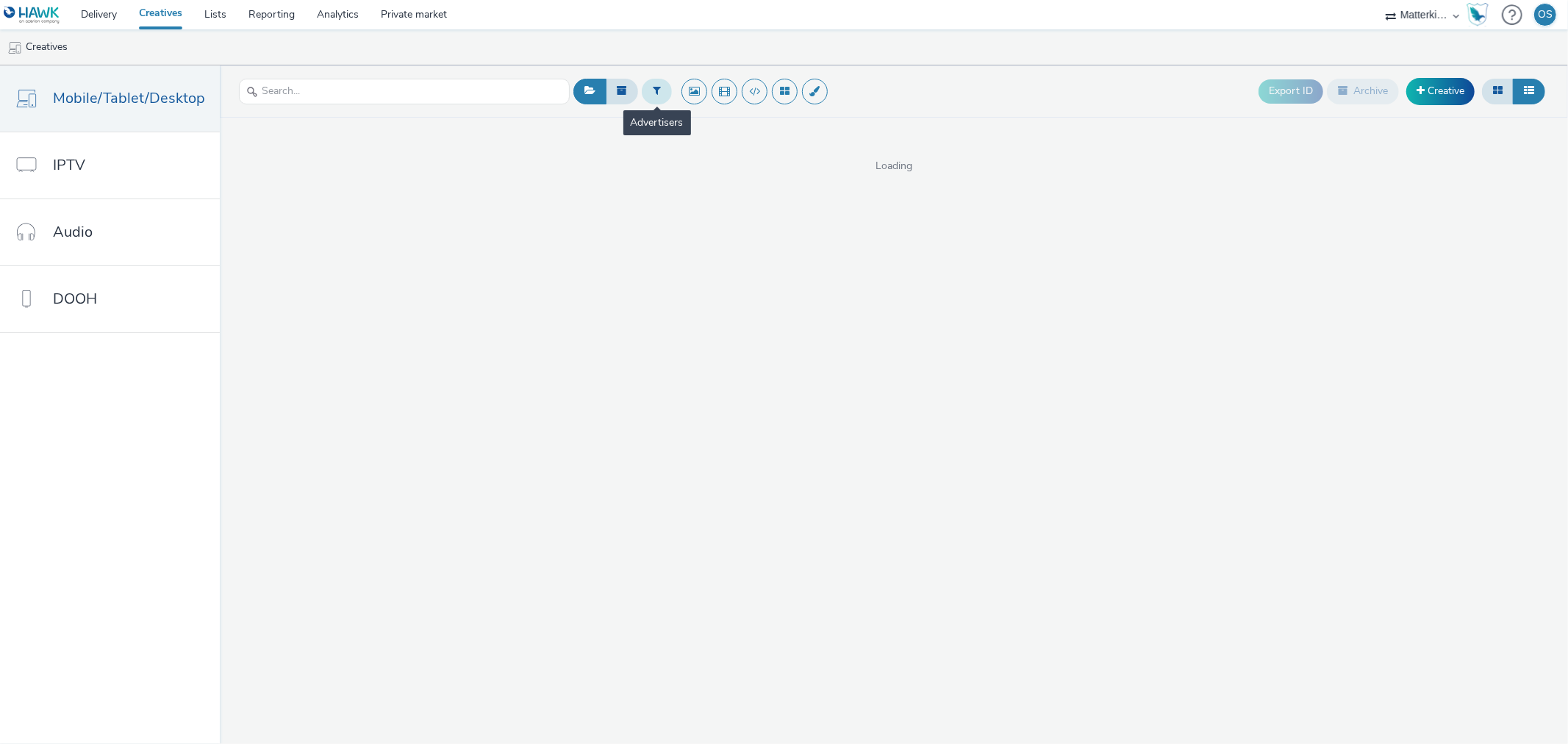
click at [653, 96] on icon at bounding box center [657, 90] width 8 height 10
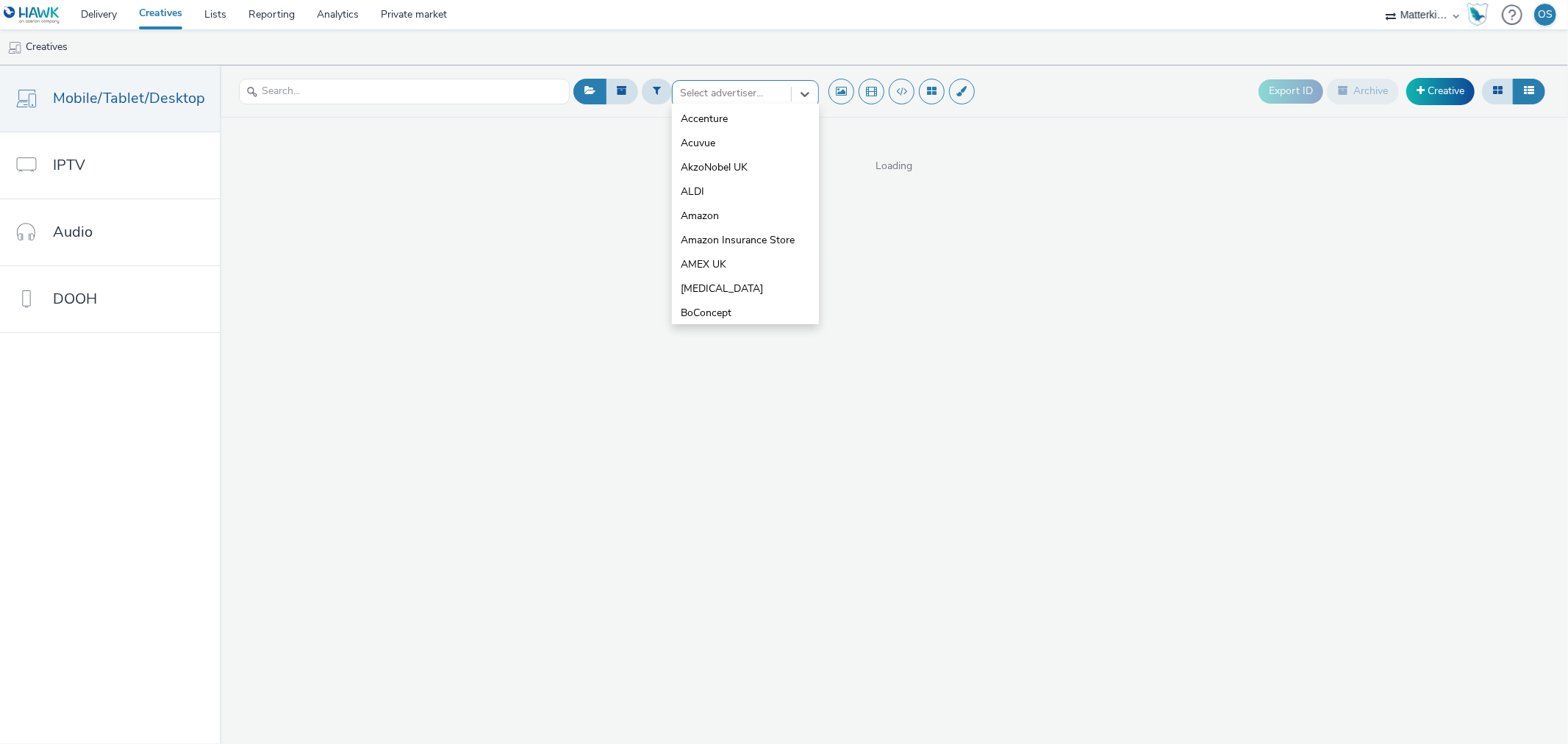
click at [703, 82] on div "Select advertiser..." at bounding box center [732, 93] width 118 height 23
click at [726, 302] on li "Enterprise" at bounding box center [745, 309] width 147 height 24
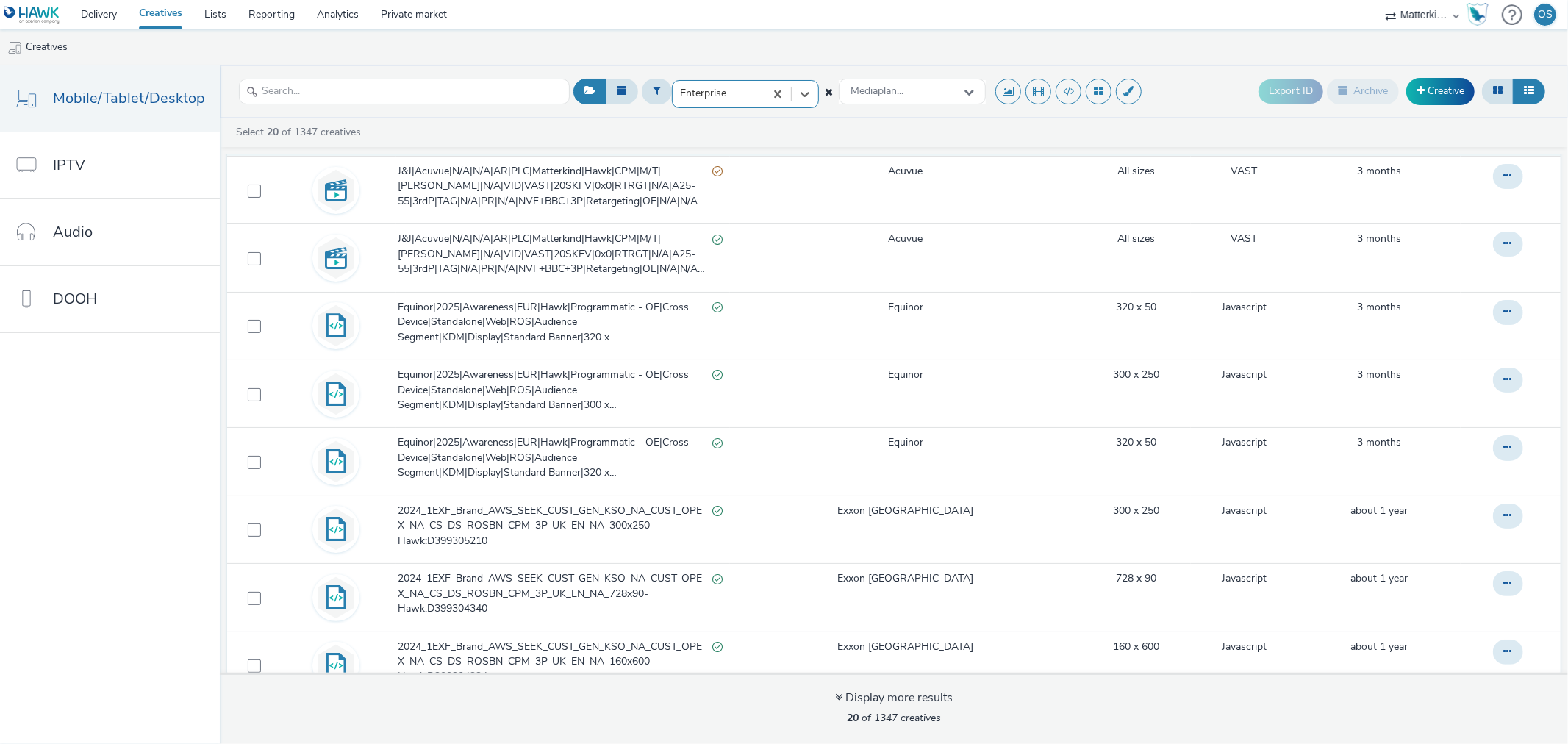
scroll to position [244, 0]
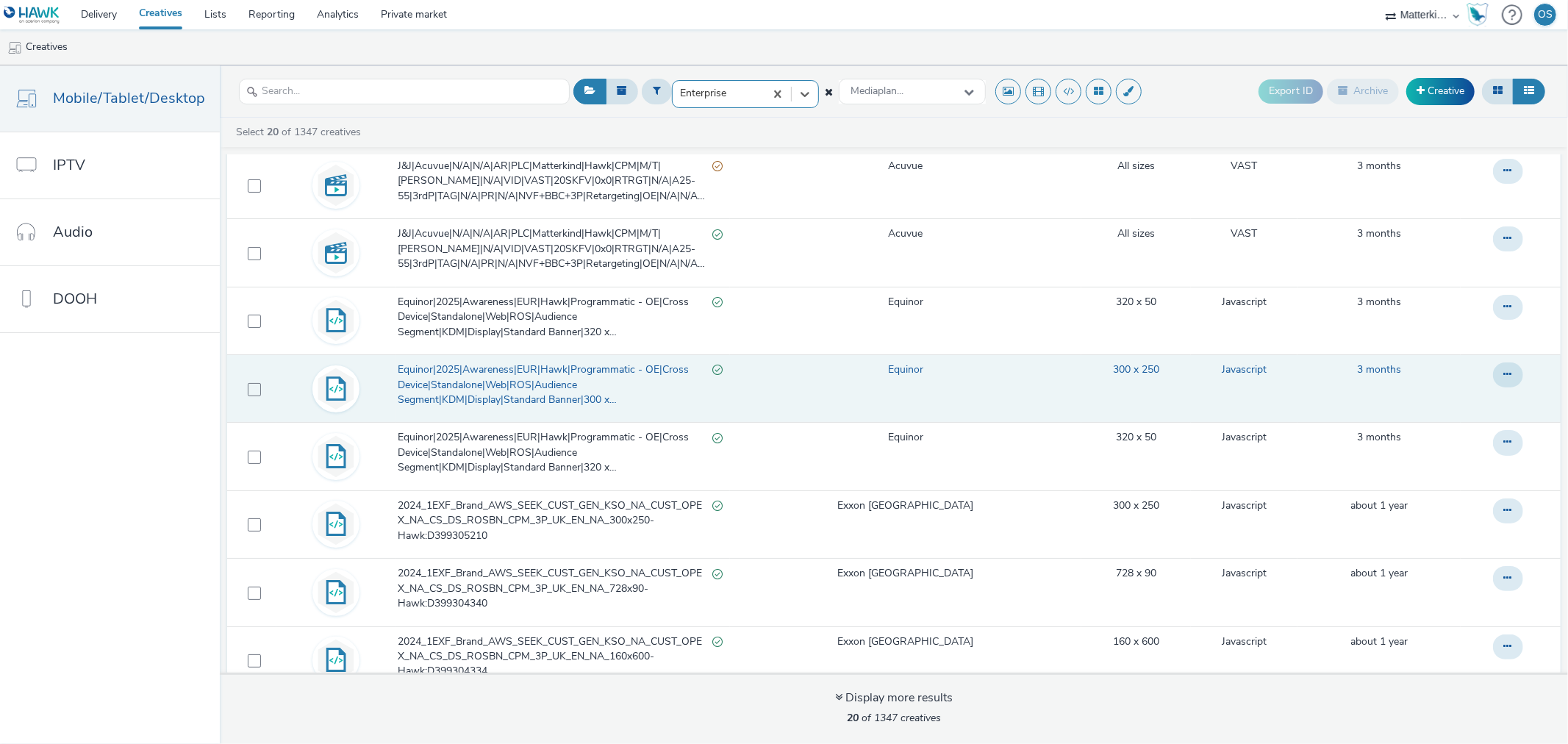
click at [520, 366] on span "Equinor|2025|Awareness|EUR|Hawk|Programmatic - OE|Cross Device|Standalone|Web|R…" at bounding box center [555, 385] width 315 height 45
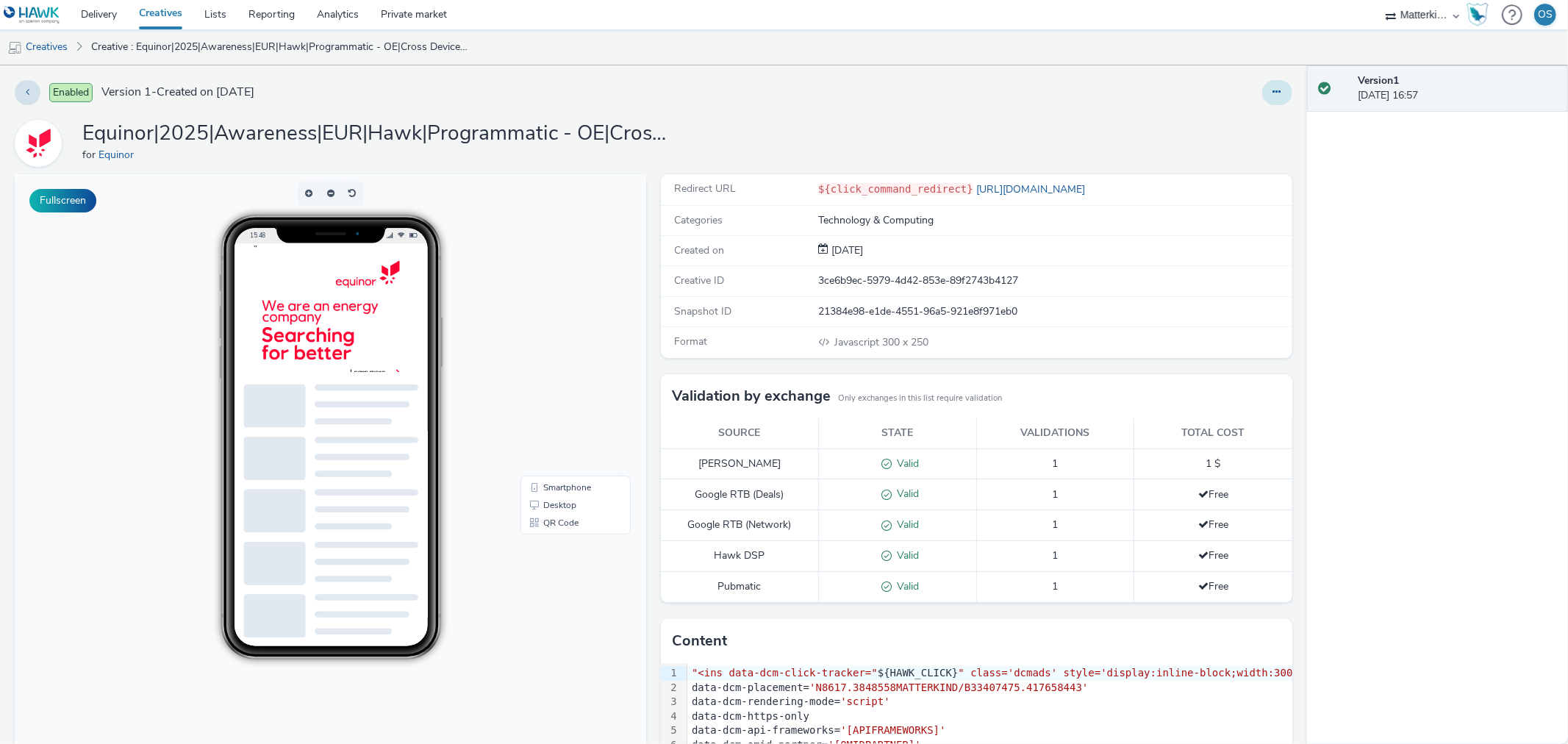
click at [1273, 87] on icon at bounding box center [1278, 92] width 8 height 10
drag, startPoint x: 1019, startPoint y: 105, endPoint x: 407, endPoint y: 63, distance: 613.4
click at [1013, 105] on div "Edit Duplicate Copy ID Archive" at bounding box center [1037, 93] width 511 height 25
click at [34, 92] on button at bounding box center [28, 93] width 26 height 25
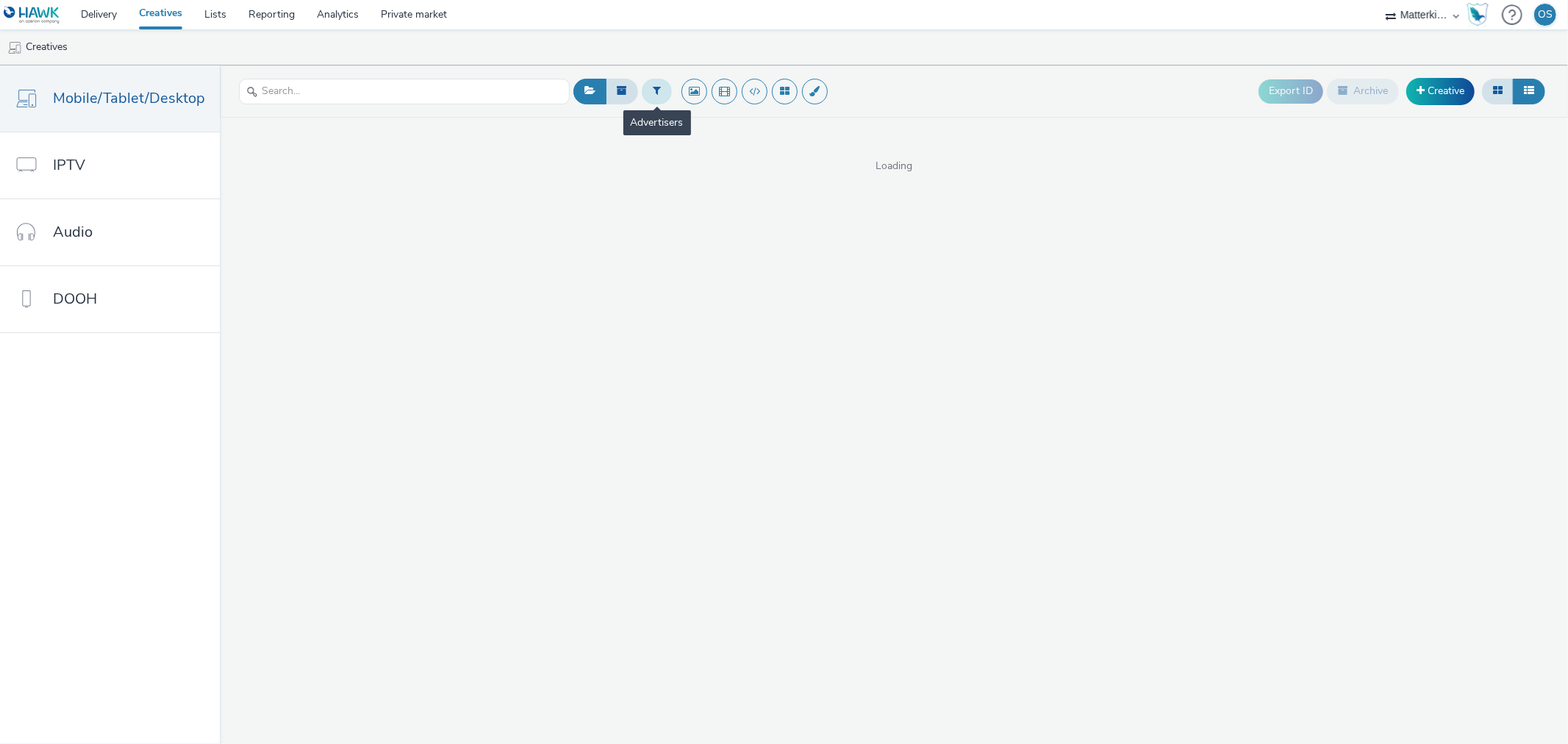
click at [648, 90] on button at bounding box center [657, 91] width 30 height 25
click at [735, 94] on div at bounding box center [732, 93] width 103 height 18
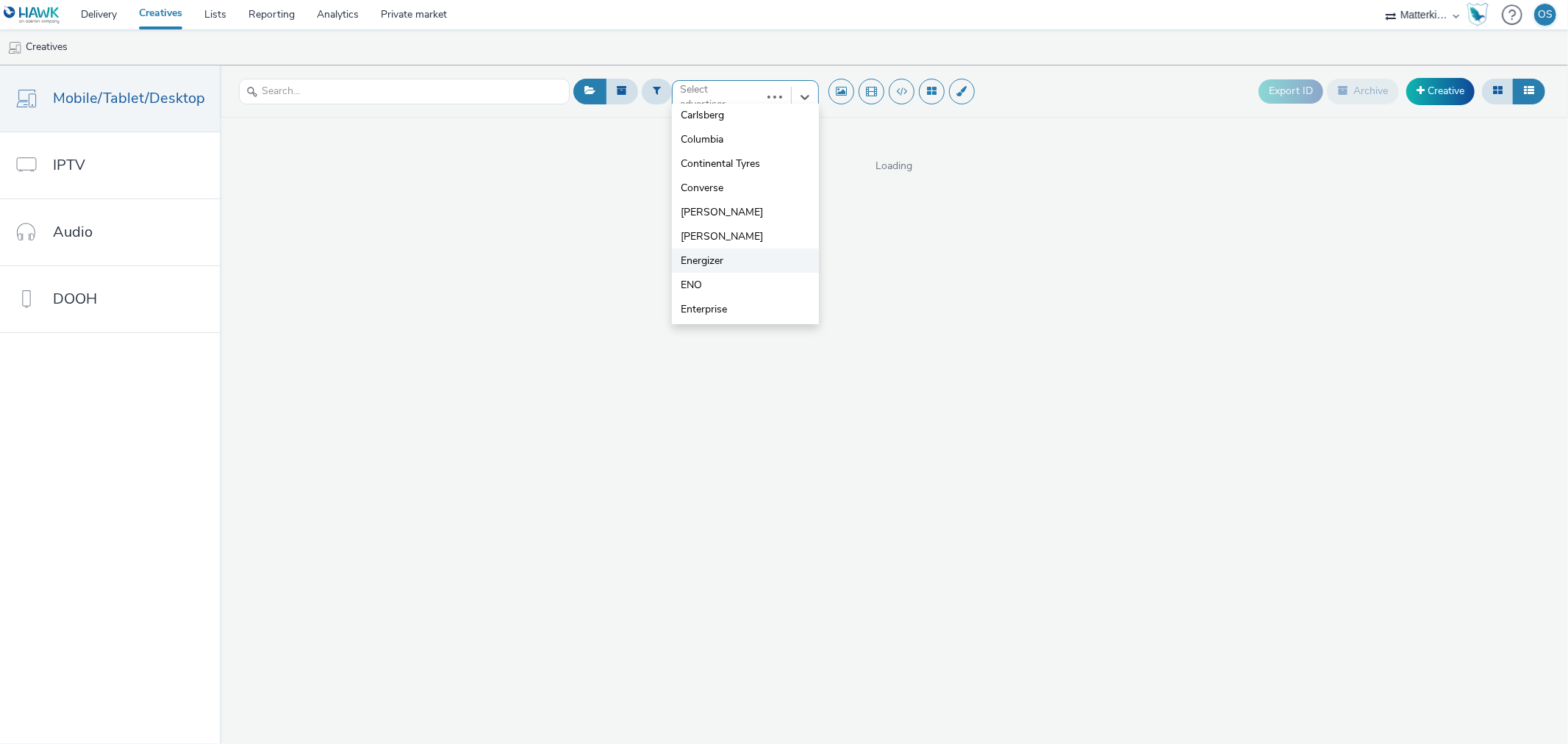
scroll to position [307, 0]
click at [730, 267] on li "Enterprise" at bounding box center [745, 272] width 147 height 24
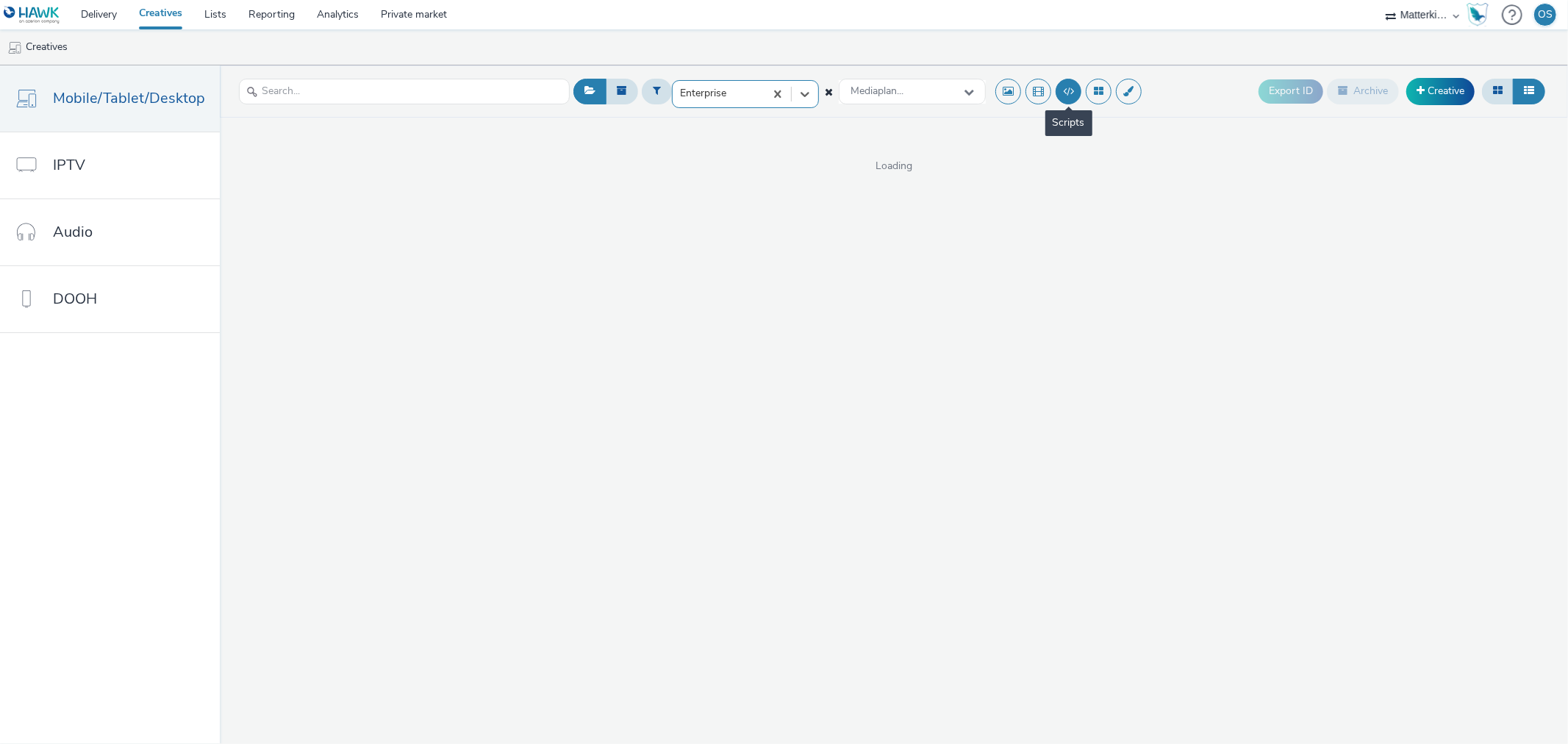
click at [1075, 94] on button at bounding box center [1068, 91] width 26 height 26
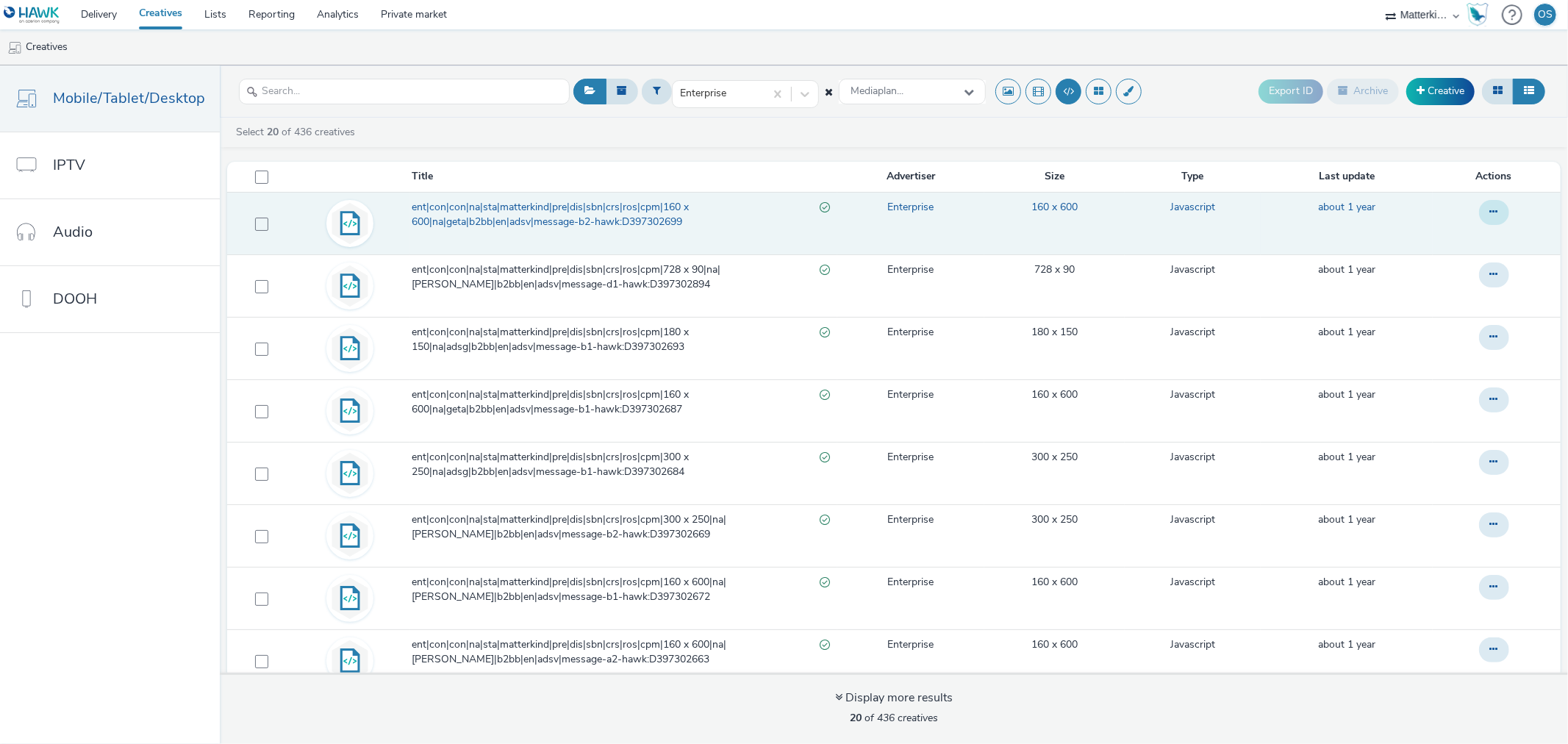
click at [1480, 214] on button at bounding box center [1495, 213] width 30 height 25
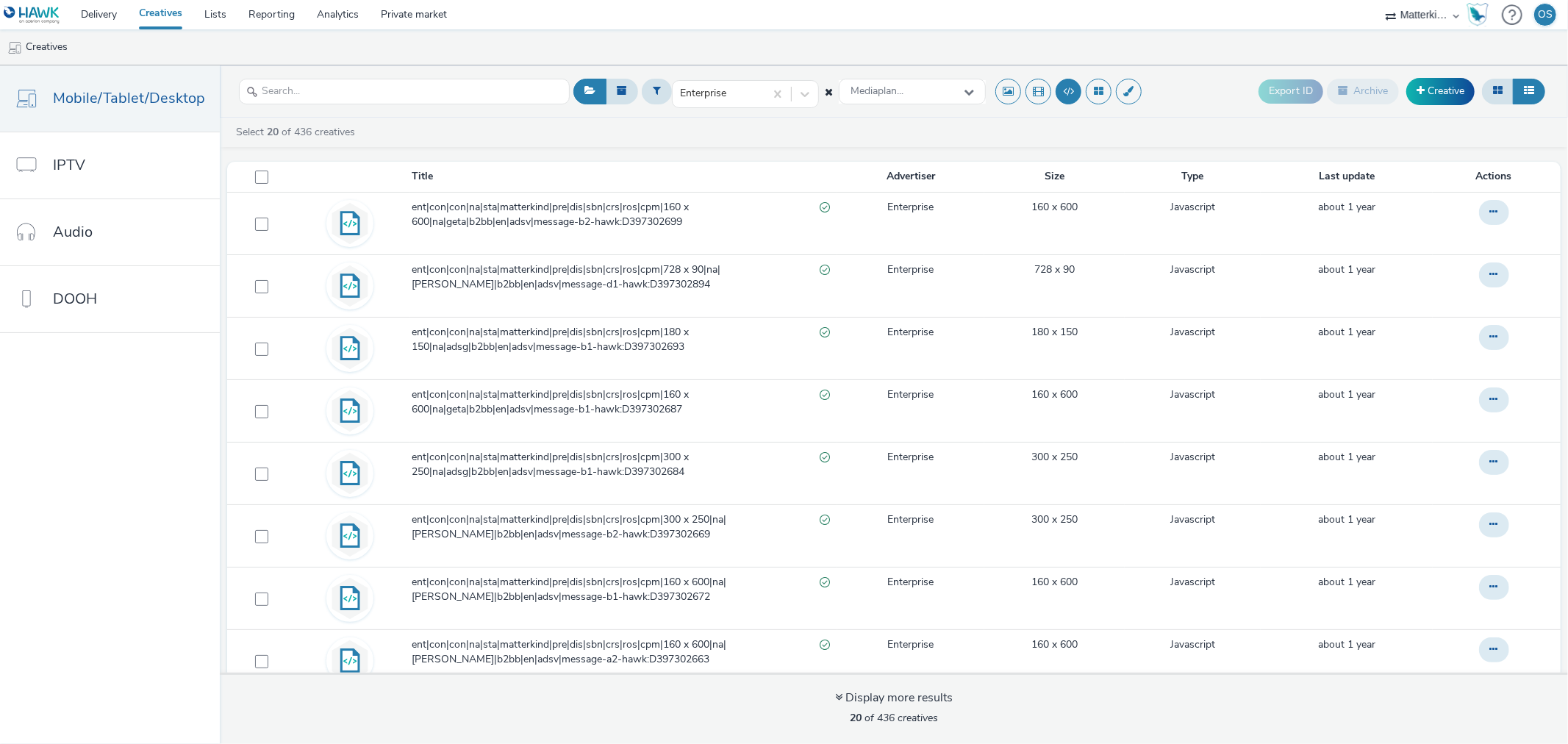
click at [1328, 145] on div "Select 20 of 436 creatives" at bounding box center [894, 136] width 1349 height 22
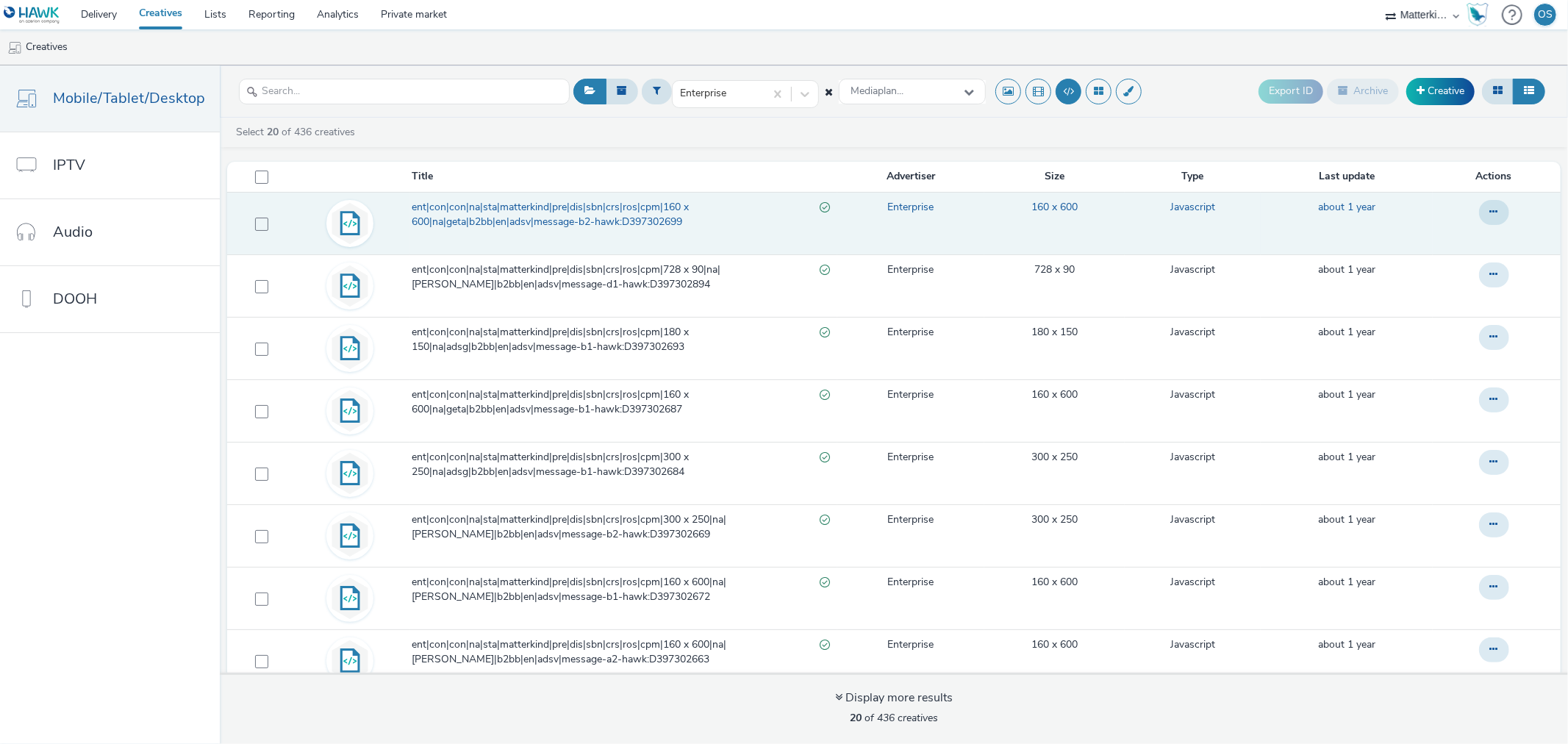
click at [347, 226] on img at bounding box center [350, 223] width 43 height 43
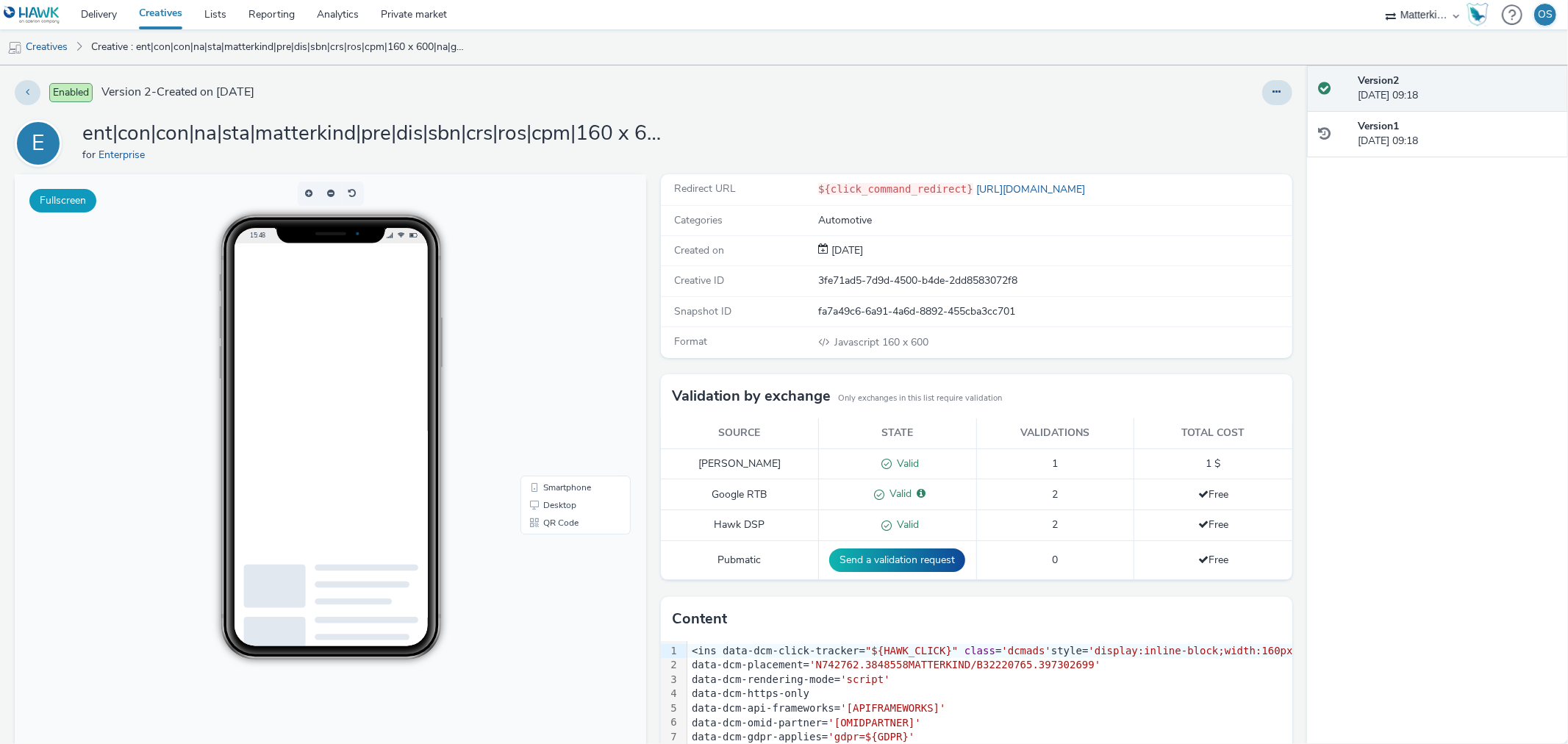
click at [64, 201] on button "Fullscreen" at bounding box center [63, 200] width 67 height 23
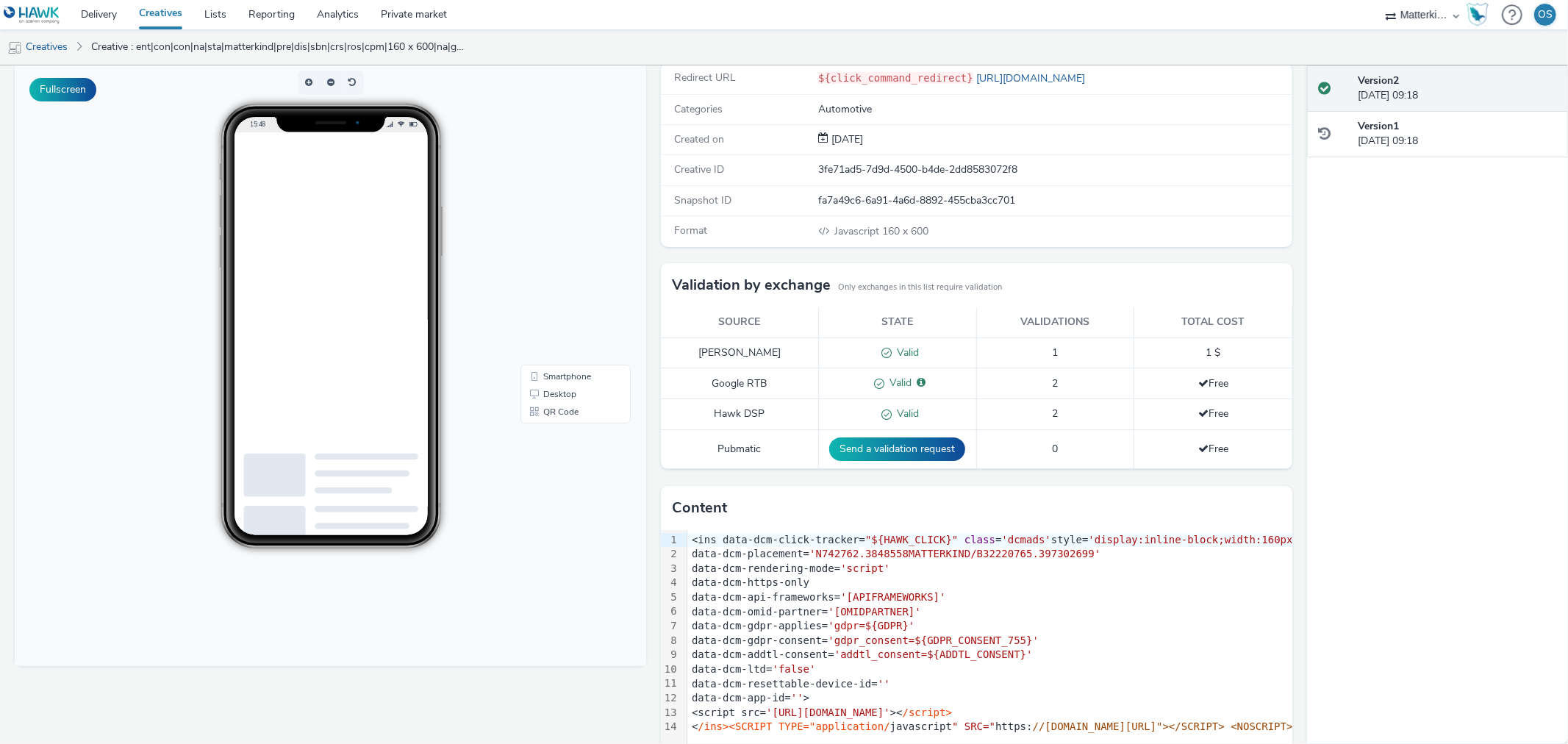
scroll to position [133, 0]
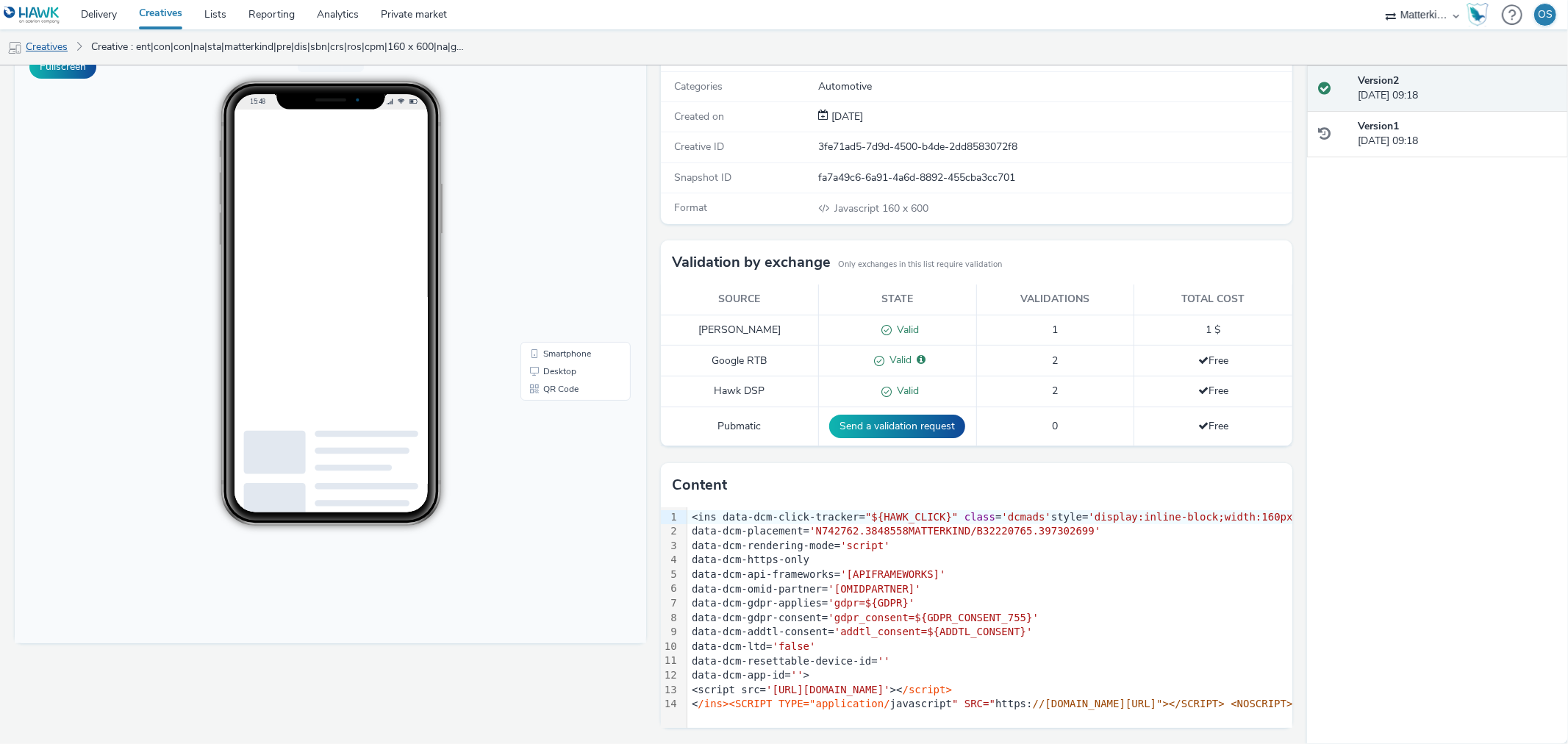
click at [48, 47] on link "Creatives" at bounding box center [38, 47] width 75 height 35
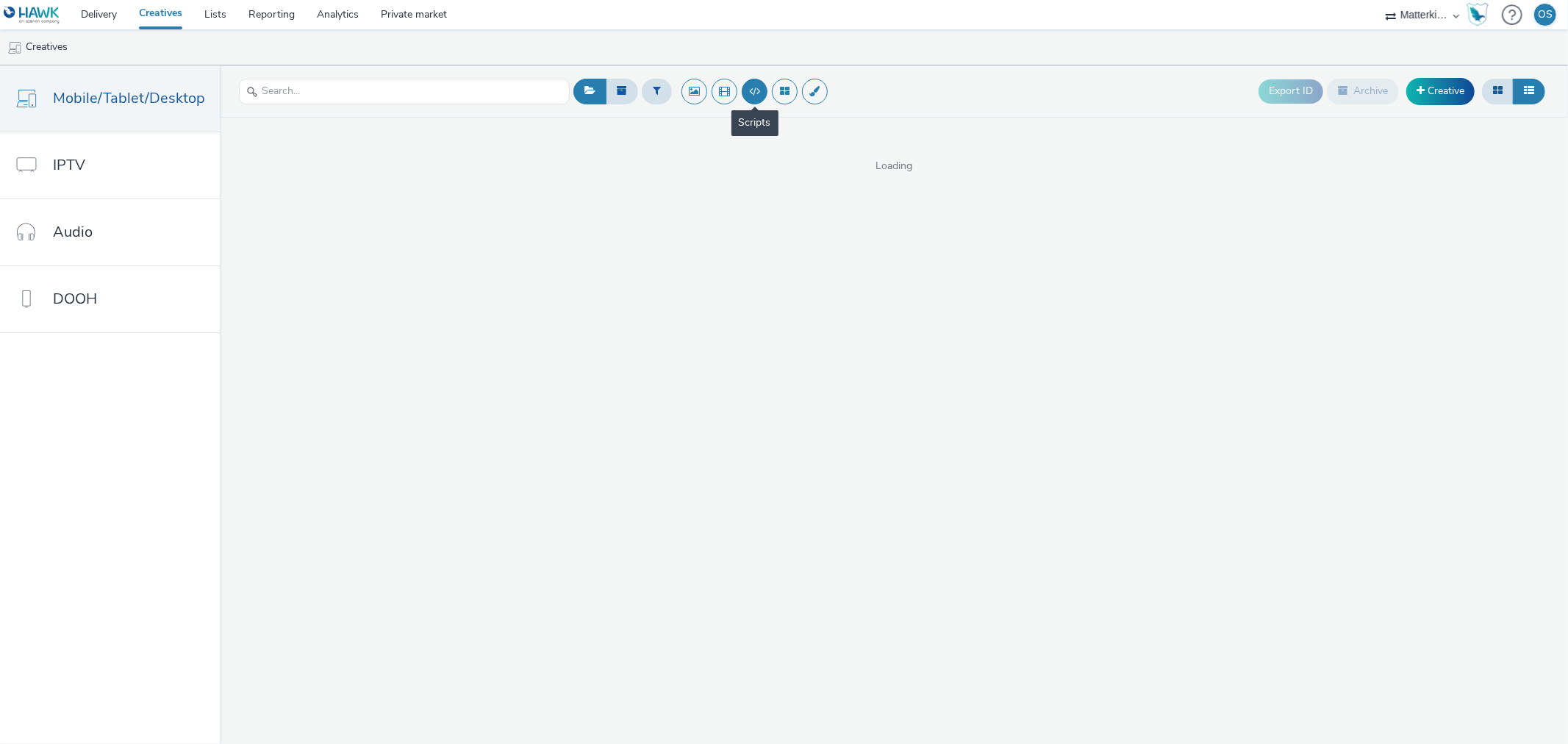
click at [749, 90] on button at bounding box center [754, 91] width 26 height 26
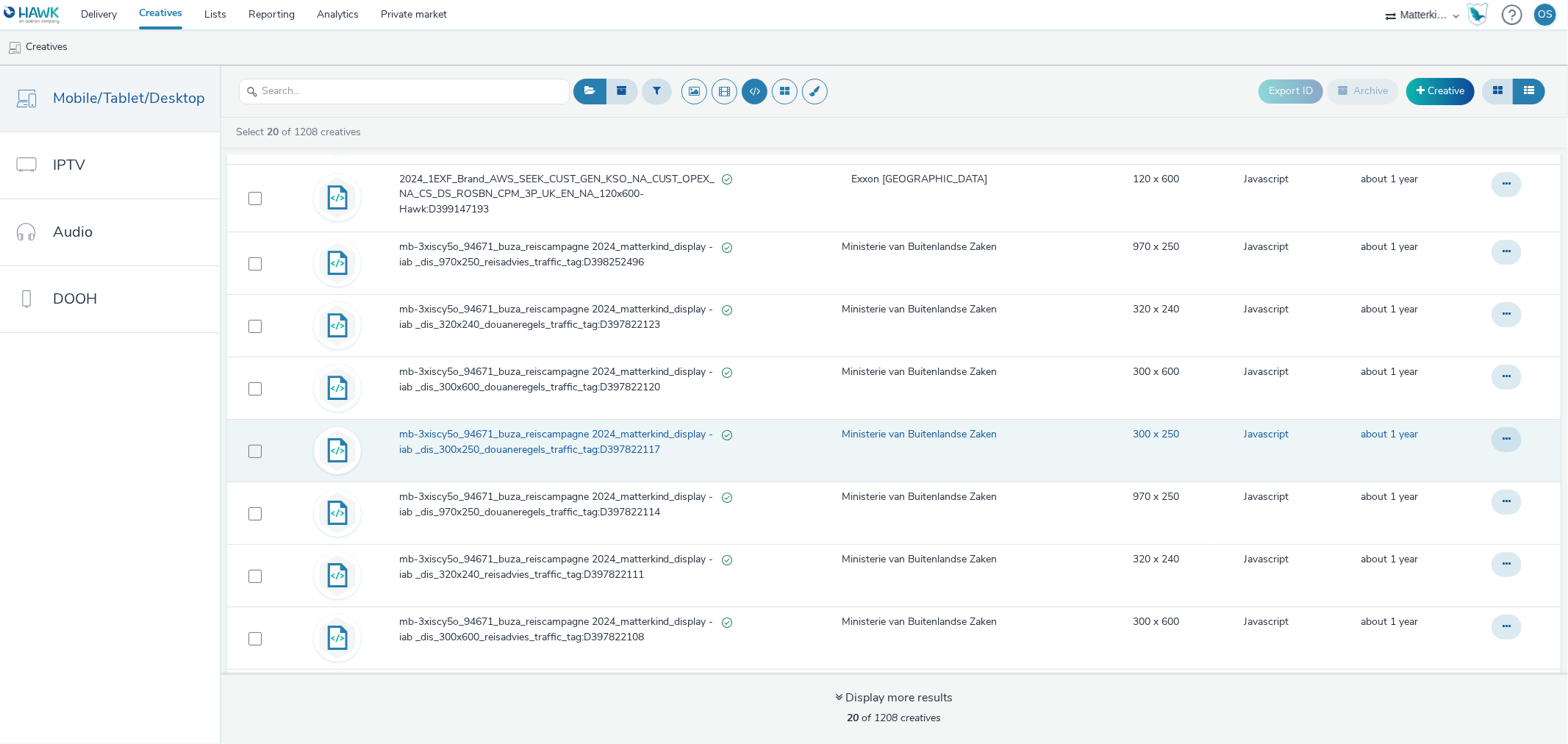
scroll to position [326, 0]
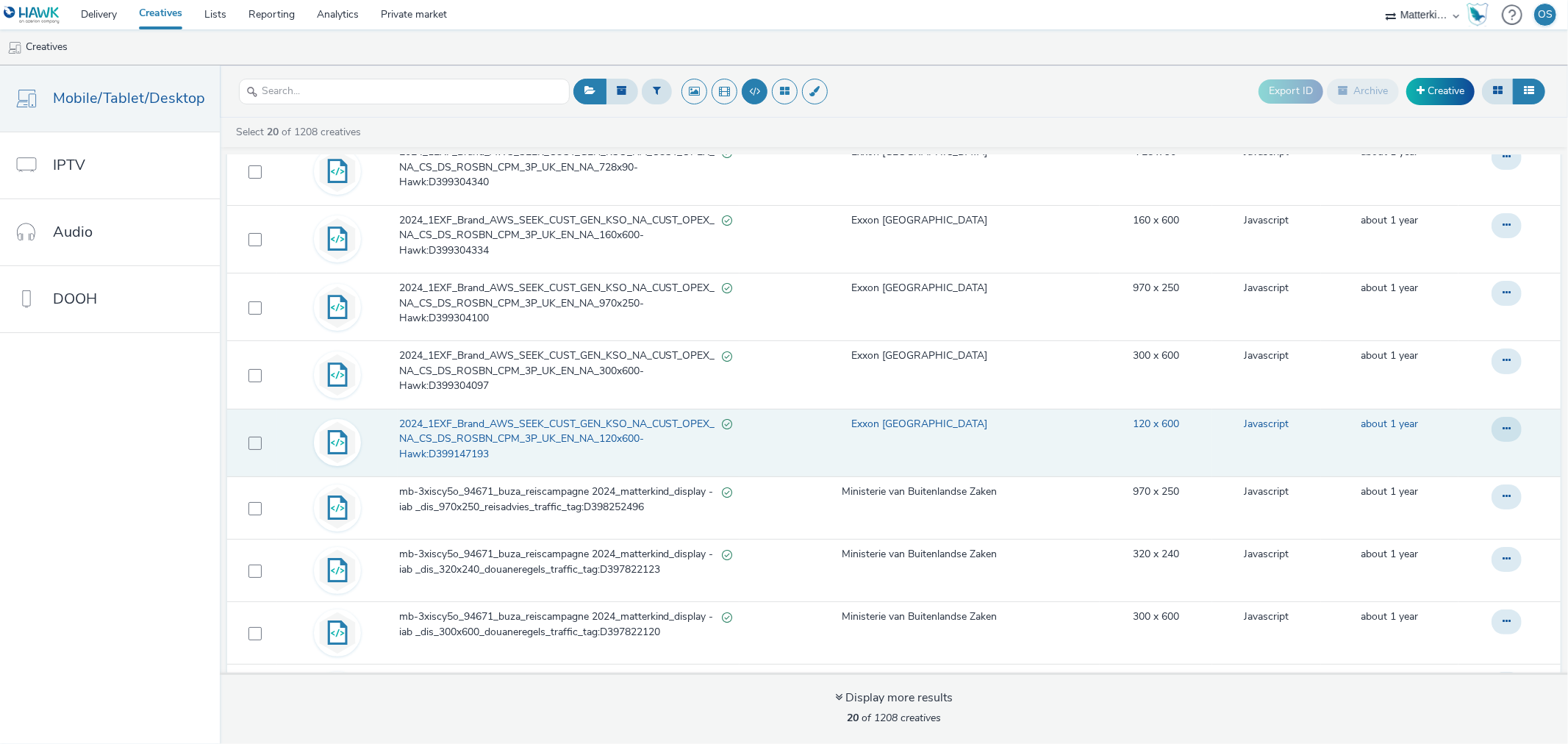
click at [579, 430] on span "2024_1EXF_Brand_AWS_SEEK_CUST_GEN_KSO_NA_CUST_OPEX_NA_CS_DS_ROSBN_CPM_3P_UK_EN_…" at bounding box center [560, 440] width 323 height 45
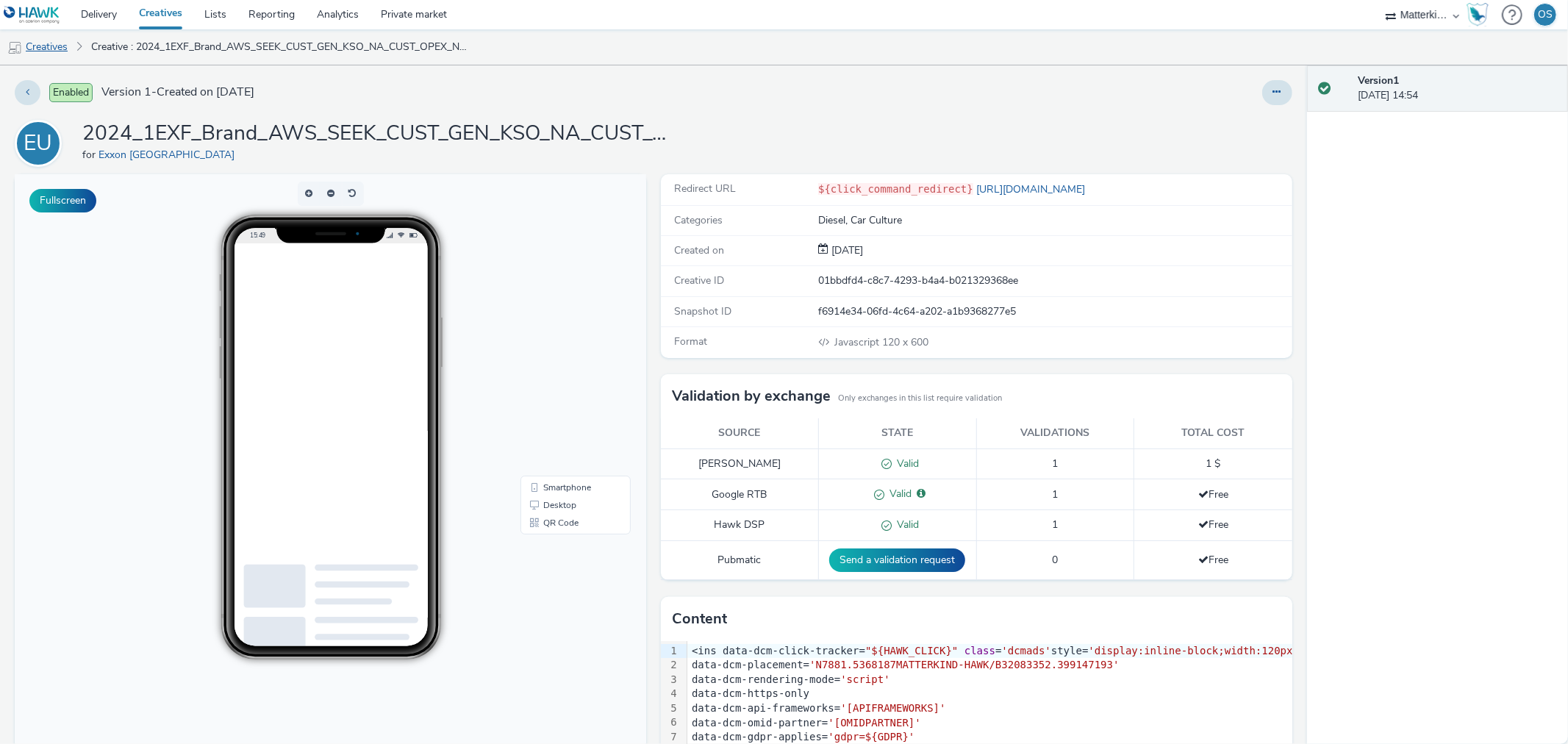
click at [59, 52] on link "Creatives" at bounding box center [38, 47] width 75 height 35
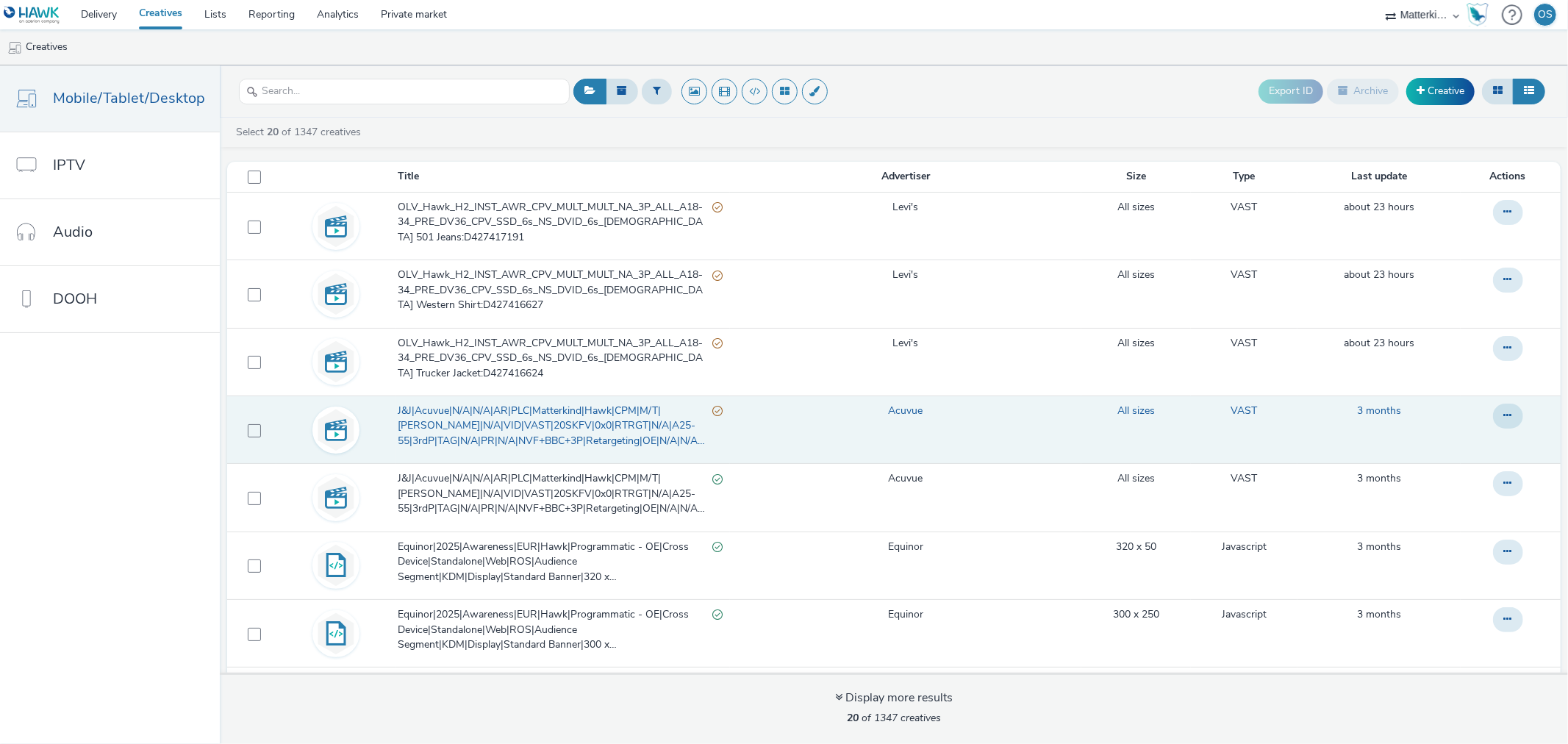
scroll to position [82, 0]
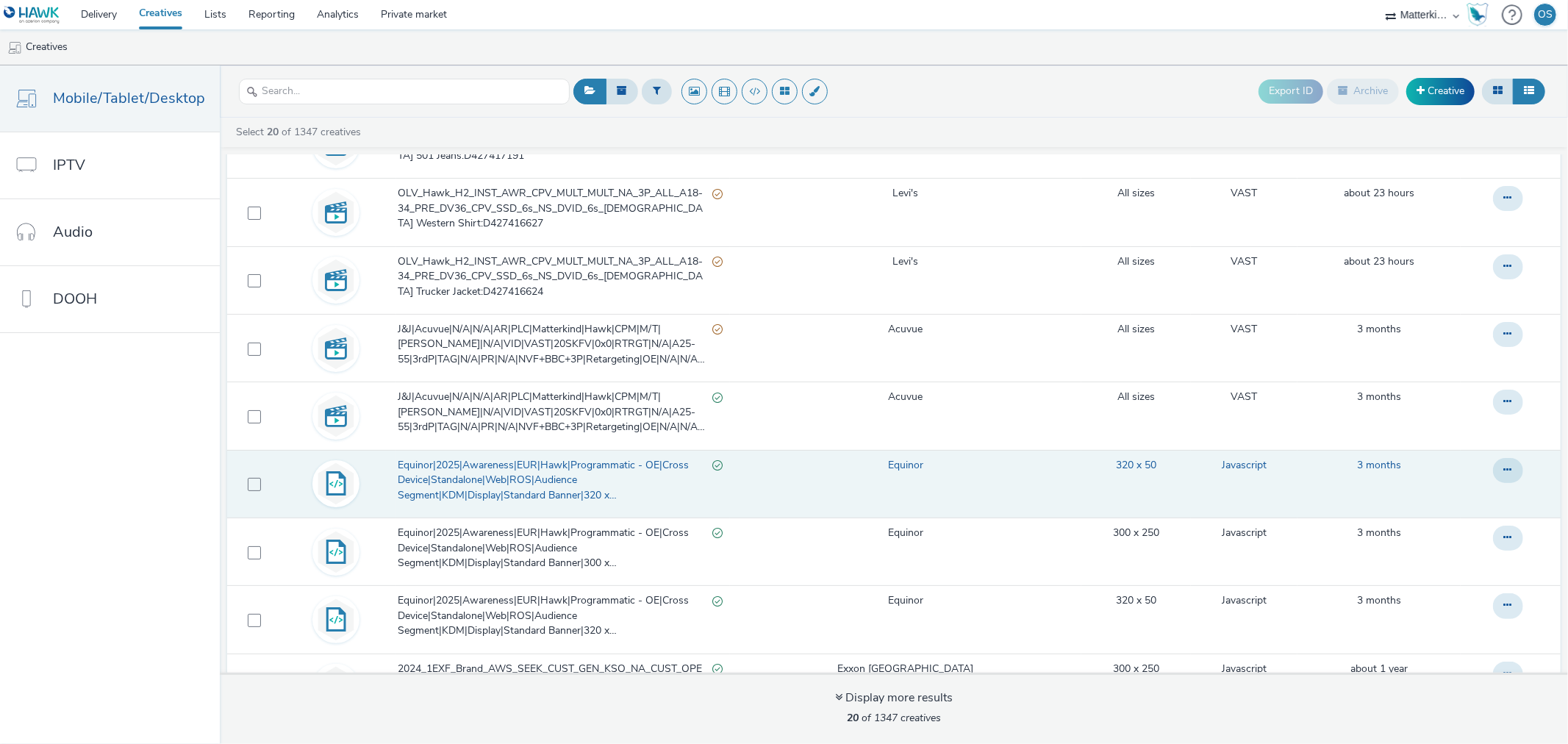
click at [542, 468] on span "Equinor|2025|Awareness|EUR|Hawk|Programmatic - OE|Cross Device|Standalone|Web|R…" at bounding box center [555, 480] width 315 height 45
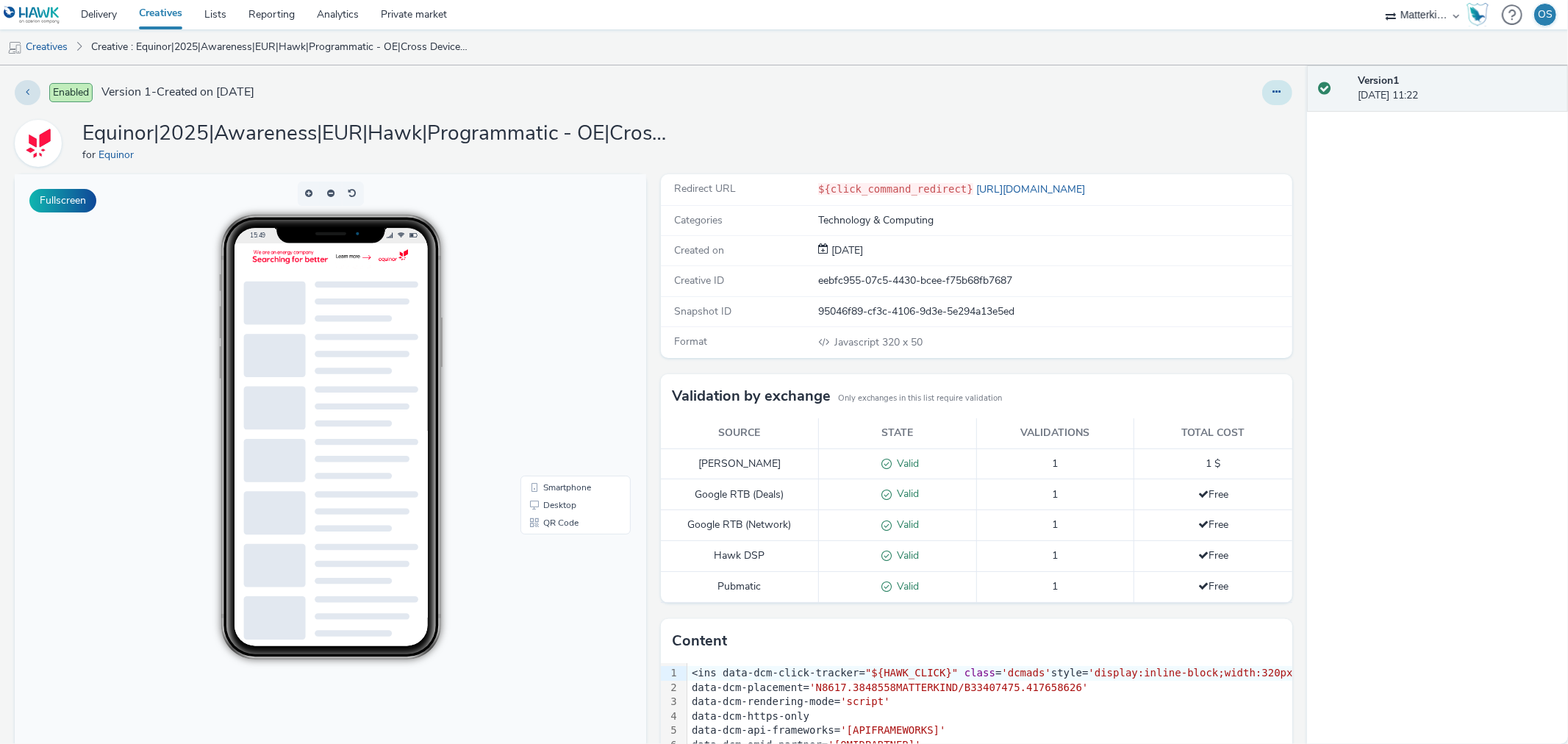
click at [1273, 89] on icon at bounding box center [1278, 92] width 8 height 10
click at [1251, 120] on link "Edit" at bounding box center [1238, 122] width 110 height 29
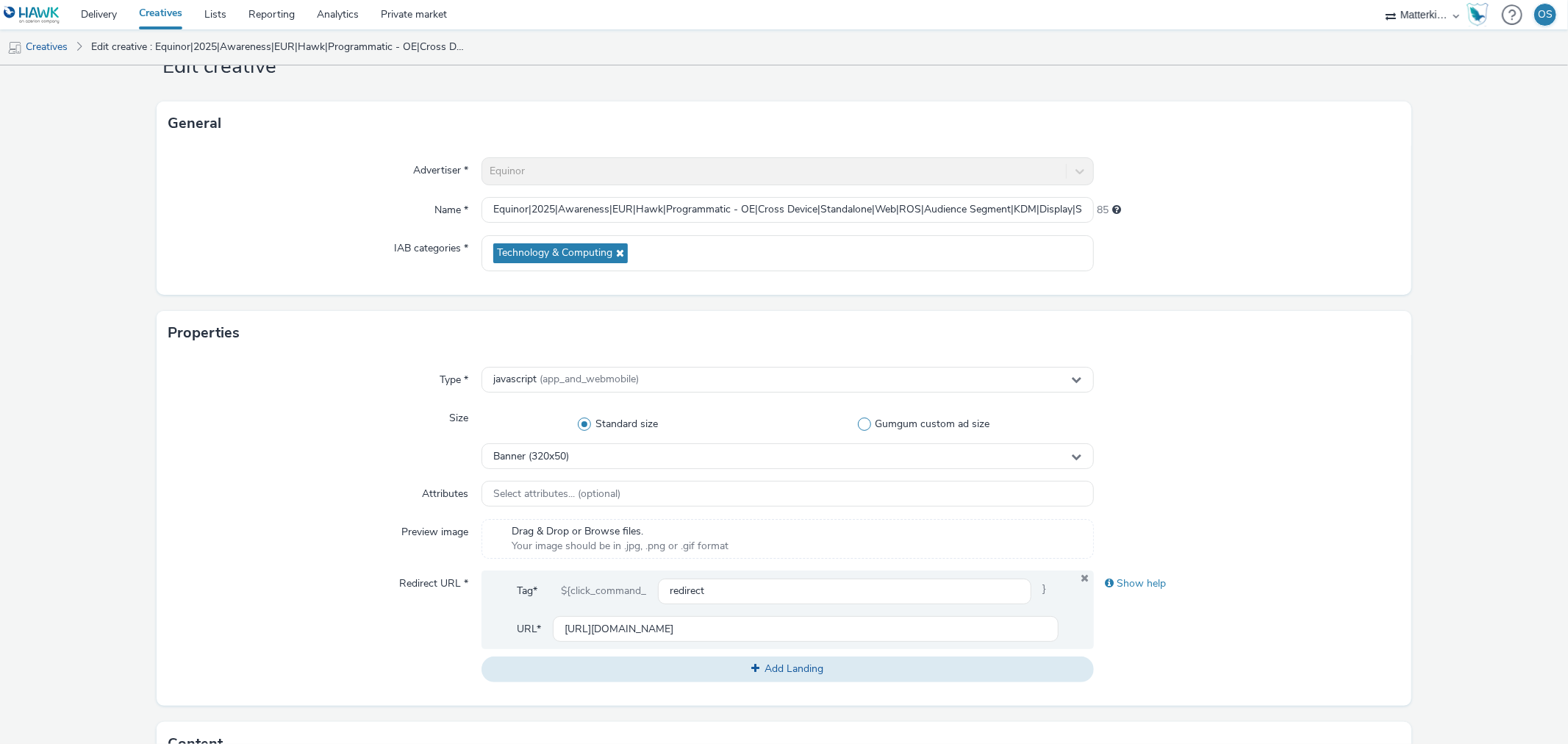
scroll to position [82, 0]
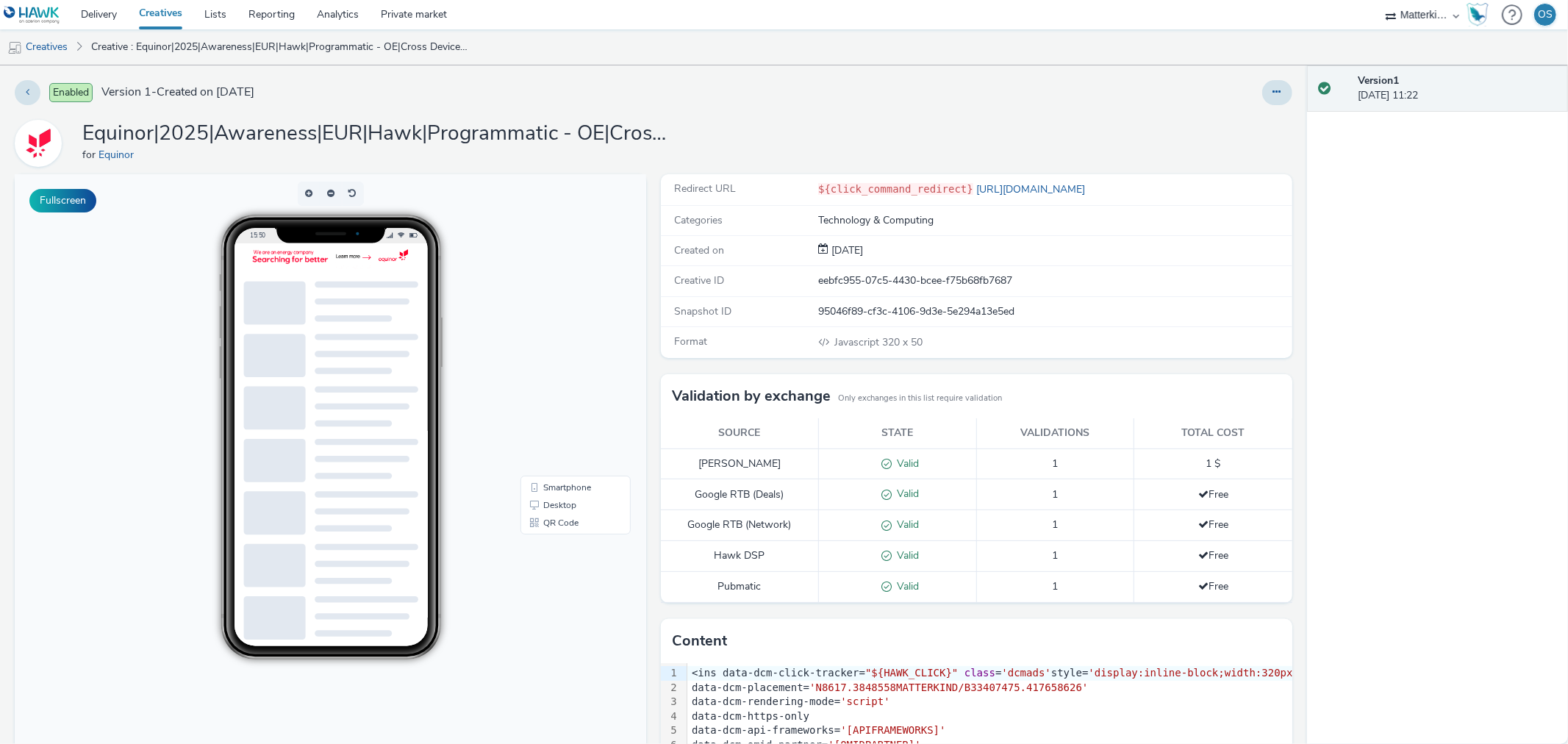
scroll to position [157, 0]
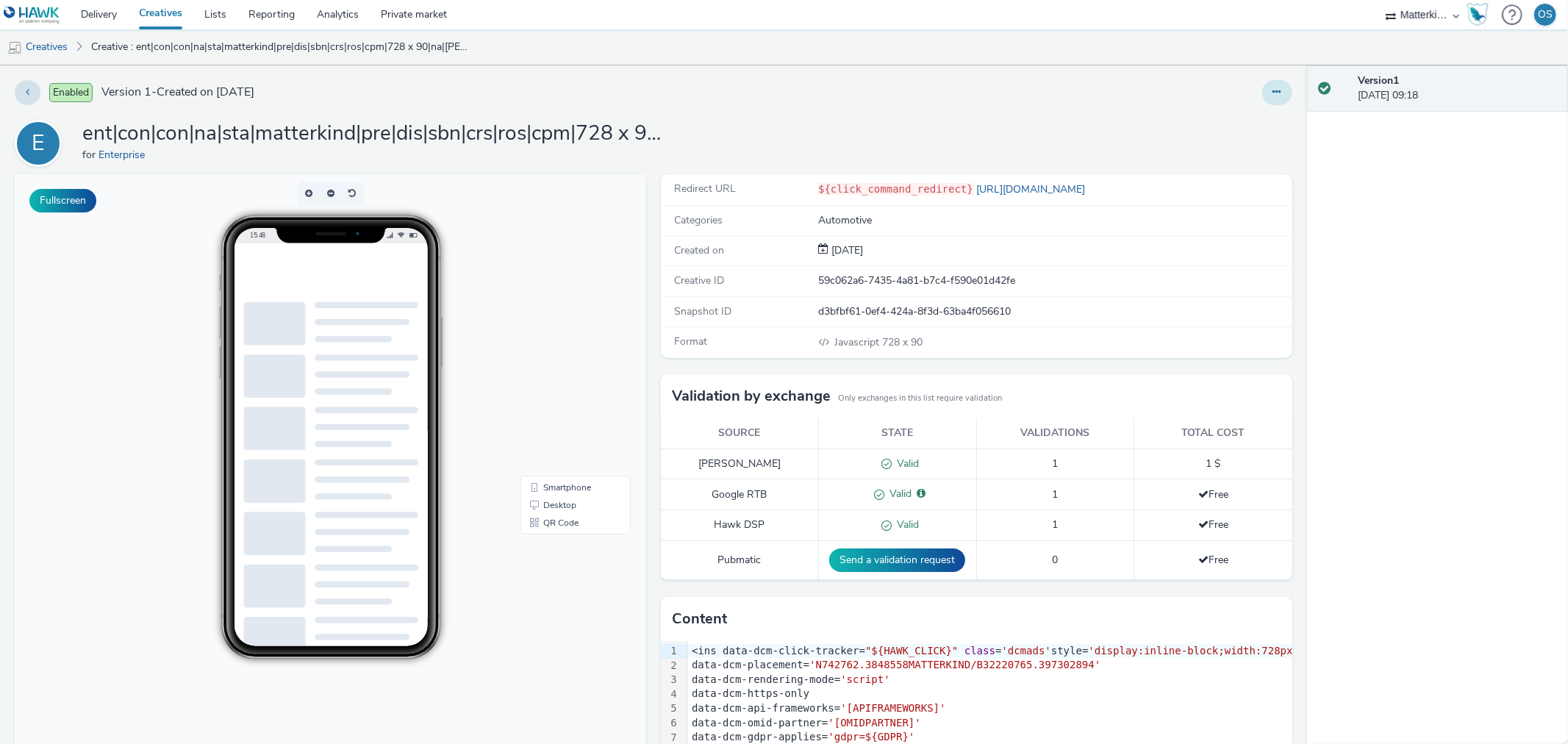
click at [1269, 87] on button at bounding box center [1278, 93] width 30 height 25
click at [1237, 127] on link "Edit" at bounding box center [1238, 122] width 110 height 29
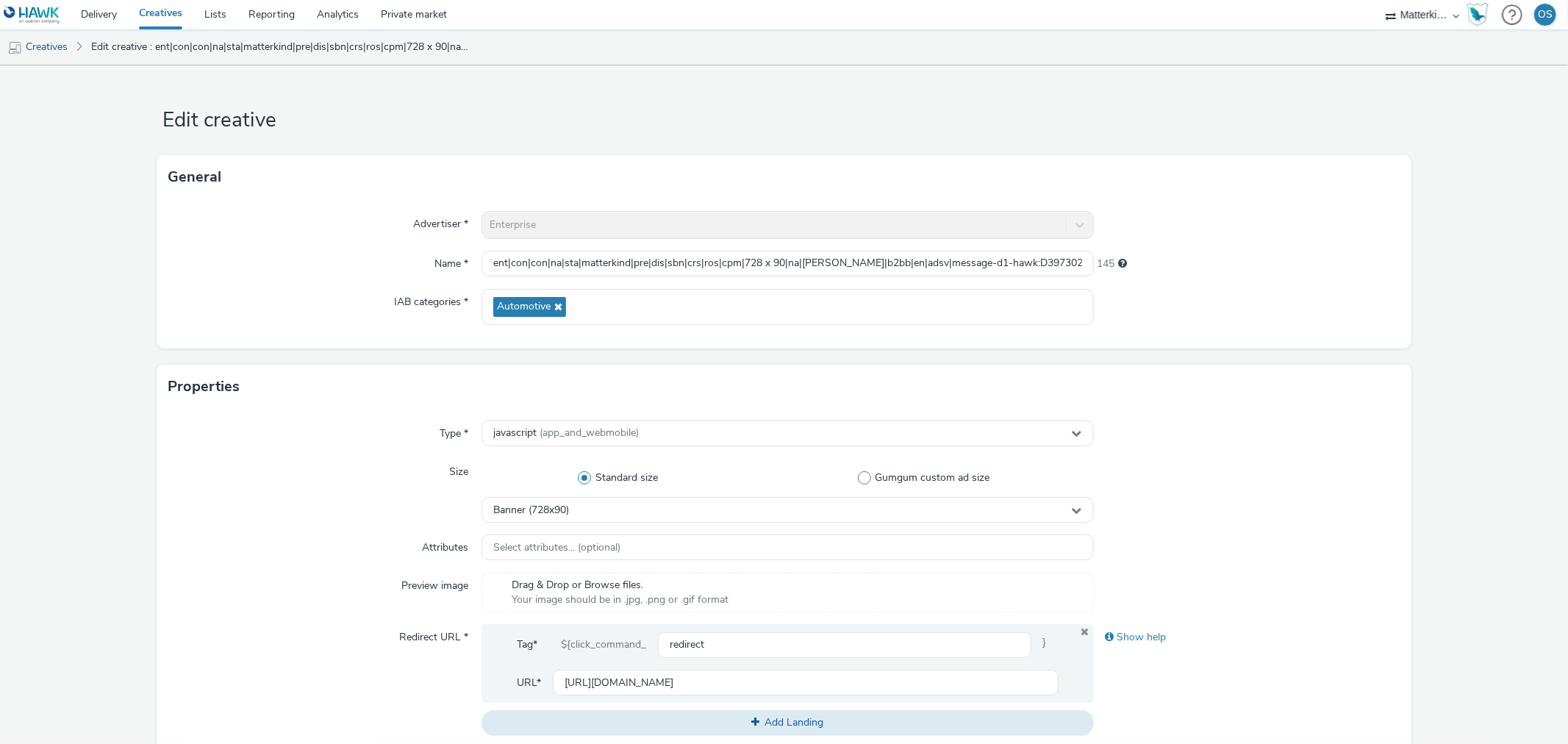
click at [156, 8] on link "Creatives" at bounding box center [160, 14] width 65 height 29
